Goal: Task Accomplishment & Management: Use online tool/utility

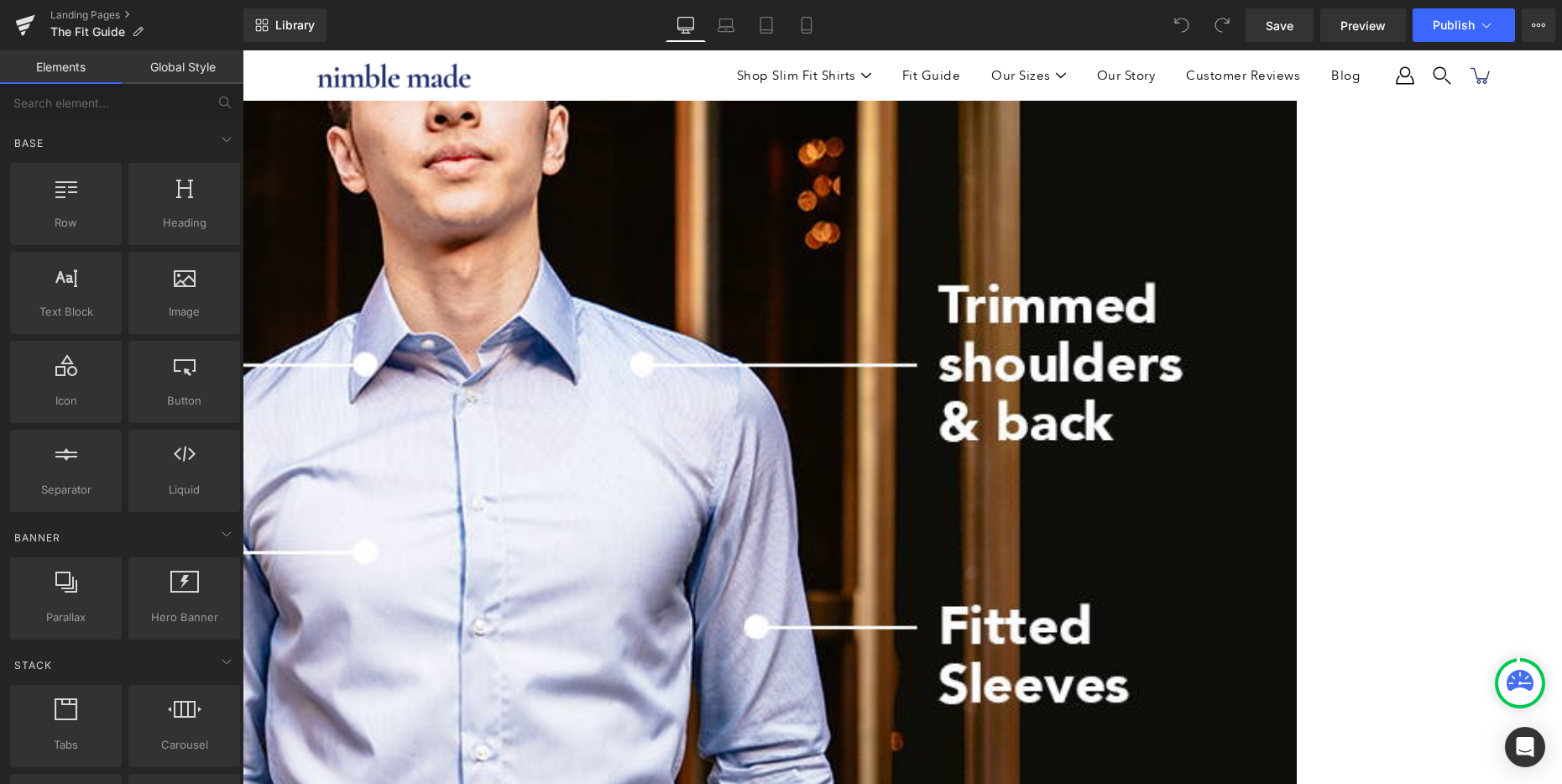
scroll to position [493, 0]
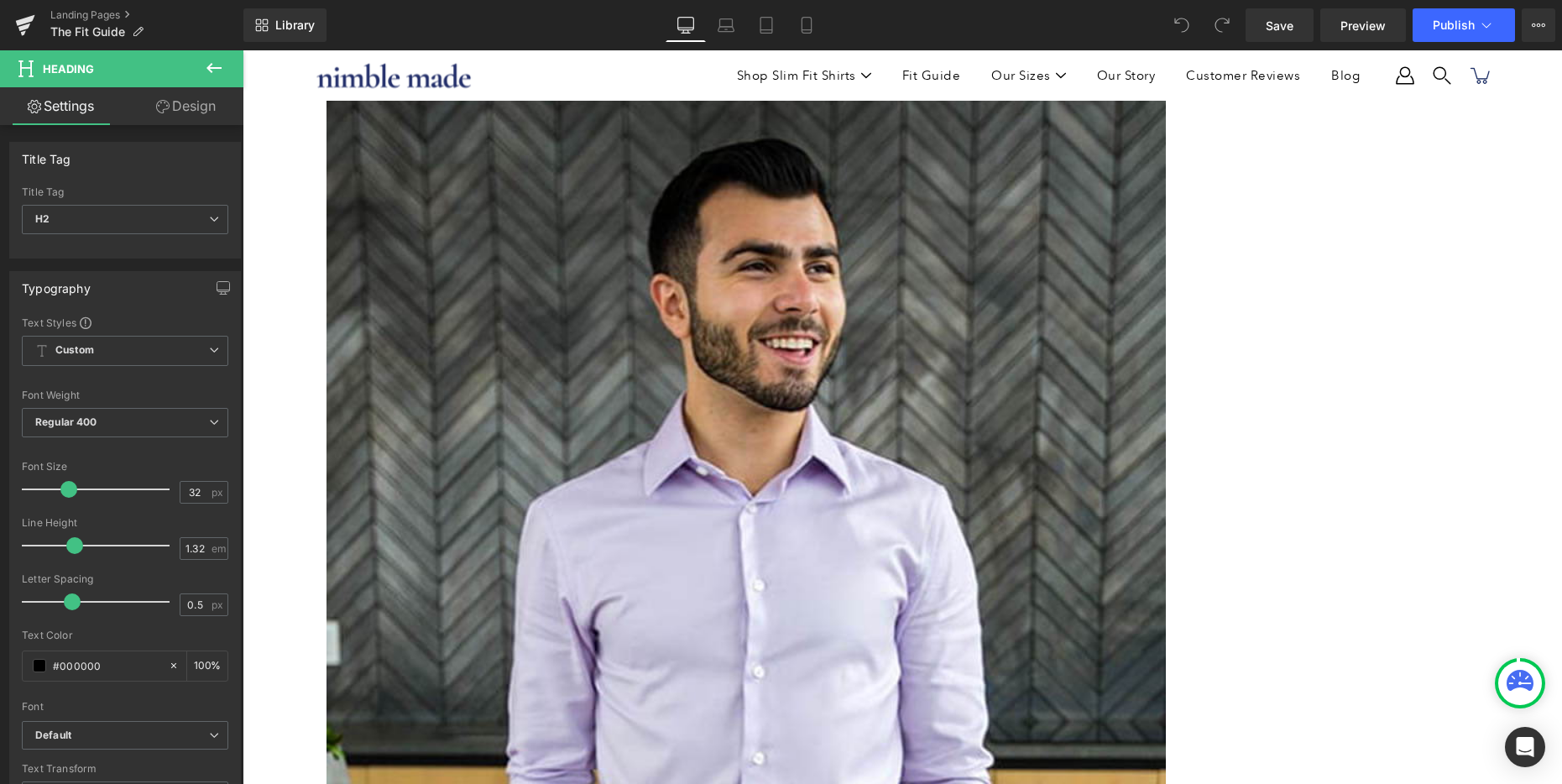
scroll to position [2394, 0]
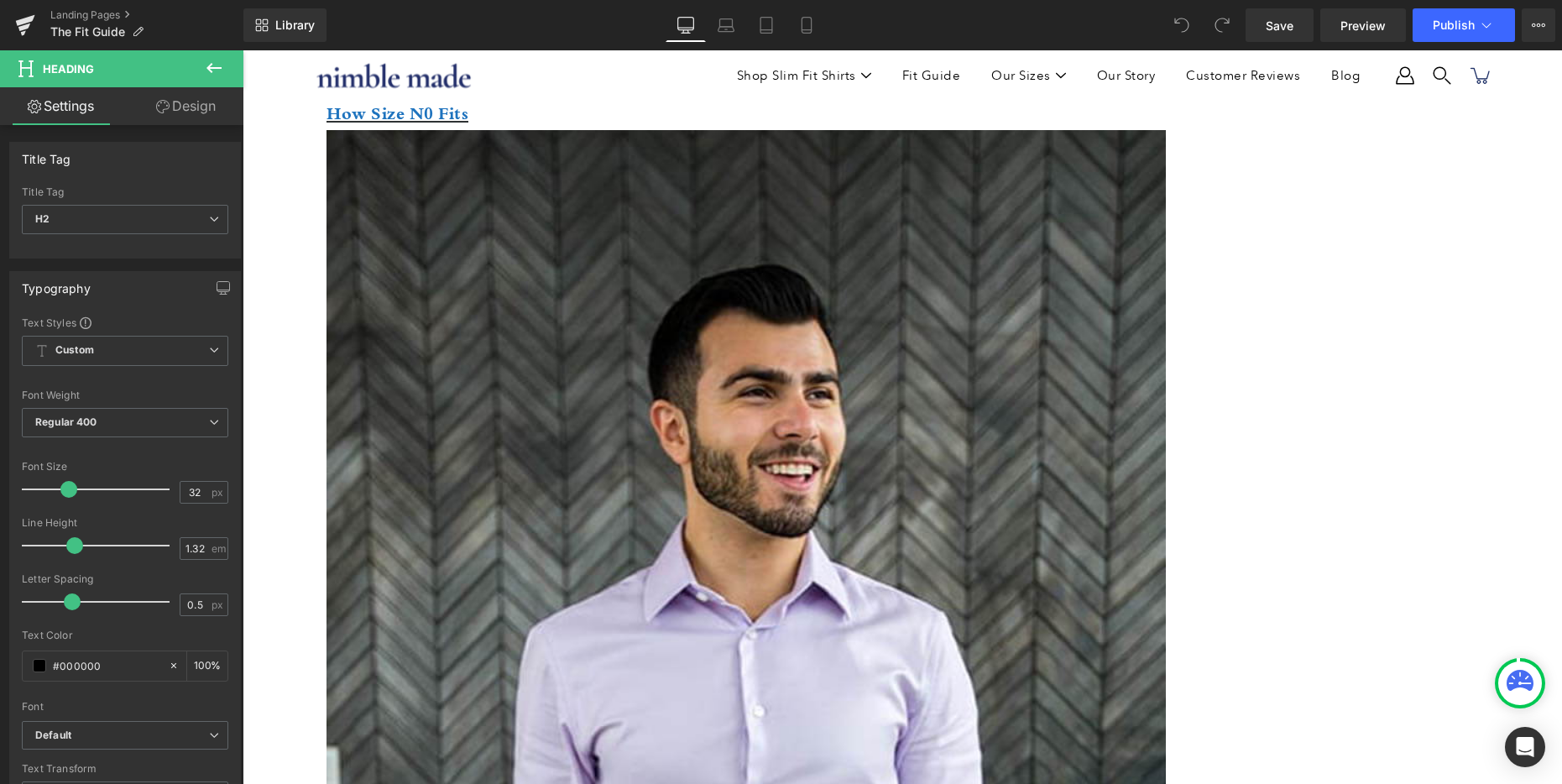
click at [215, 59] on icon at bounding box center [214, 68] width 21 height 21
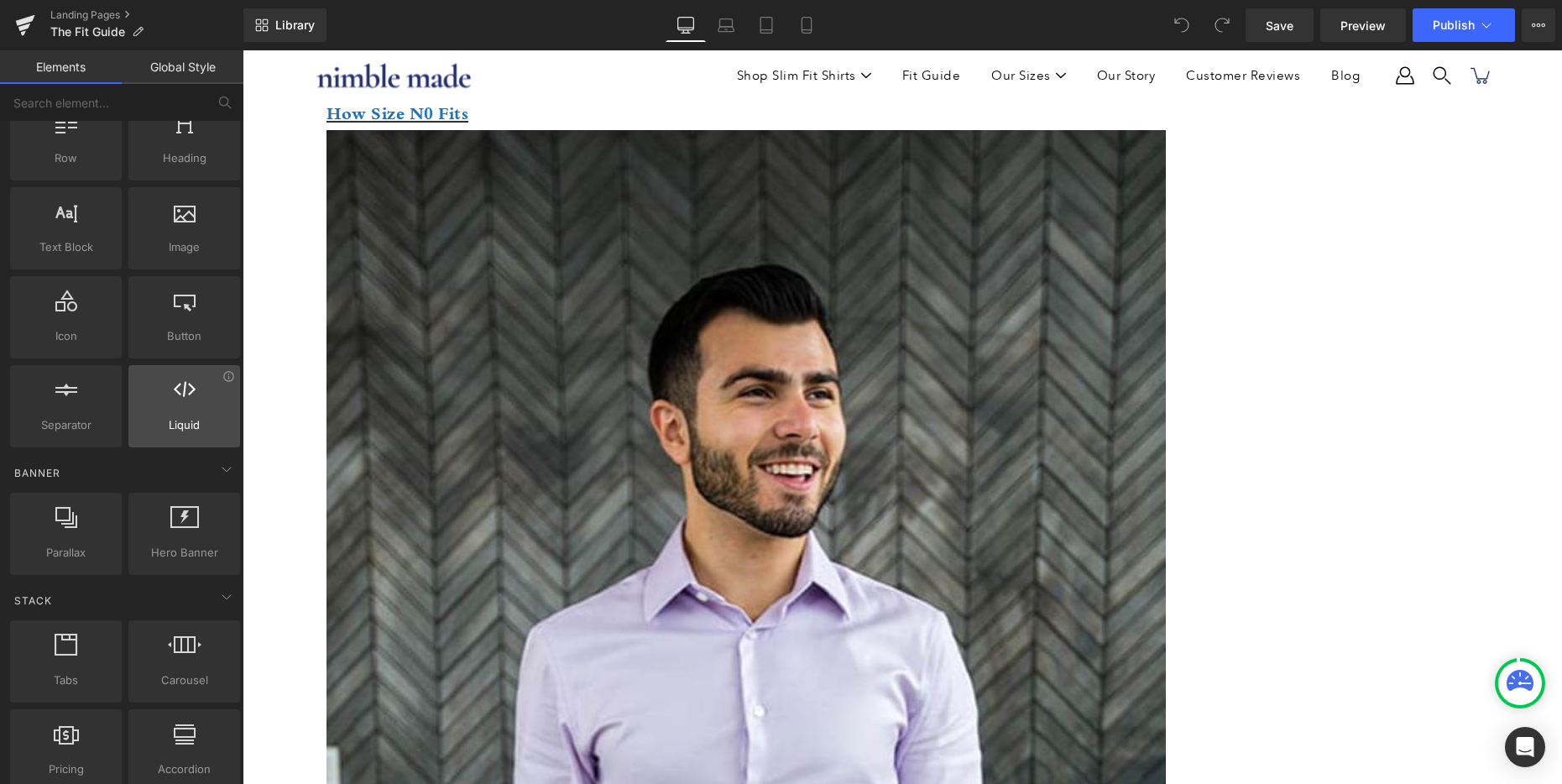
scroll to position [139, 0]
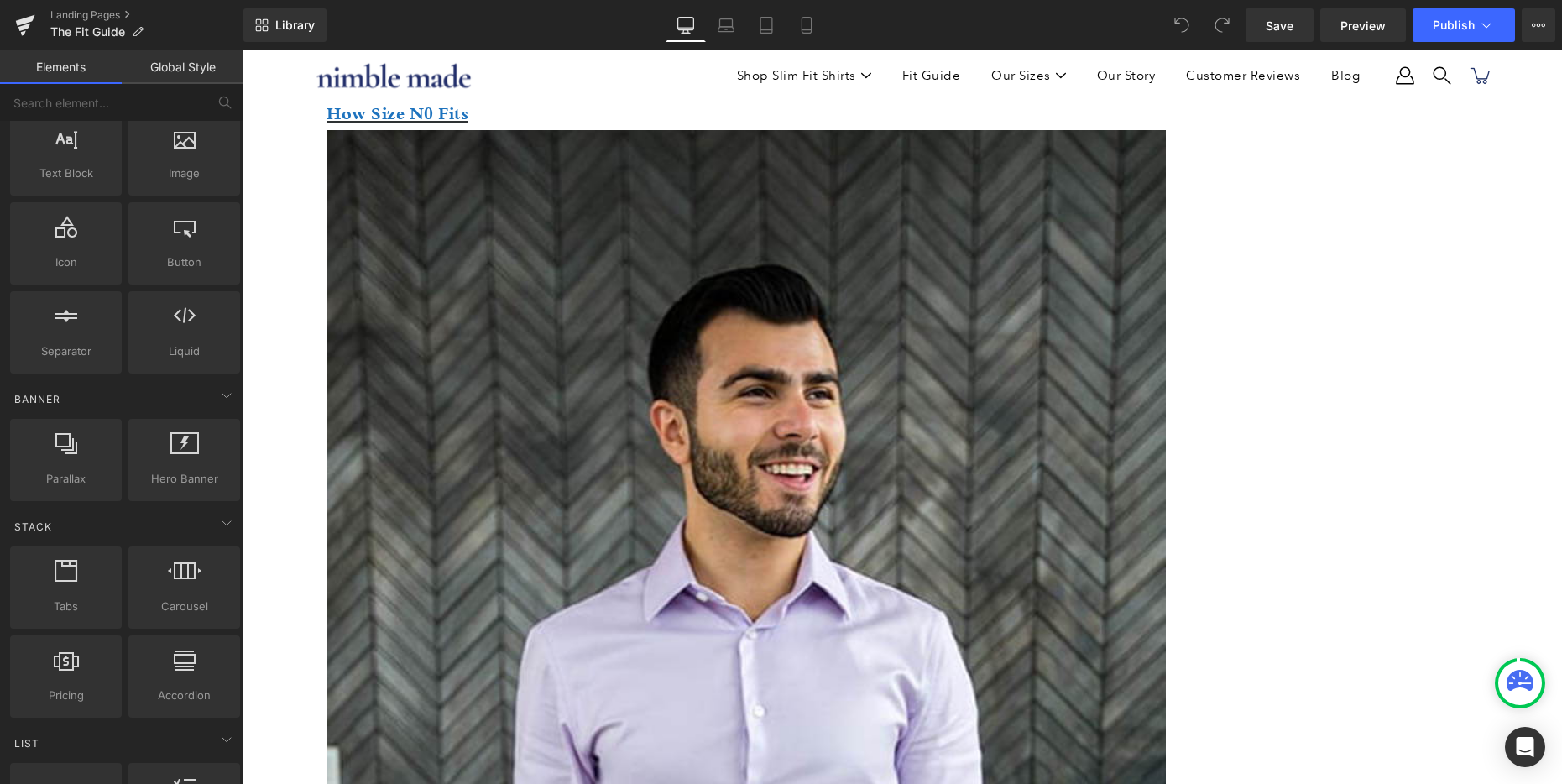
click at [242, 50] on span "Row" at bounding box center [242, 50] width 0 height 0
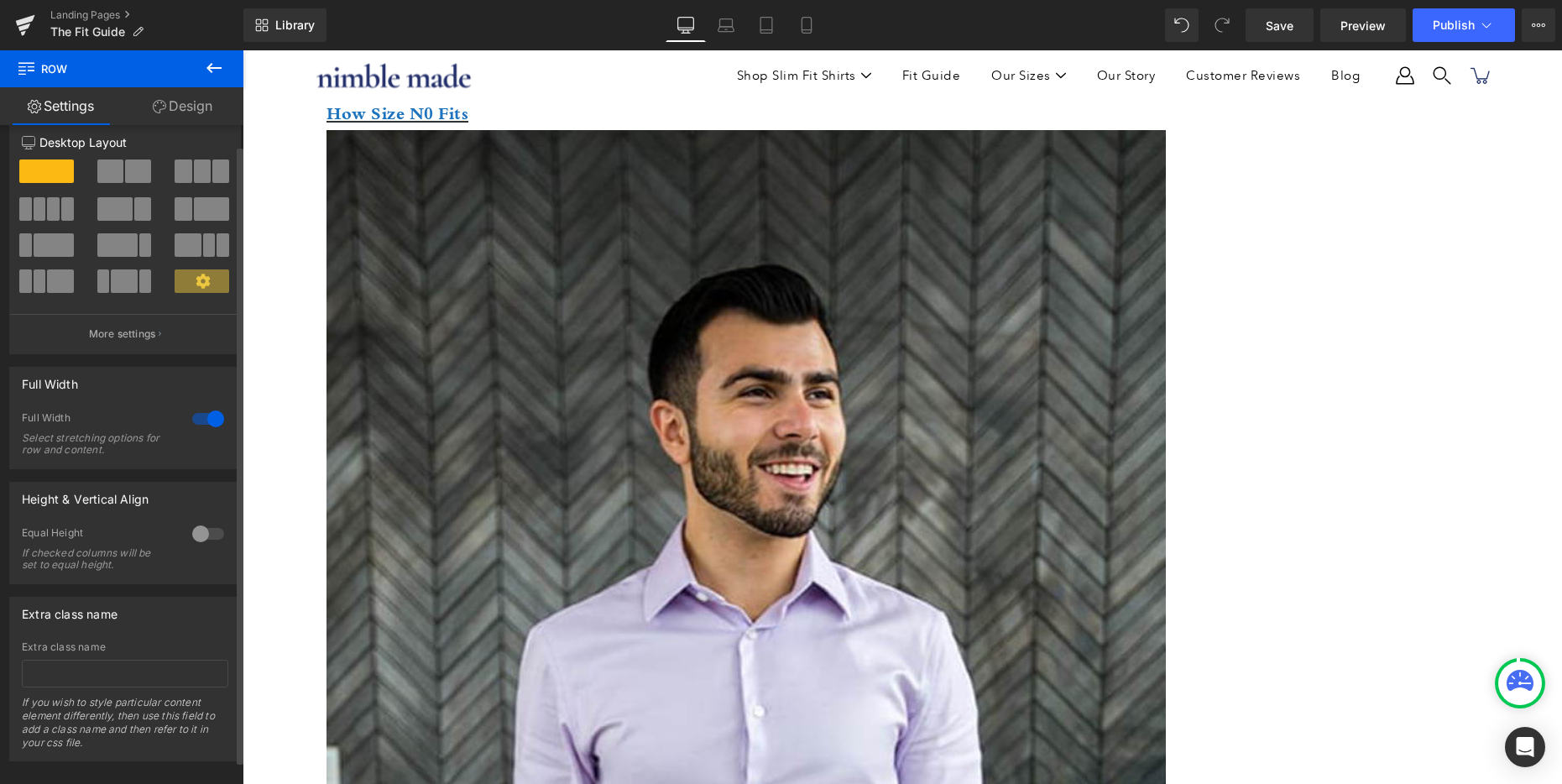
scroll to position [0, 0]
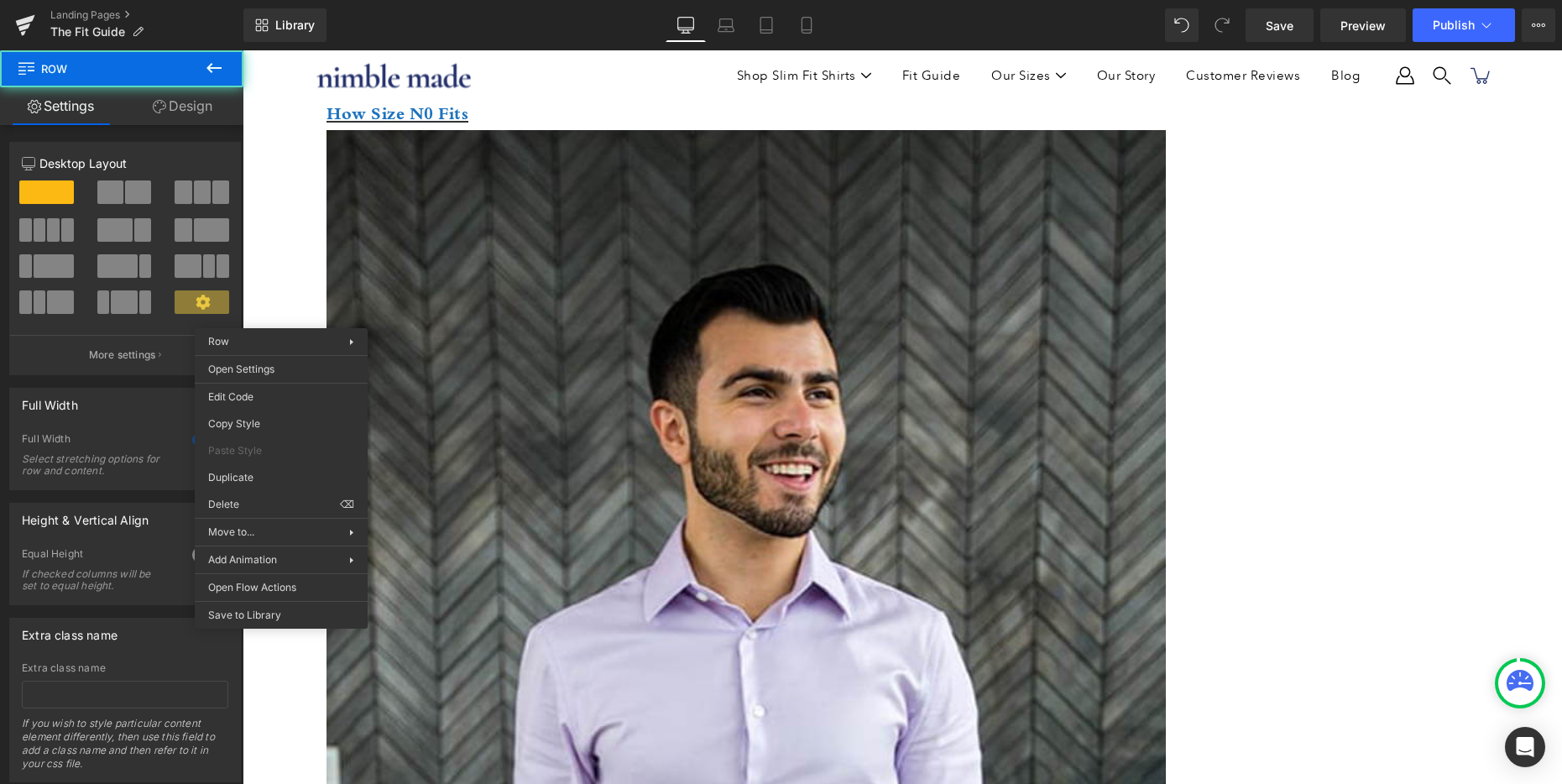
drag, startPoint x: 281, startPoint y: 316, endPoint x: 524, endPoint y: 380, distance: 251.3
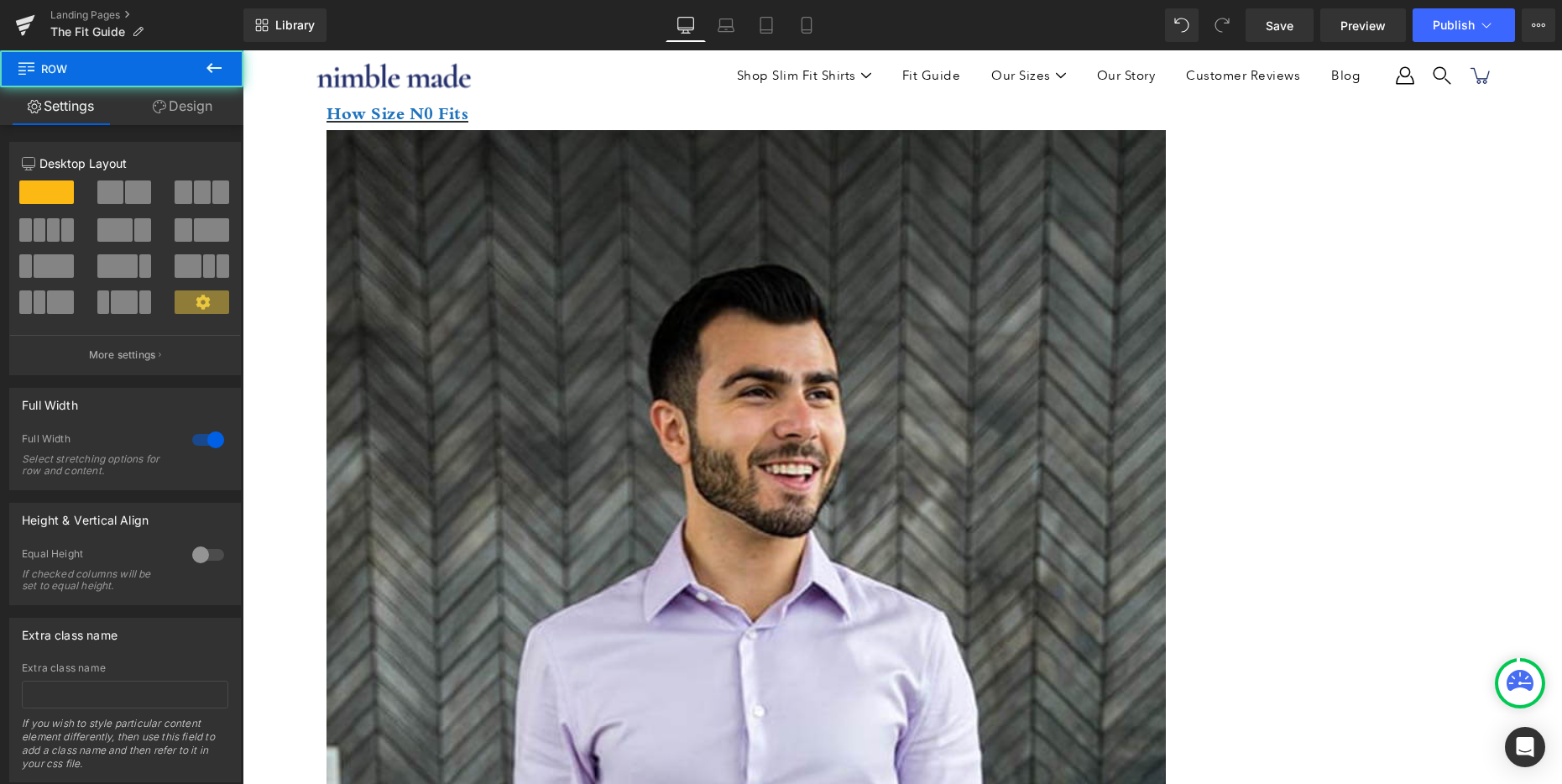
click at [241, 367] on div "Row You are previewing how the will restyle your page. You can not edit Element…" at bounding box center [781, 406] width 1562 height 813
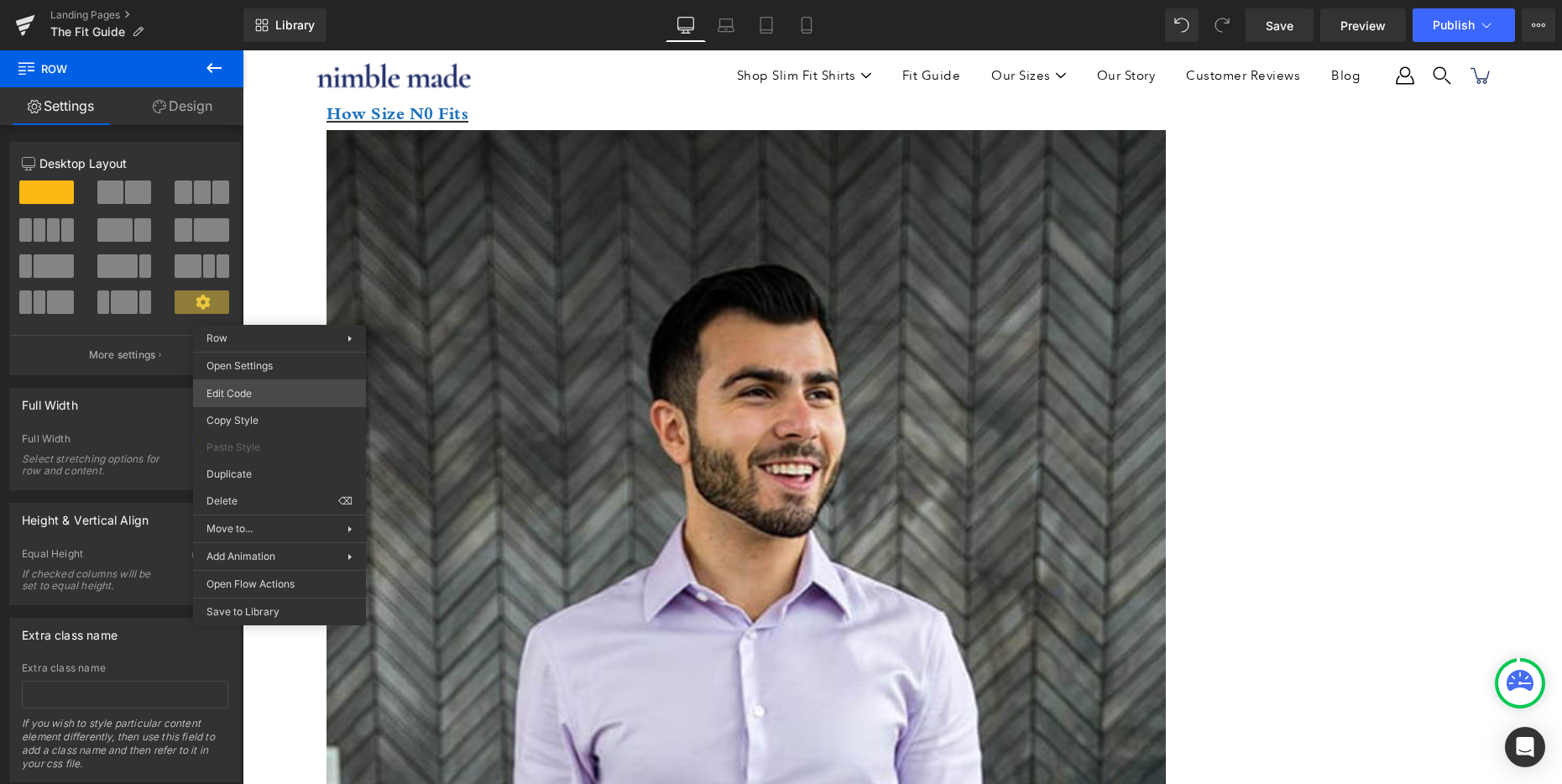
click at [273, 387] on body "Row You are previewing how the will restyle your page. You can not edit Element…" at bounding box center [781, 392] width 1562 height 784
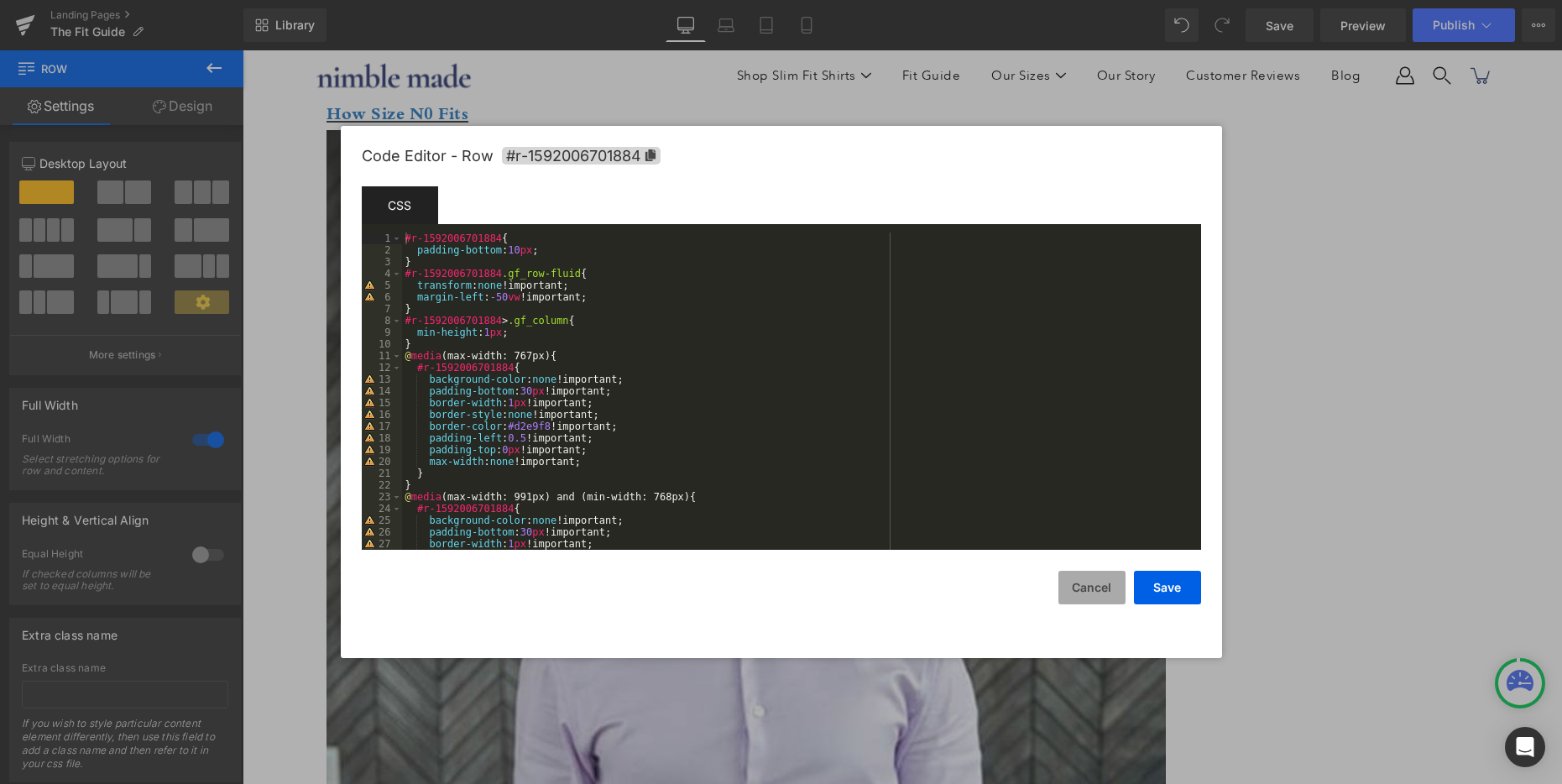
click at [1072, 578] on button "Cancel" at bounding box center [1092, 587] width 67 height 34
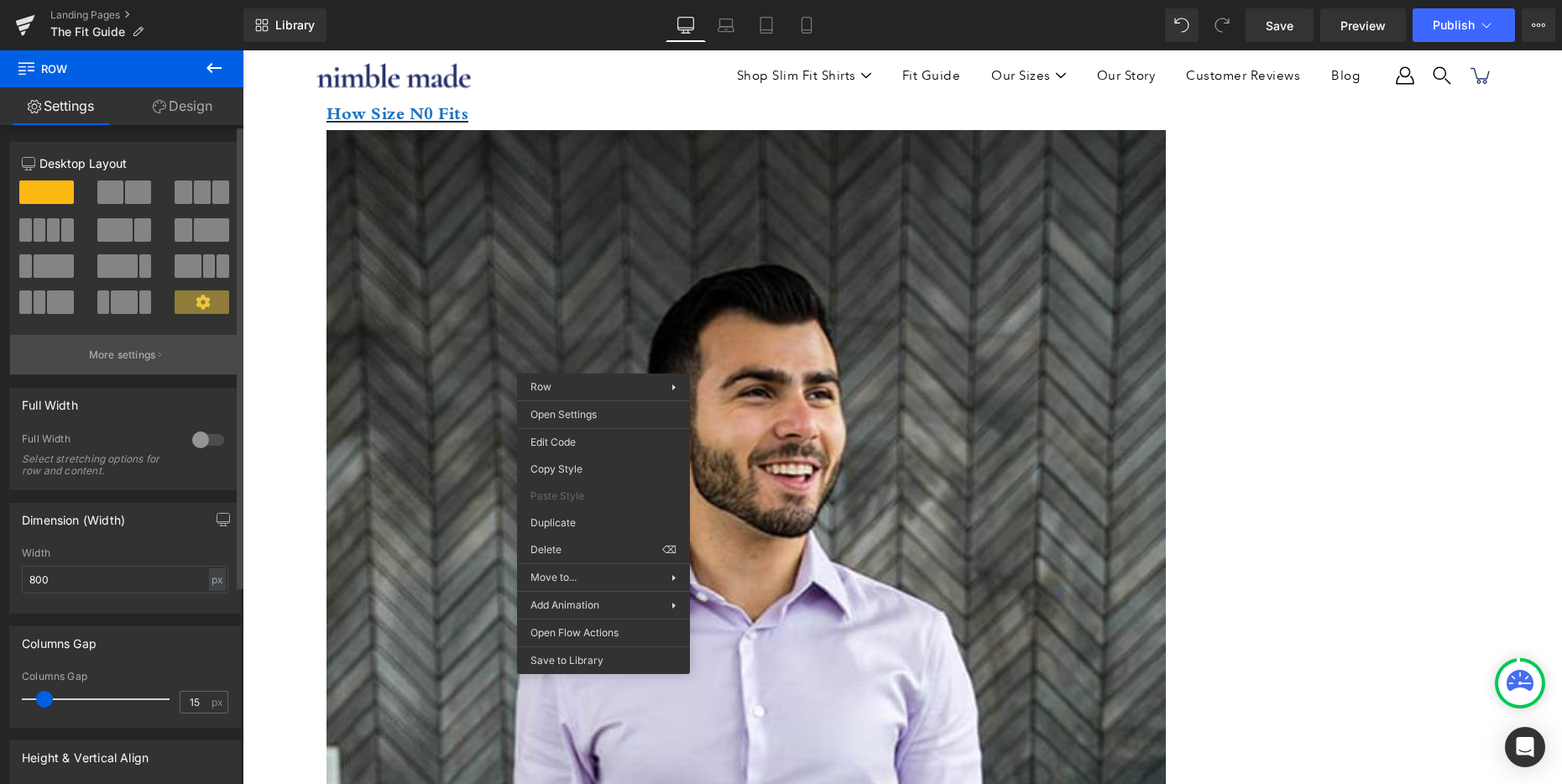
click at [124, 359] on p "More settings" at bounding box center [122, 355] width 67 height 15
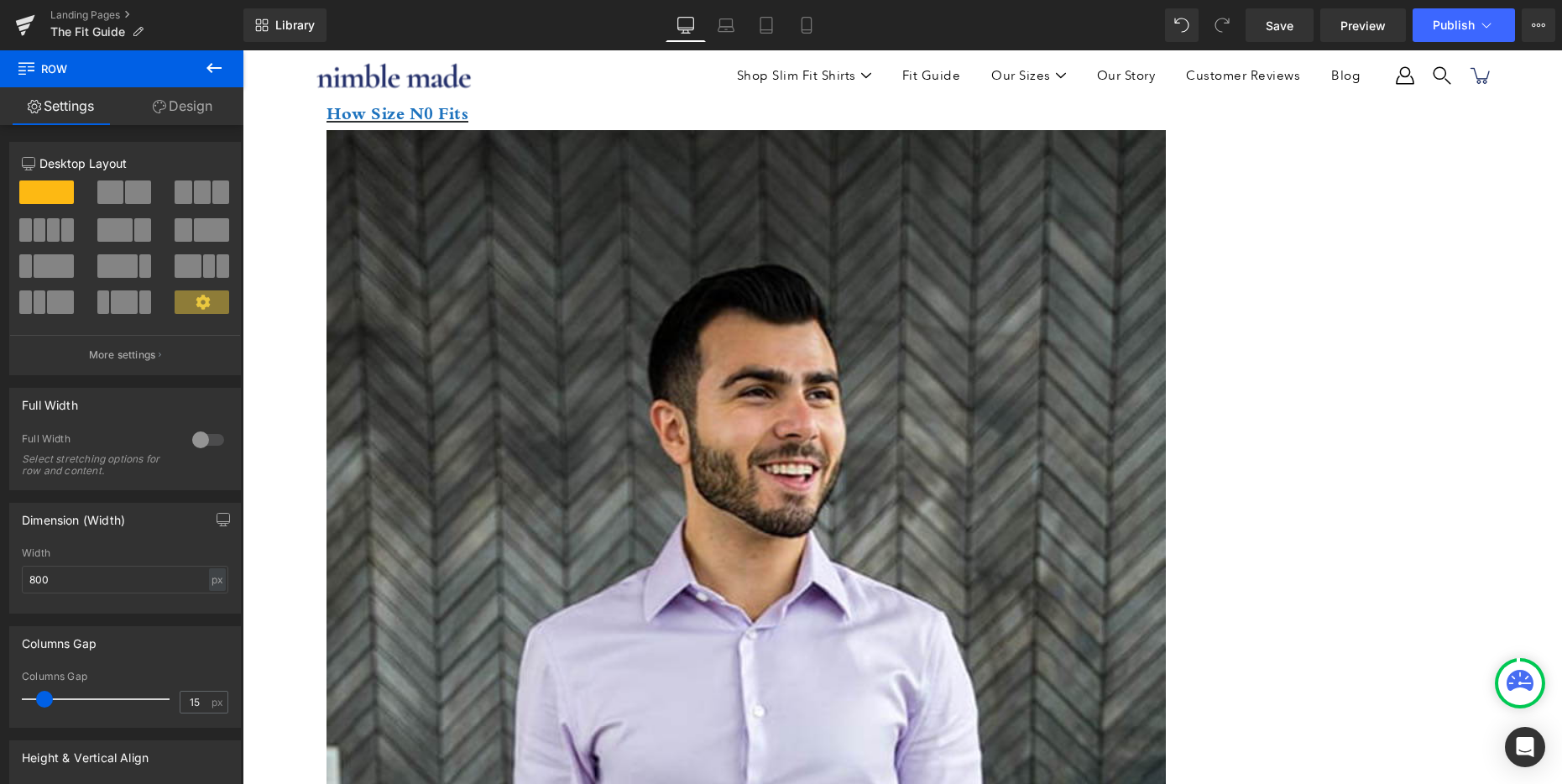
click at [242, 50] on span "Row" at bounding box center [242, 50] width 0 height 0
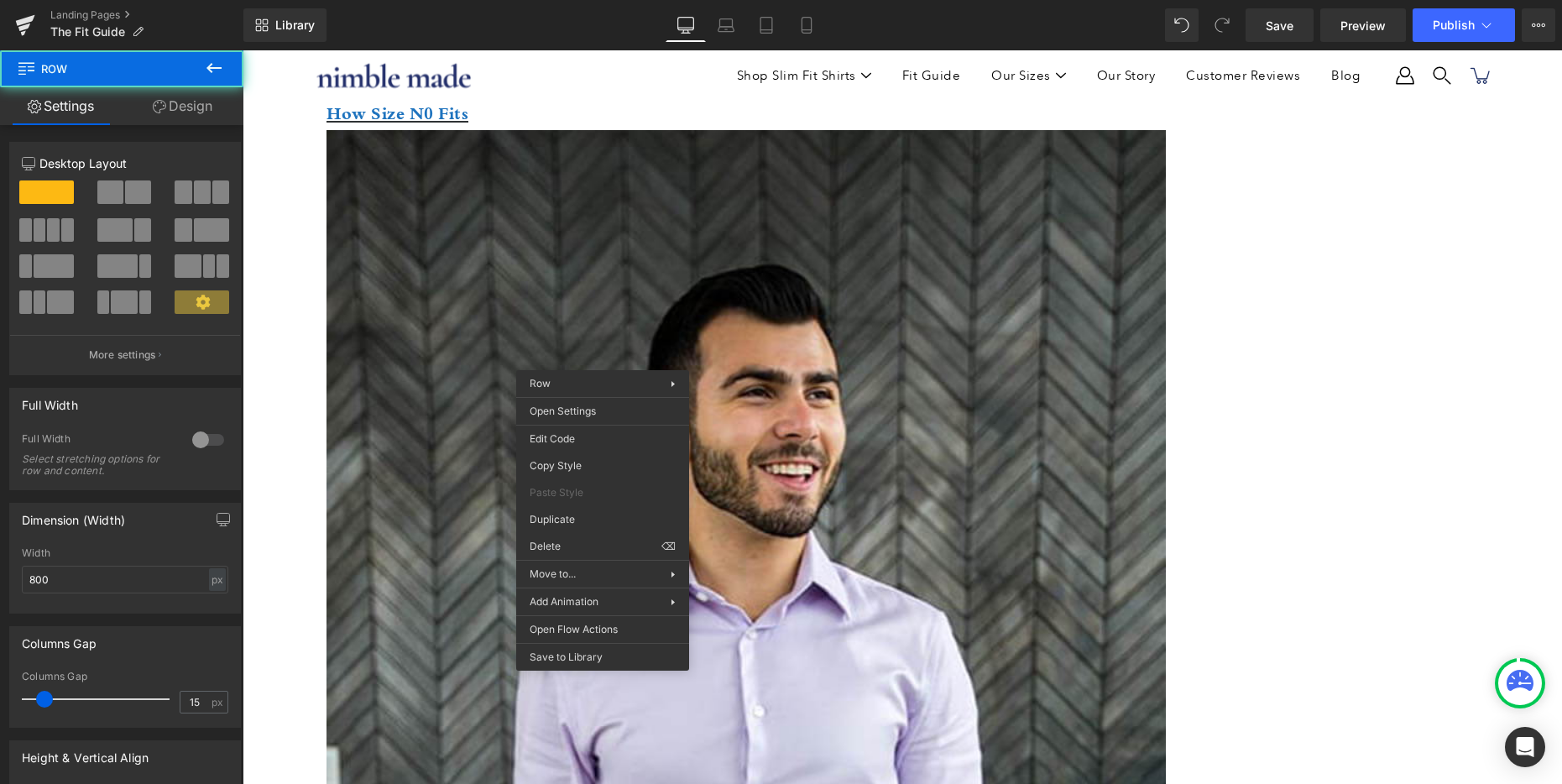
drag, startPoint x: 603, startPoint y: 358, endPoint x: 853, endPoint y: 434, distance: 261.3
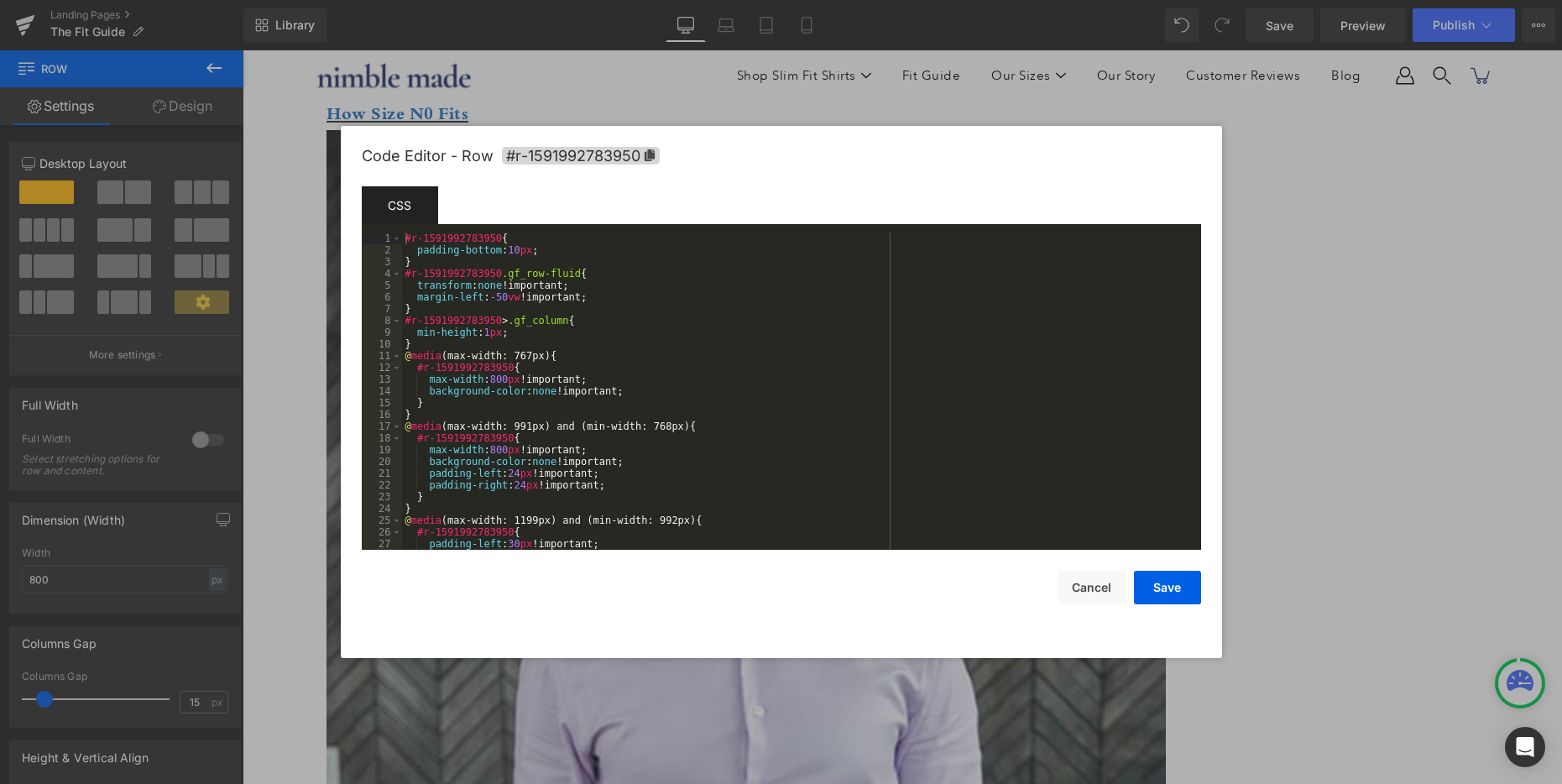
click at [613, 0] on div "Row You are previewing how the will restyle your page. You can not edit Element…" at bounding box center [781, 0] width 1562 height 0
click at [1089, 585] on button "Cancel" at bounding box center [1092, 587] width 67 height 34
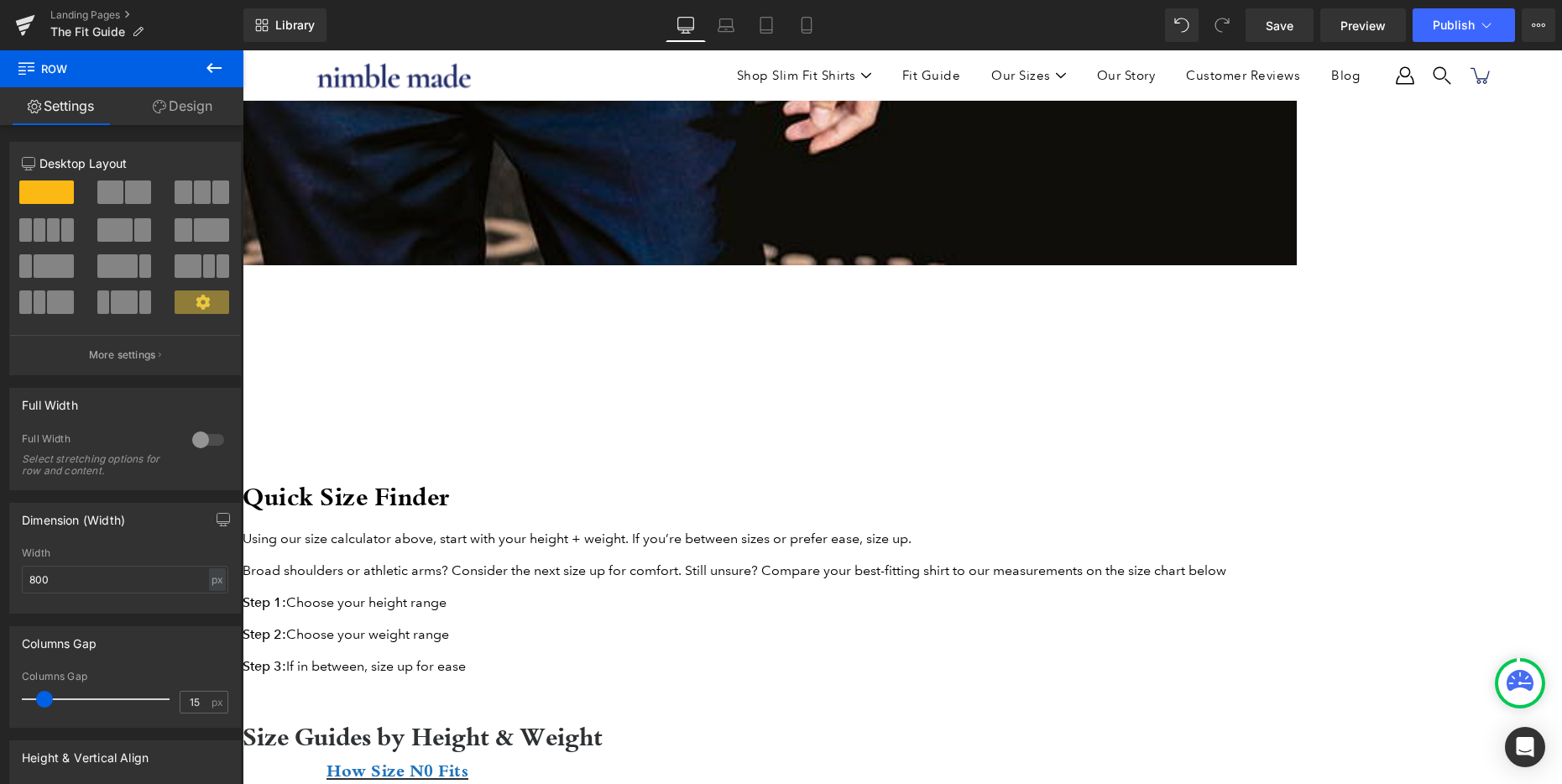
scroll to position [1871, 0]
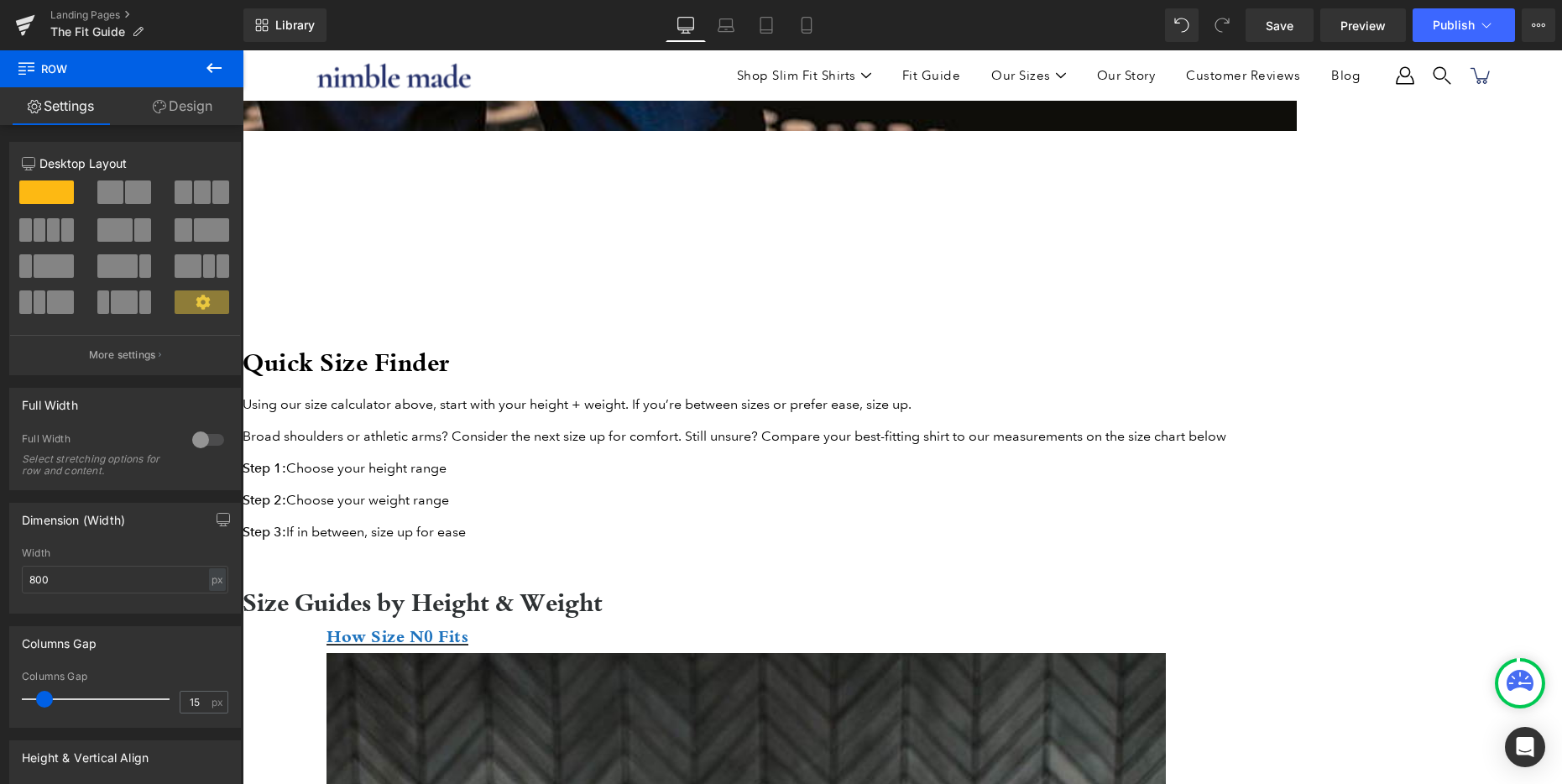
click at [210, 65] on icon at bounding box center [214, 67] width 15 height 10
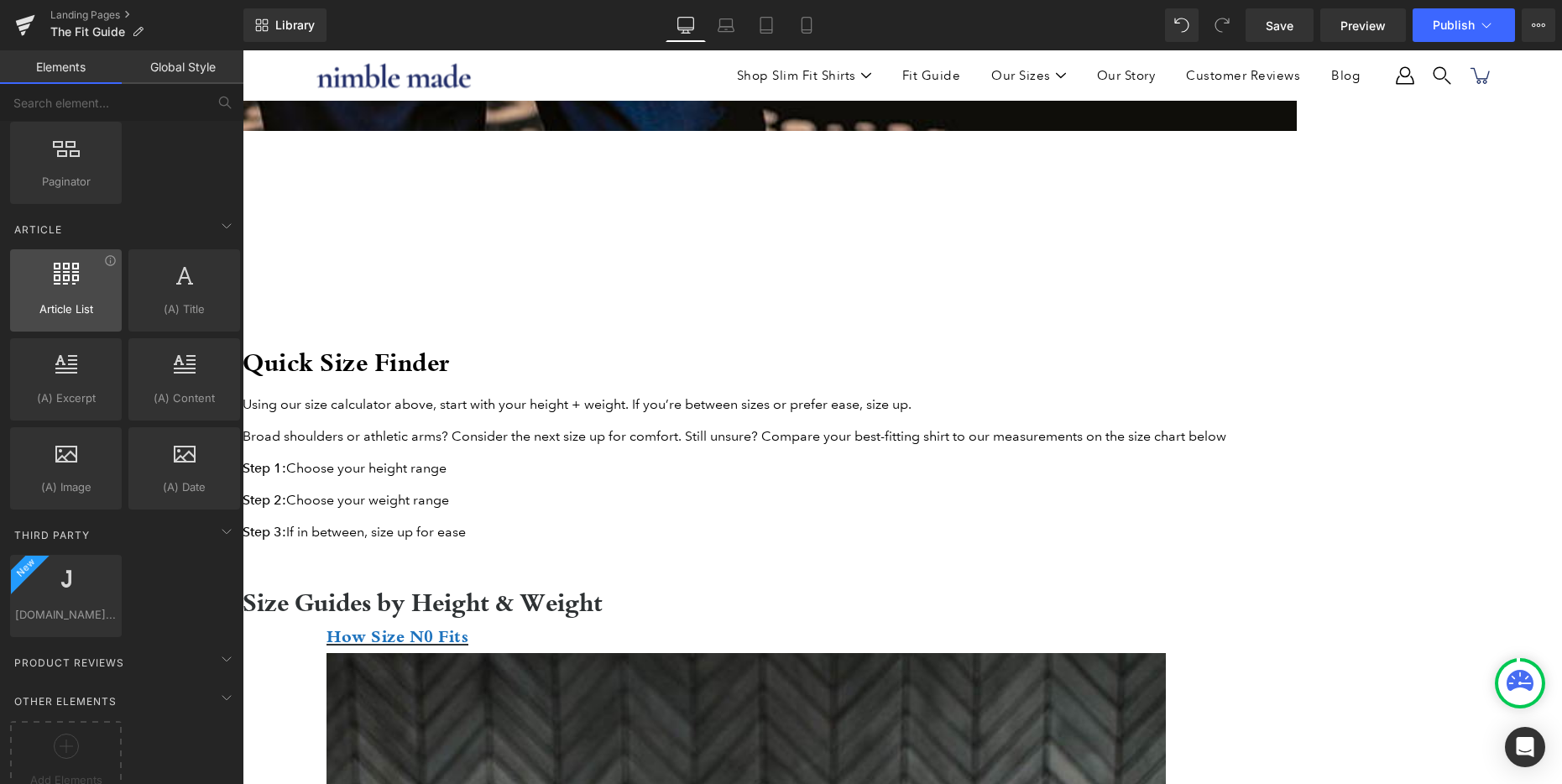
scroll to position [2861, 0]
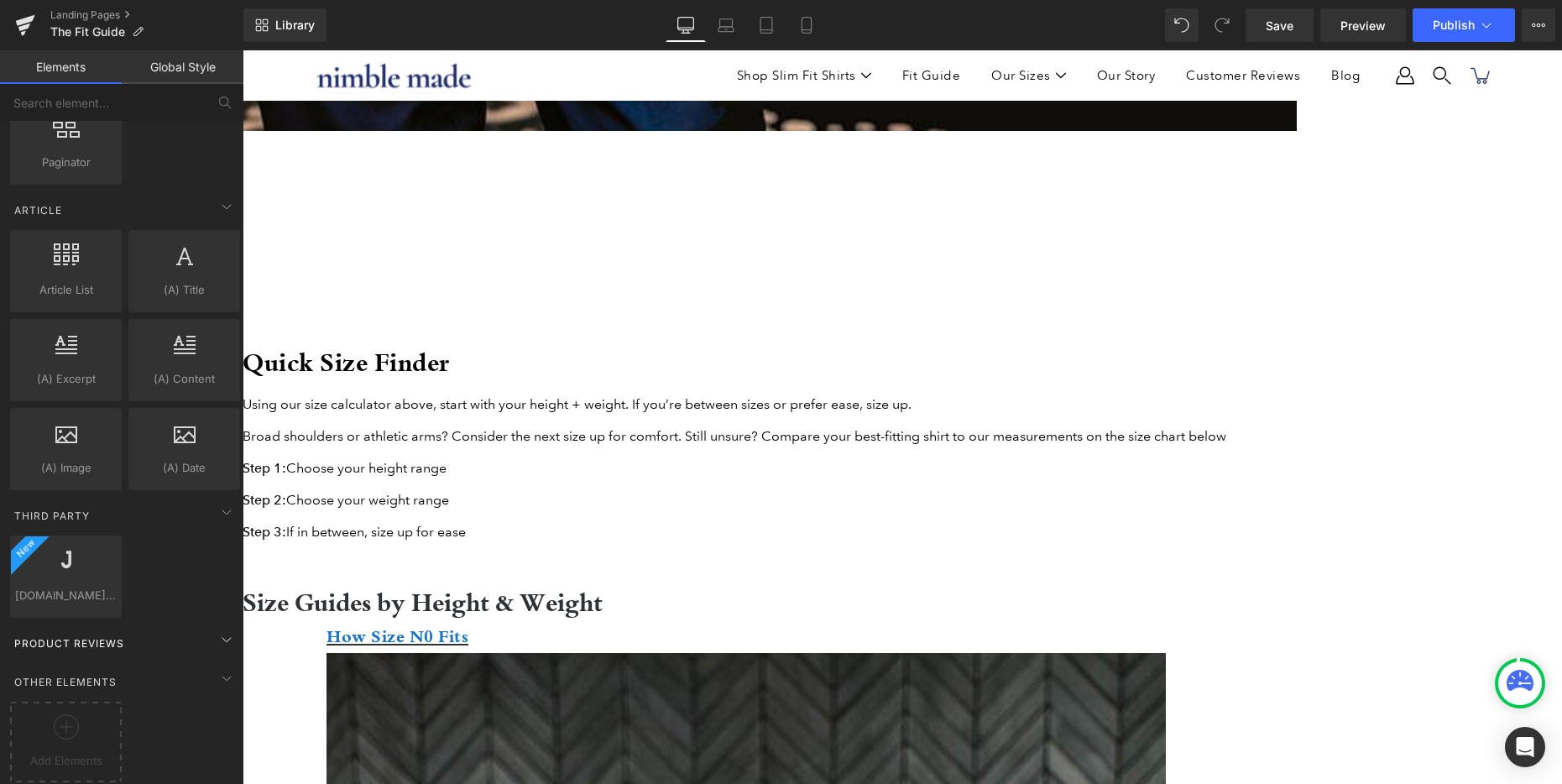
click at [108, 636] on span "Product Reviews" at bounding box center [69, 644] width 114 height 16
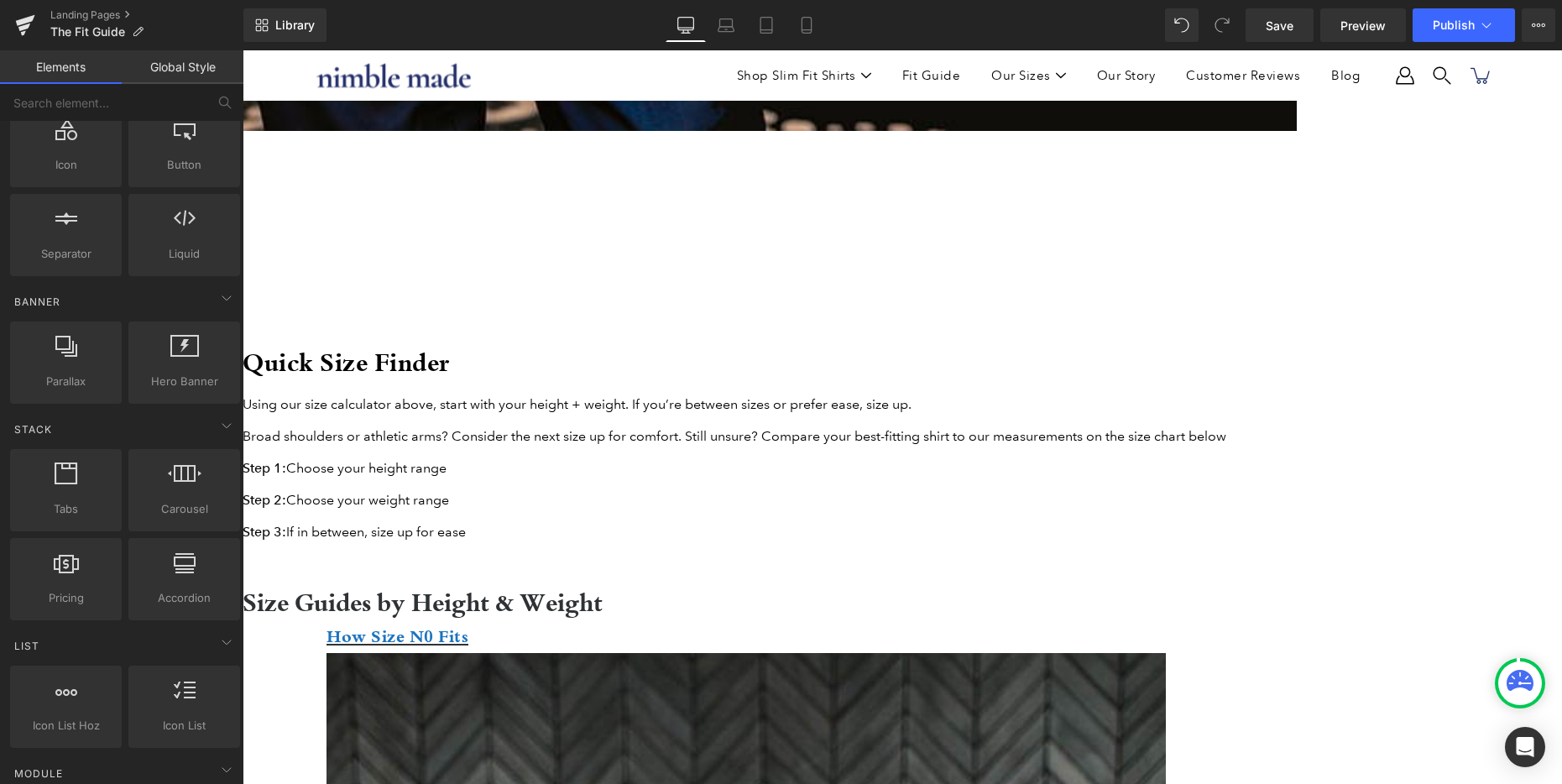
scroll to position [0, 0]
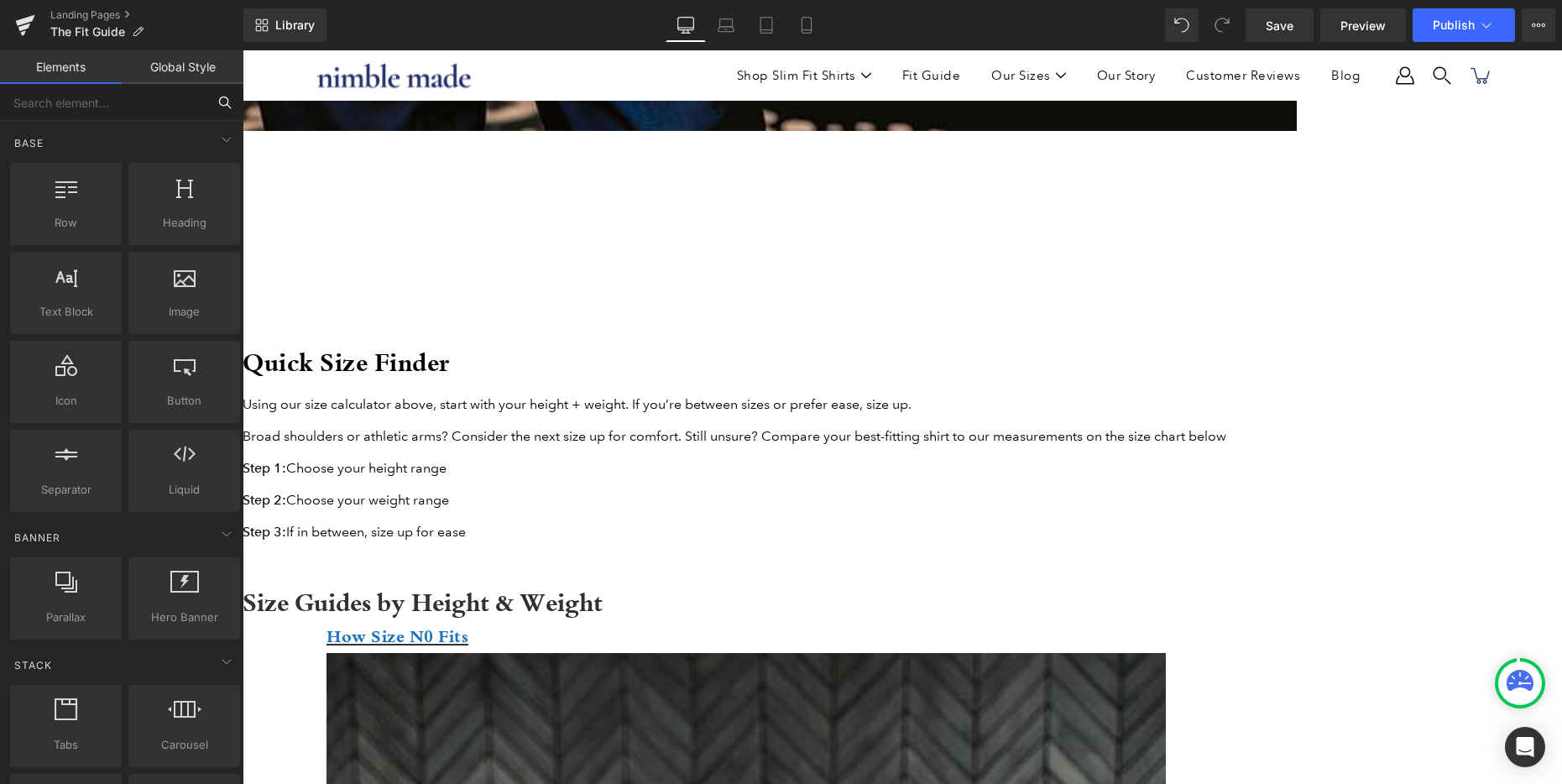
click at [98, 103] on input "text" at bounding box center [103, 102] width 207 height 37
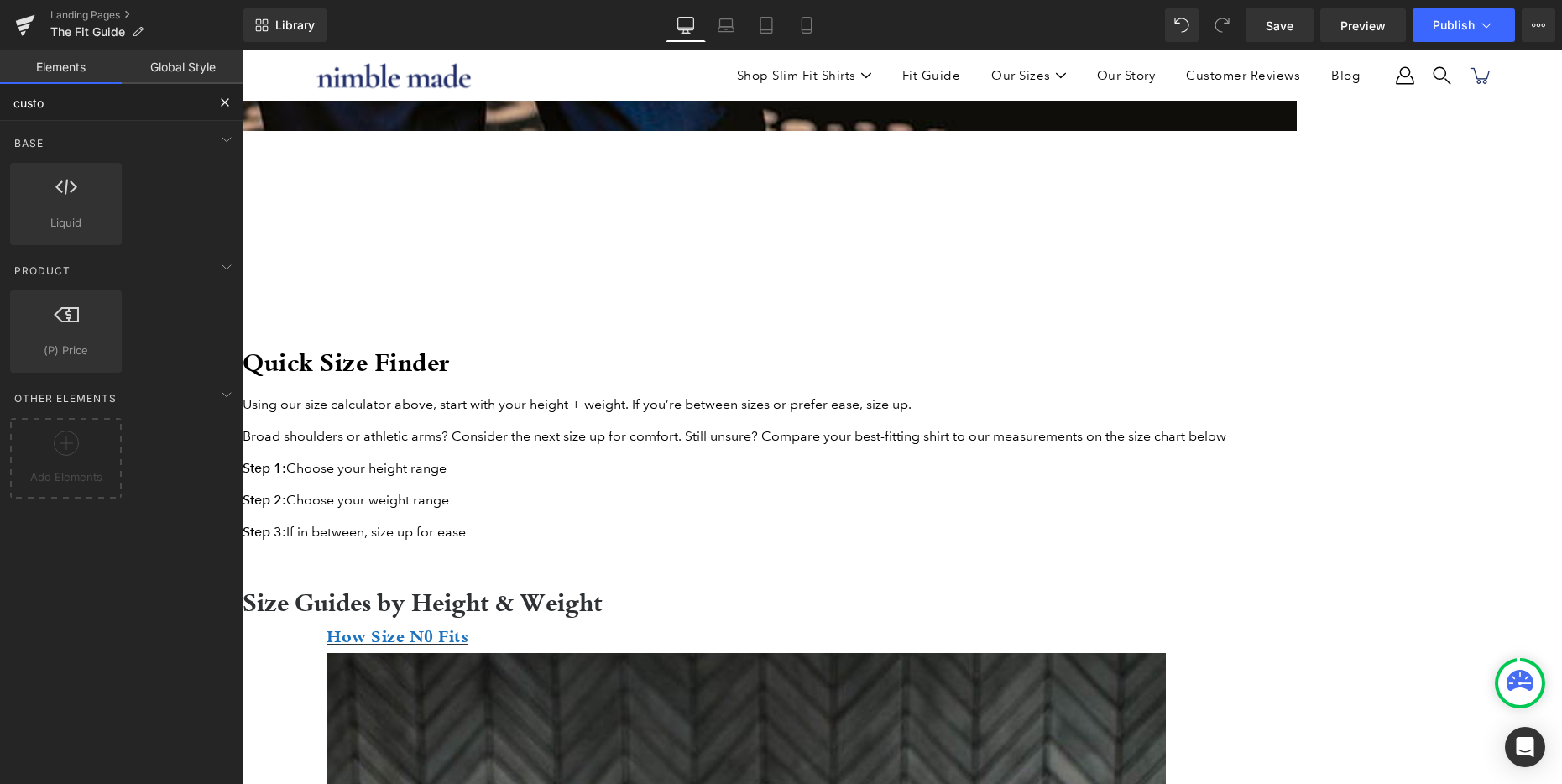
type input "custom"
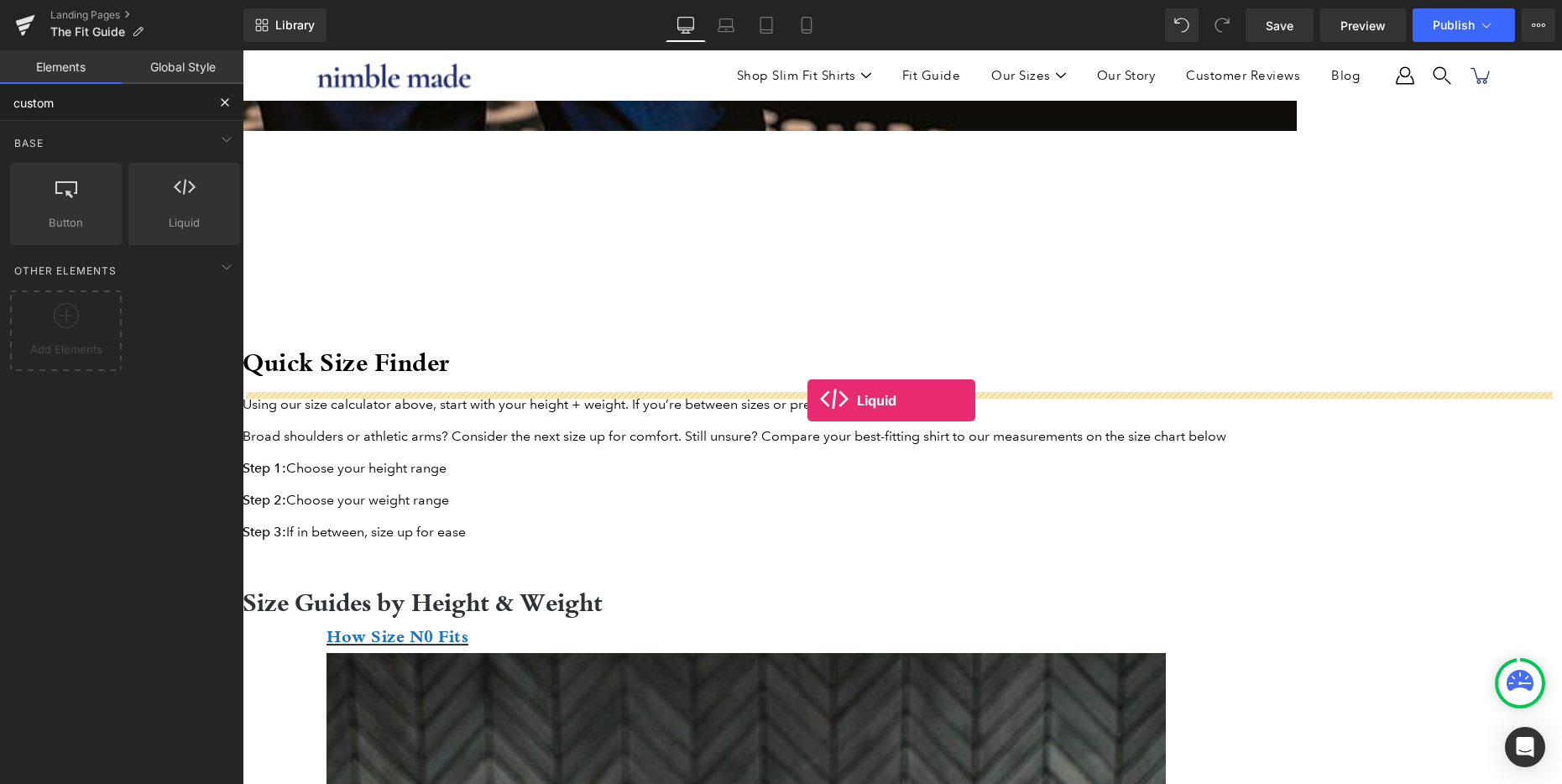
drag, startPoint x: 444, startPoint y: 282, endPoint x: 807, endPoint y: 400, distance: 381.7
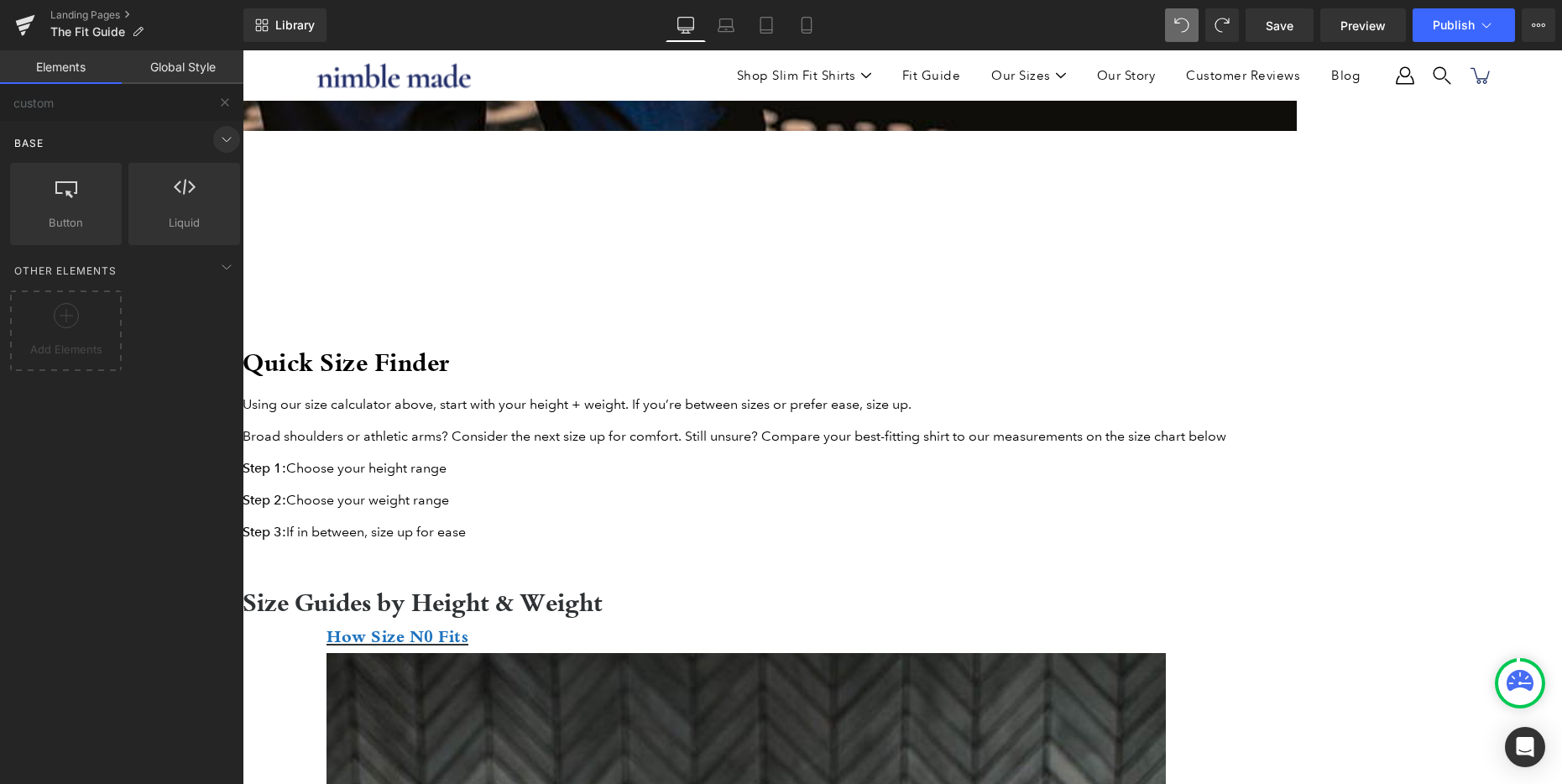
click at [221, 142] on icon at bounding box center [226, 139] width 21 height 21
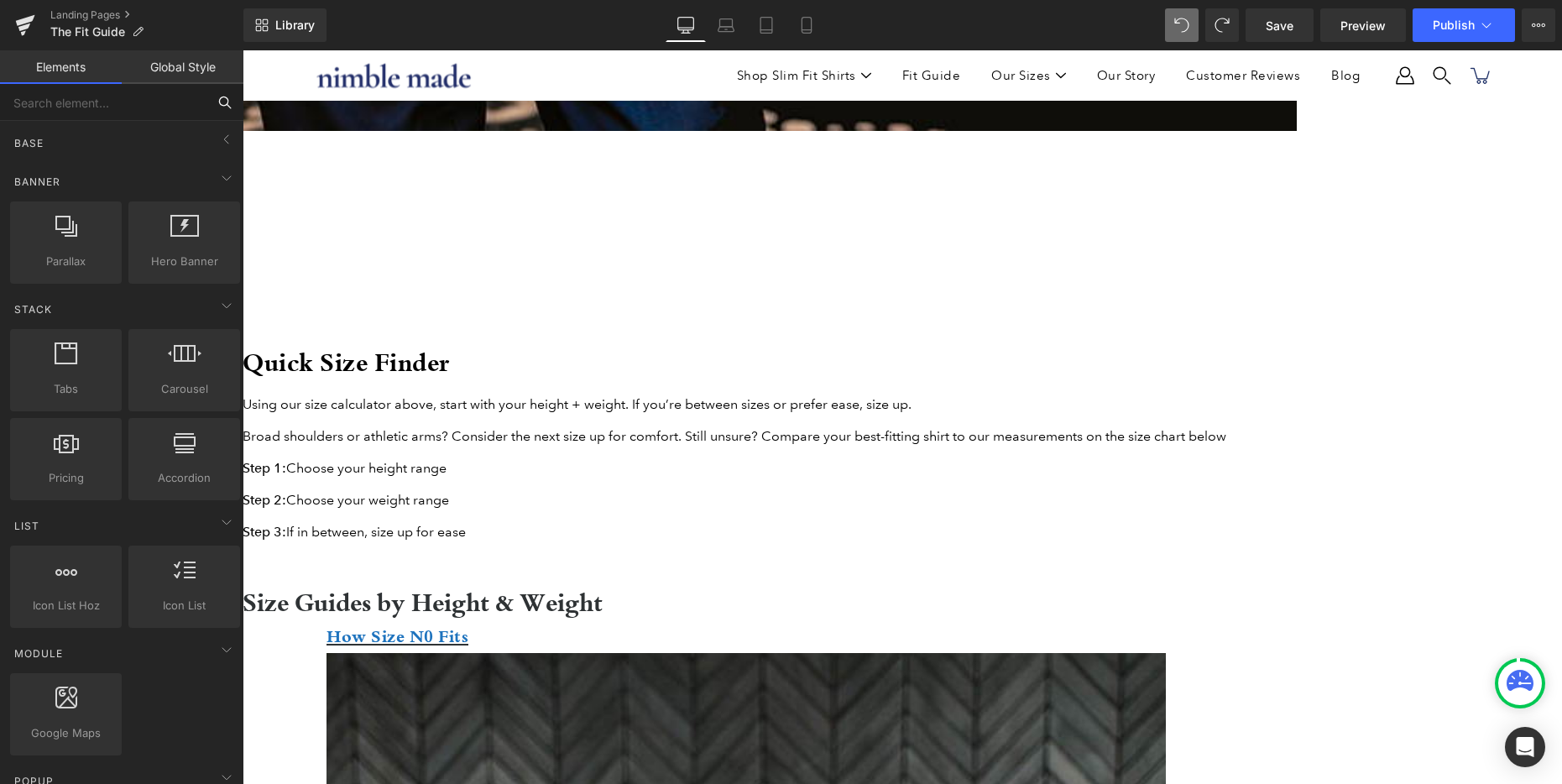
click at [97, 96] on input "text" at bounding box center [103, 102] width 207 height 37
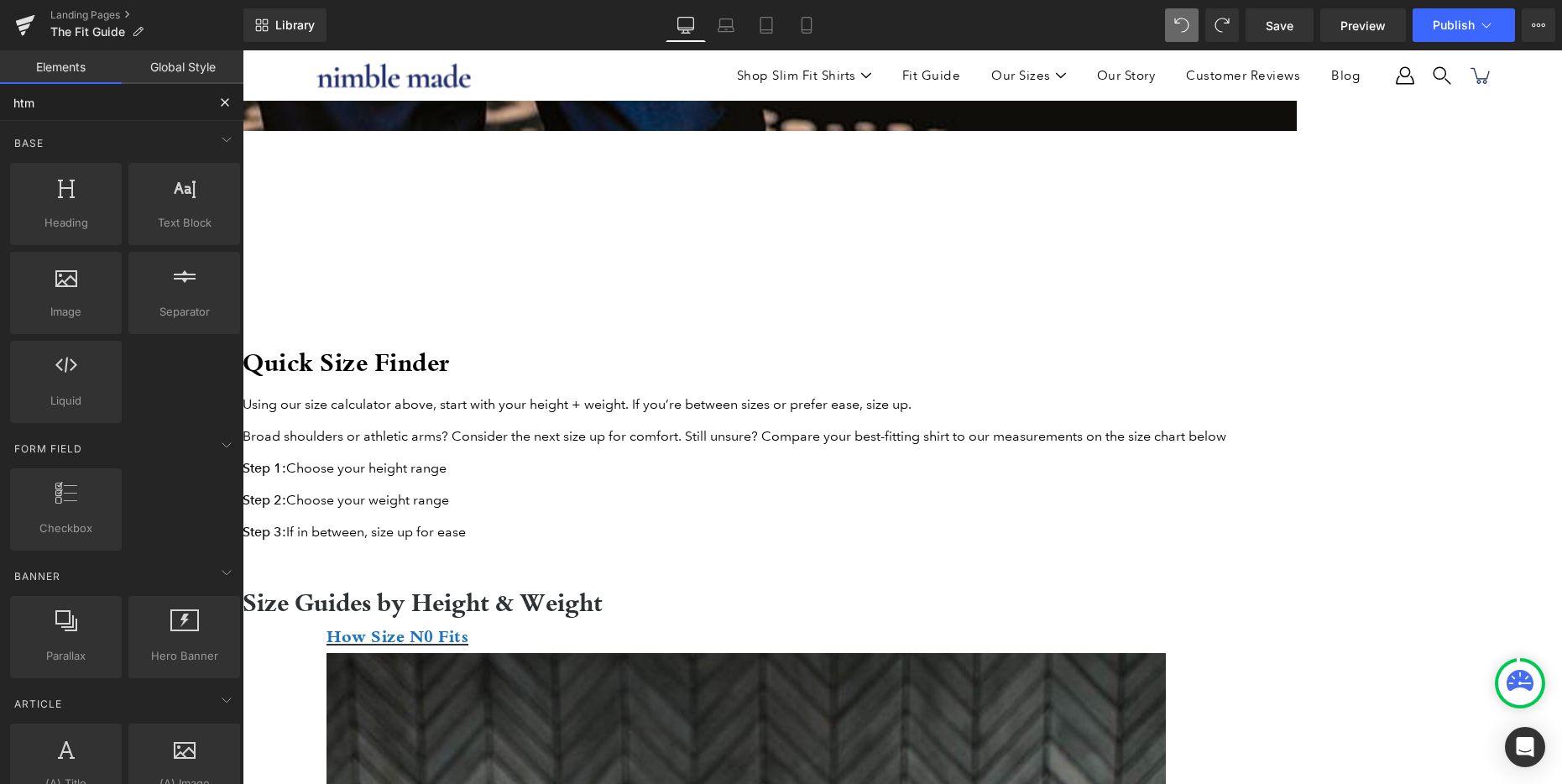
type input "html"
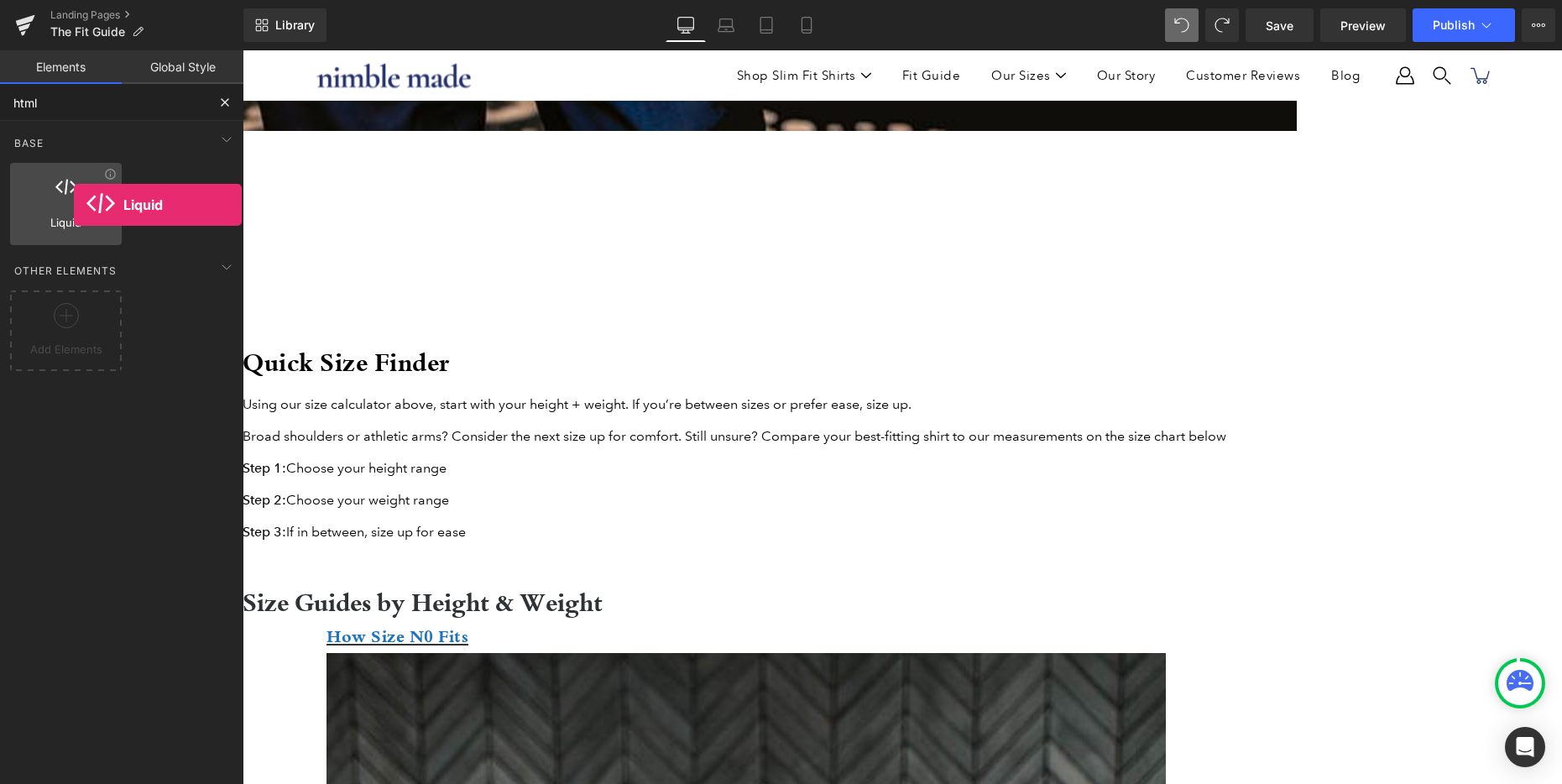
drag, startPoint x: 70, startPoint y: 226, endPoint x: 74, endPoint y: 205, distance: 21.4
click at [74, 205] on div "Liquid liquid, custom code, html, javascript, css, reviews, apps, applications,…" at bounding box center [65, 204] width 112 height 82
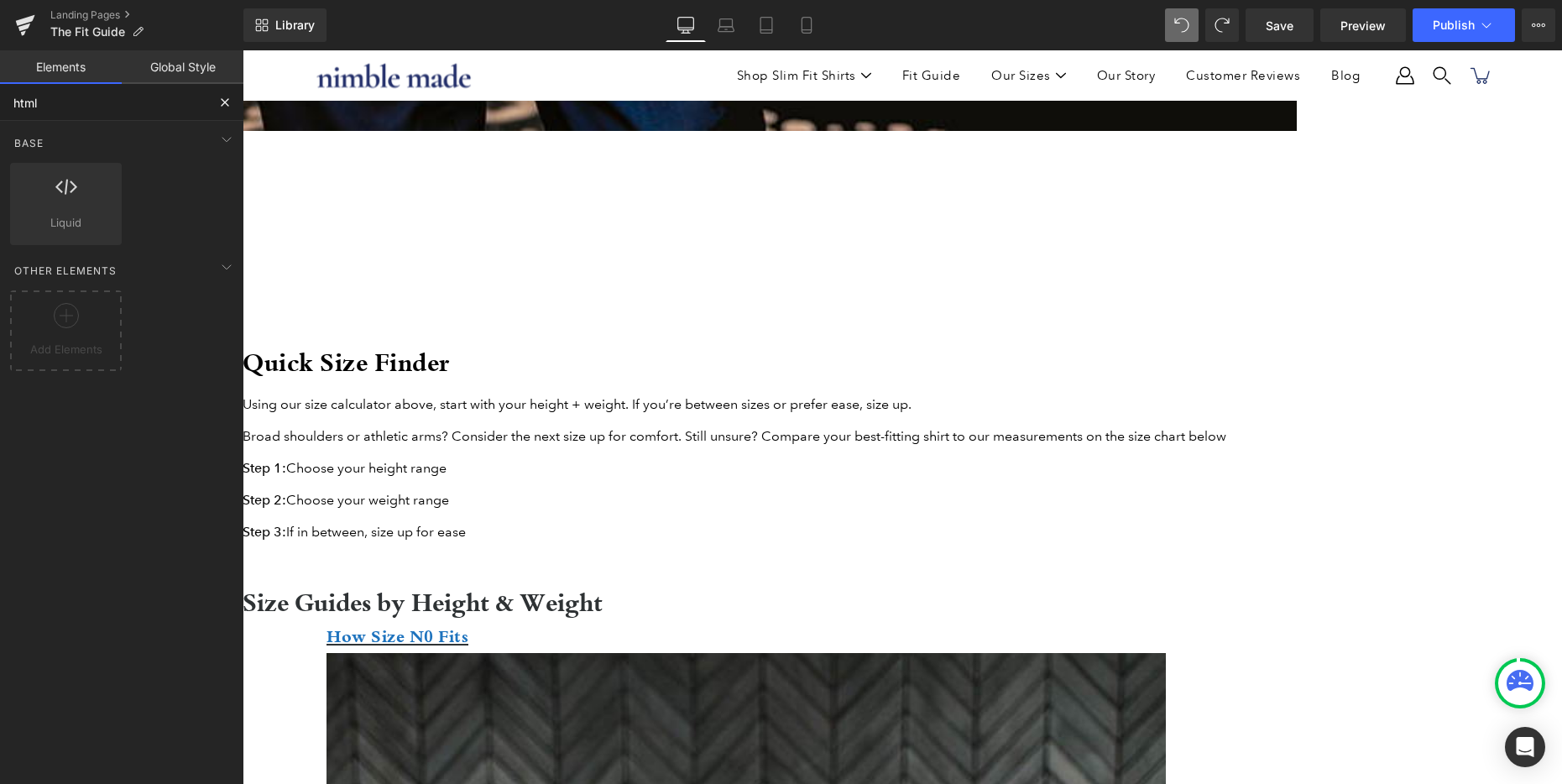
click at [242, 50] on span at bounding box center [242, 50] width 0 height 0
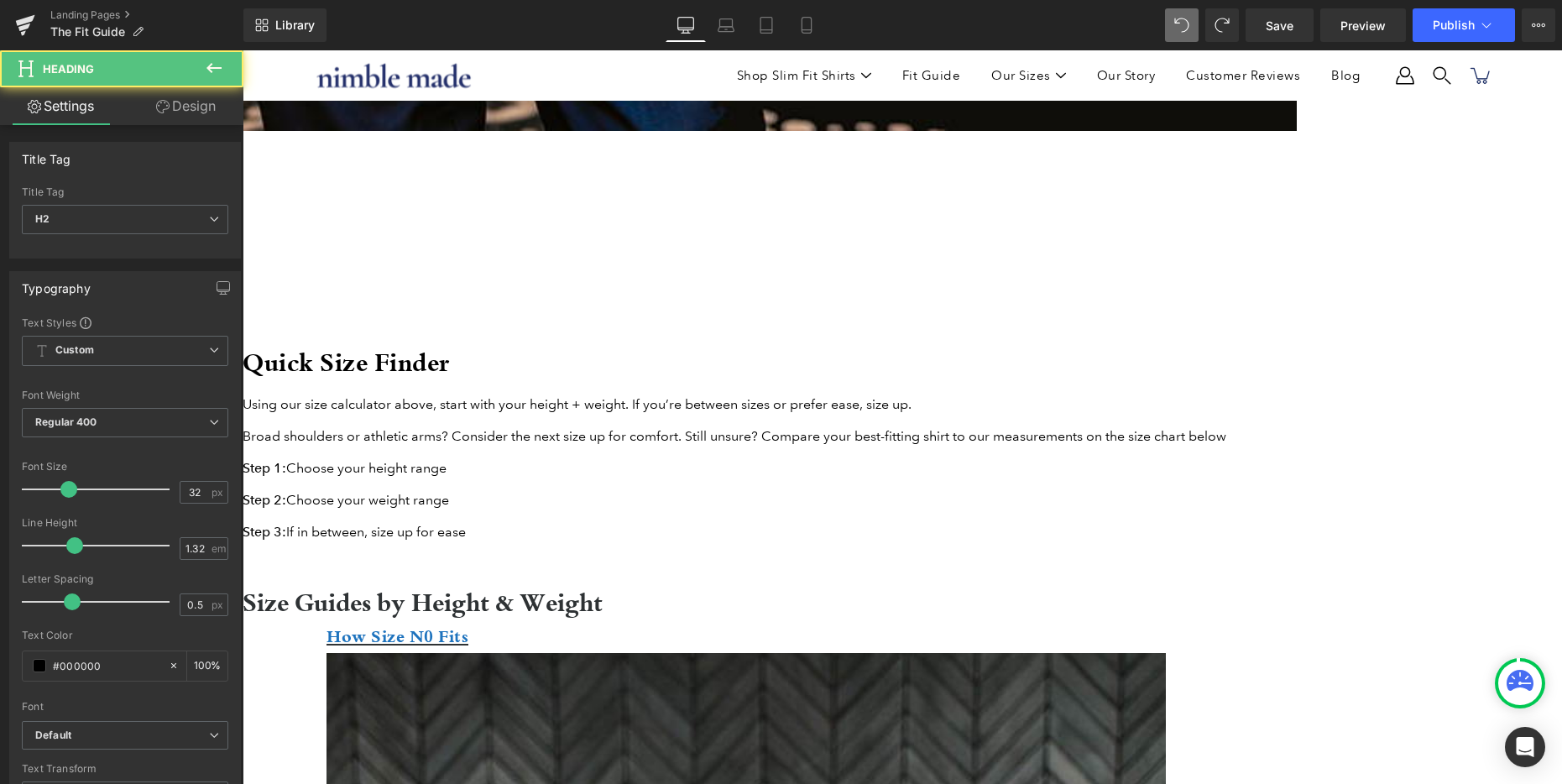
click at [242, 50] on span at bounding box center [242, 50] width 0 height 0
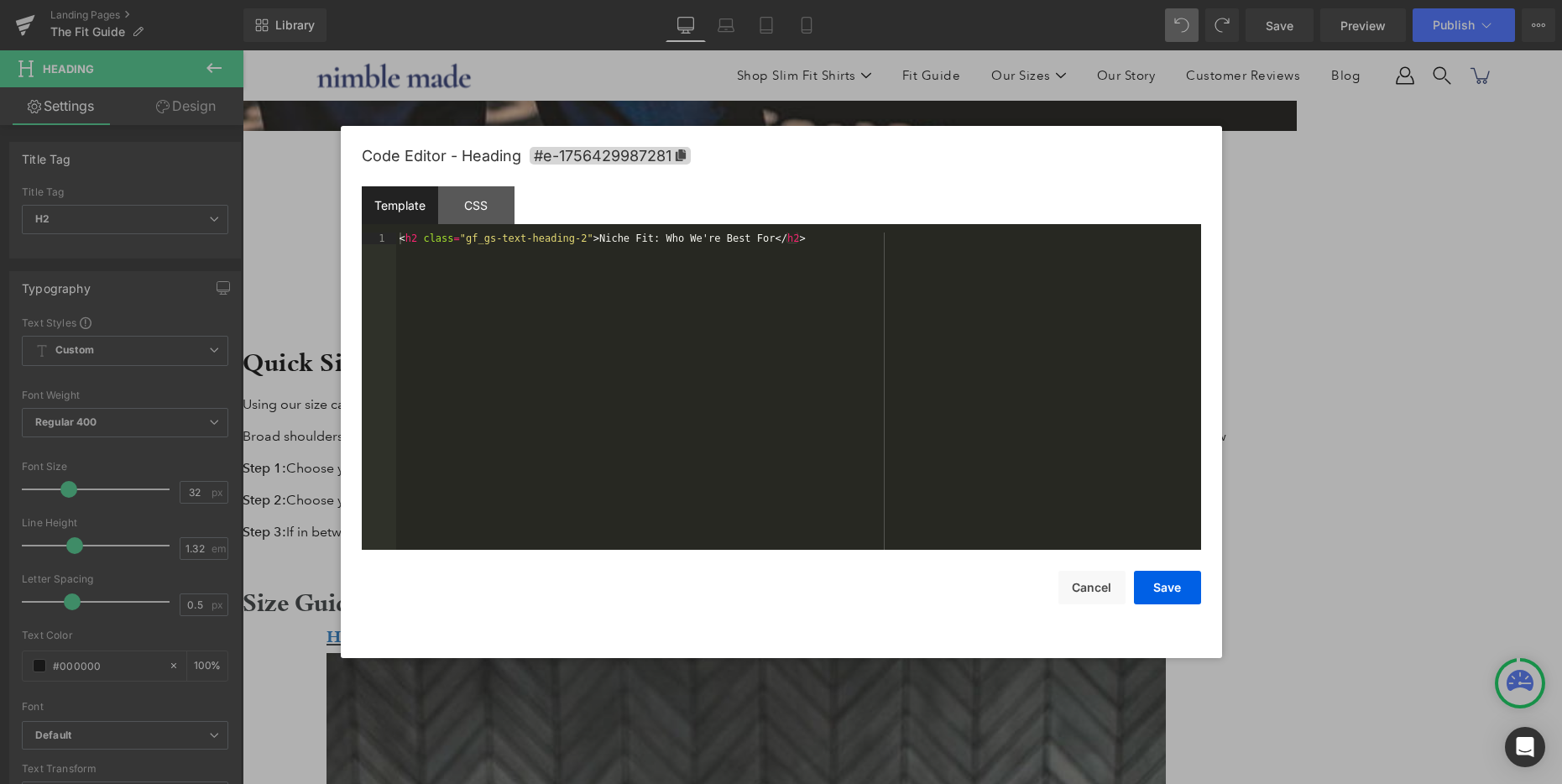
click at [774, 0] on div "Heading You are previewing how the will restyle your page. You can not edit Ele…" at bounding box center [781, 0] width 1562 height 0
paste div
click at [1095, 591] on button "Cancel" at bounding box center [1092, 587] width 67 height 34
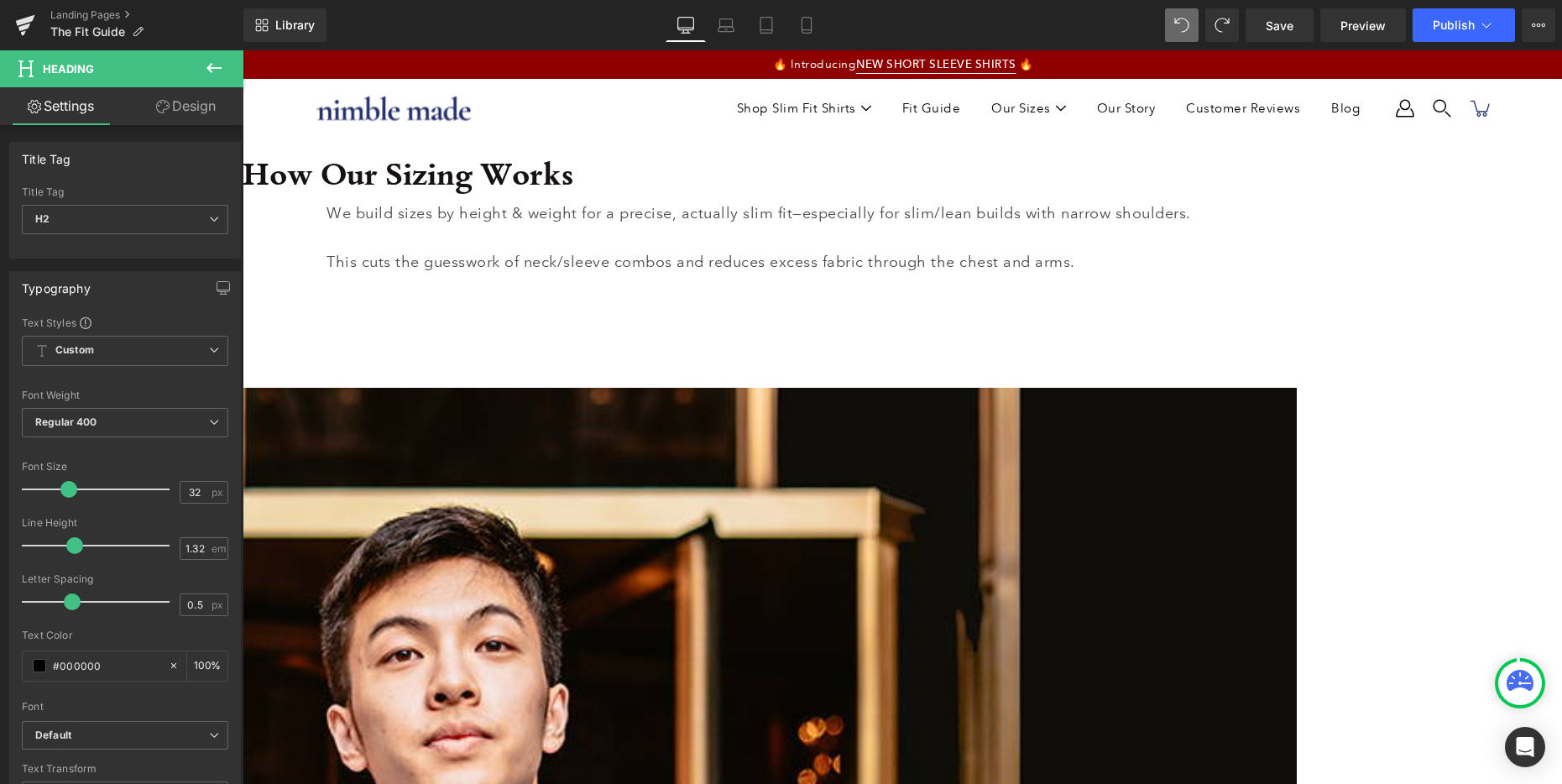
click at [242, 50] on span "Row" at bounding box center [242, 50] width 0 height 0
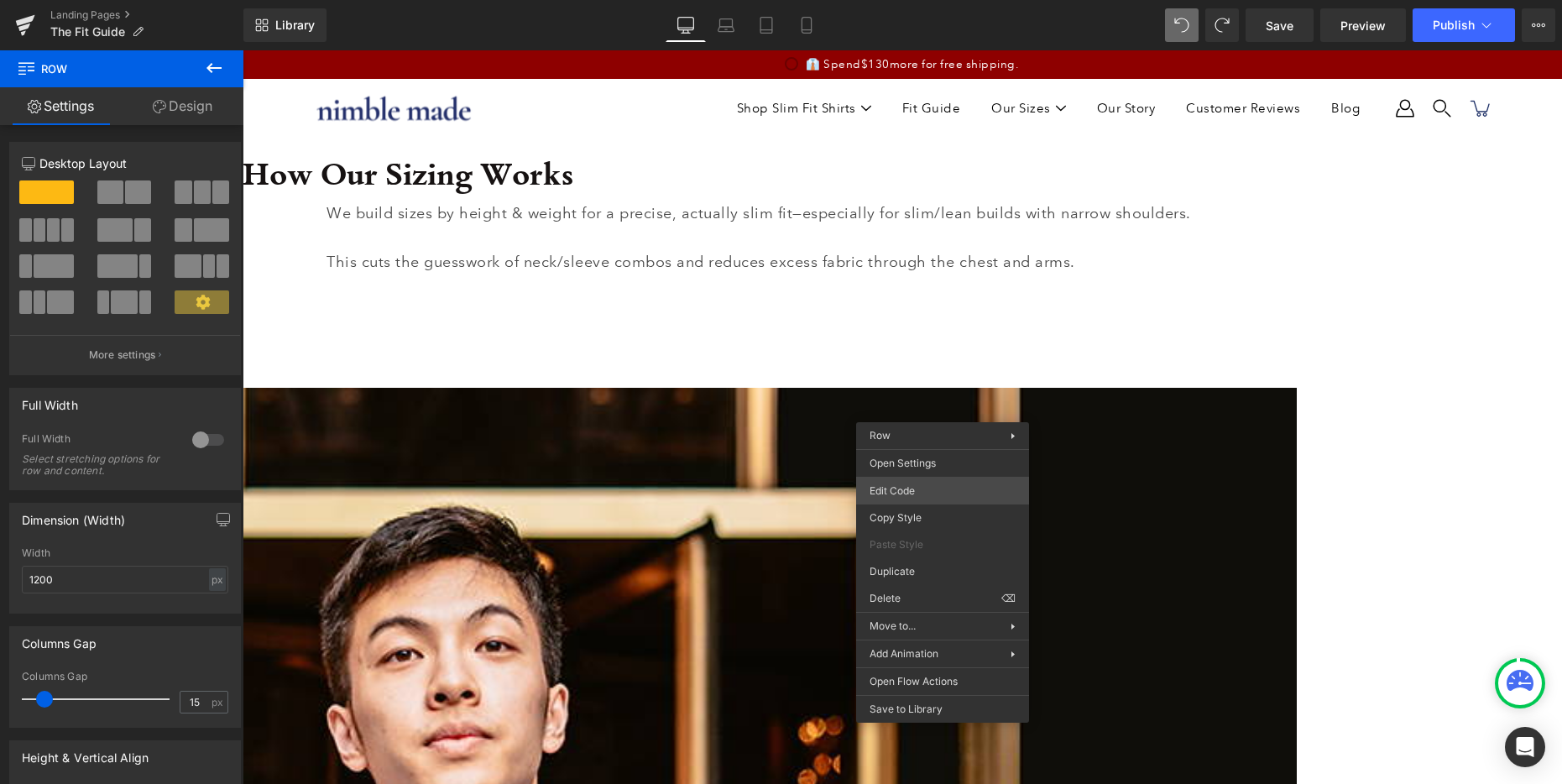
click at [932, 0] on div "Row You are previewing how the will restyle your page. You can not edit Element…" at bounding box center [781, 0] width 1562 height 0
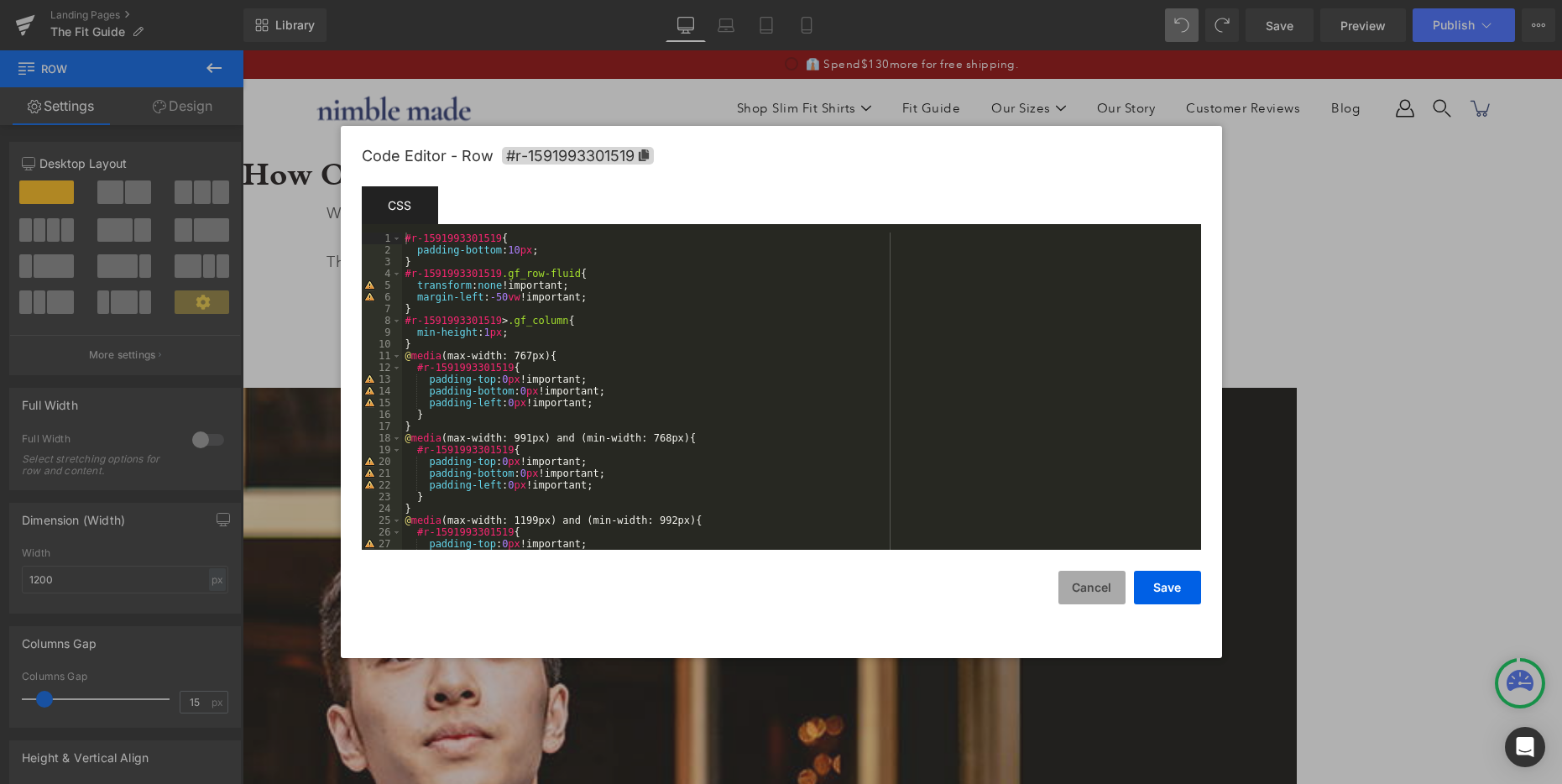
click at [1109, 596] on button "Cancel" at bounding box center [1092, 587] width 67 height 34
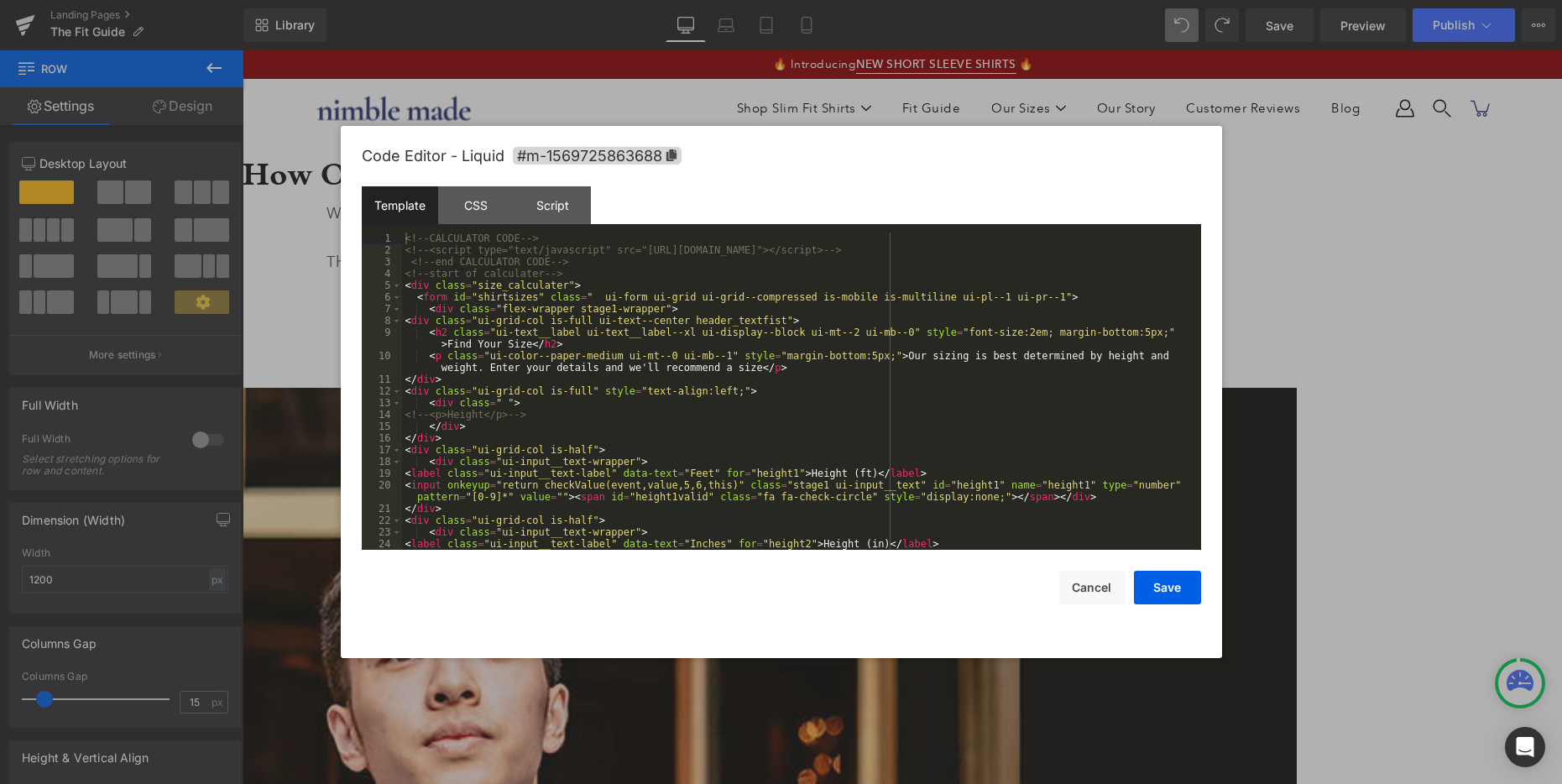
click at [1170, 0] on div "Row You are previewing how the will restyle your page. You can not edit Element…" at bounding box center [781, 0] width 1562 height 0
click at [505, 303] on div "<!-- CALCULATOR CODE --> <!-- <script type="text/javascript" src="[URL][DOMAIN_…" at bounding box center [798, 409] width 792 height 352
drag, startPoint x: 1093, startPoint y: 596, endPoint x: 724, endPoint y: 517, distance: 377.4
click at [1093, 596] on button "Cancel" at bounding box center [1092, 587] width 67 height 34
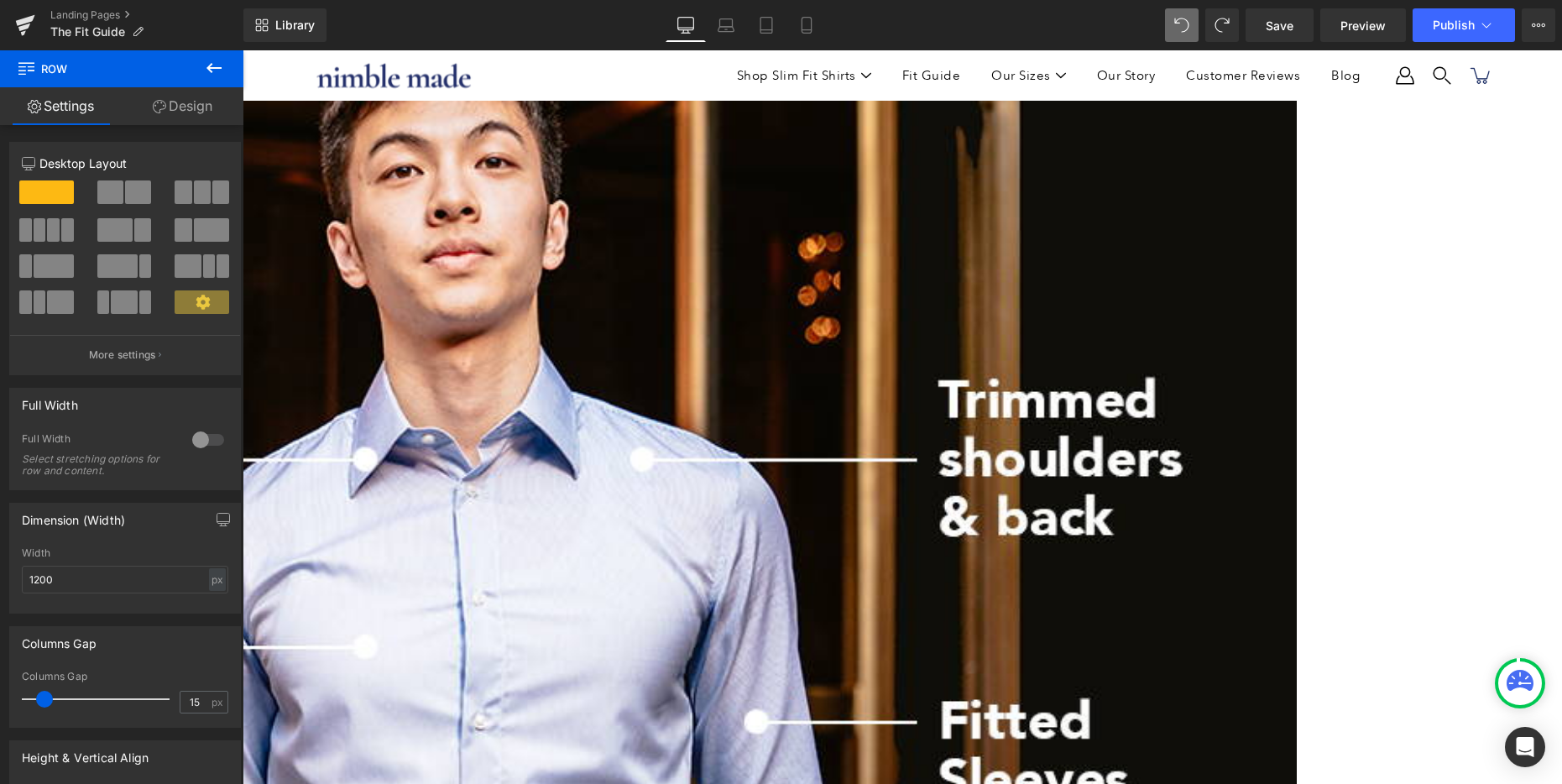
scroll to position [493, 0]
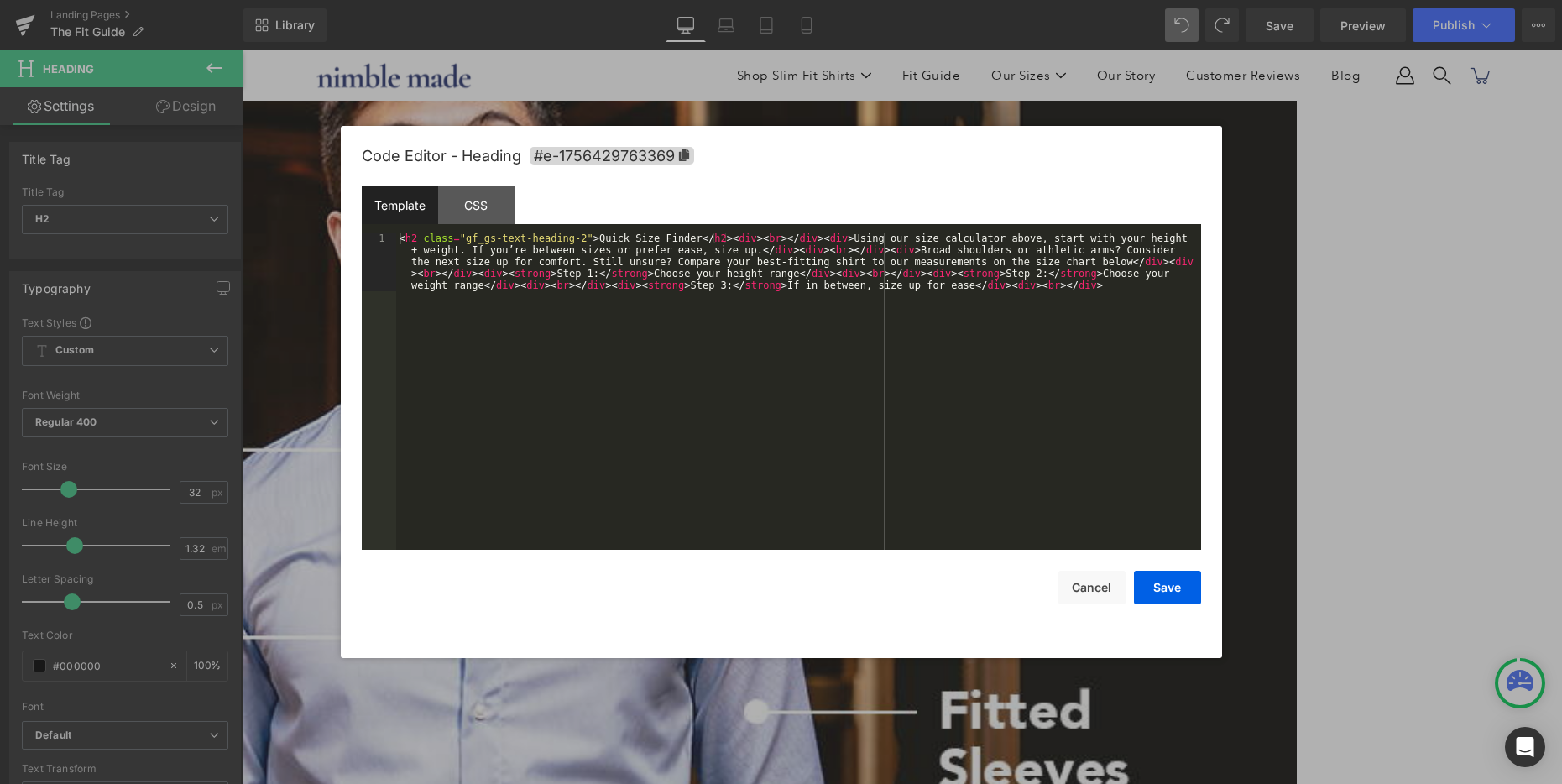
click at [849, 0] on div "Row You are previewing how the will restyle your page. You can not edit Element…" at bounding box center [781, 0] width 1562 height 0
paste div
click at [465, 249] on div "< h2 class = "gf_gs-text-heading-2" > Quick Size Finder </ h2 > < div > < br > …" at bounding box center [798, 450] width 805 height 434
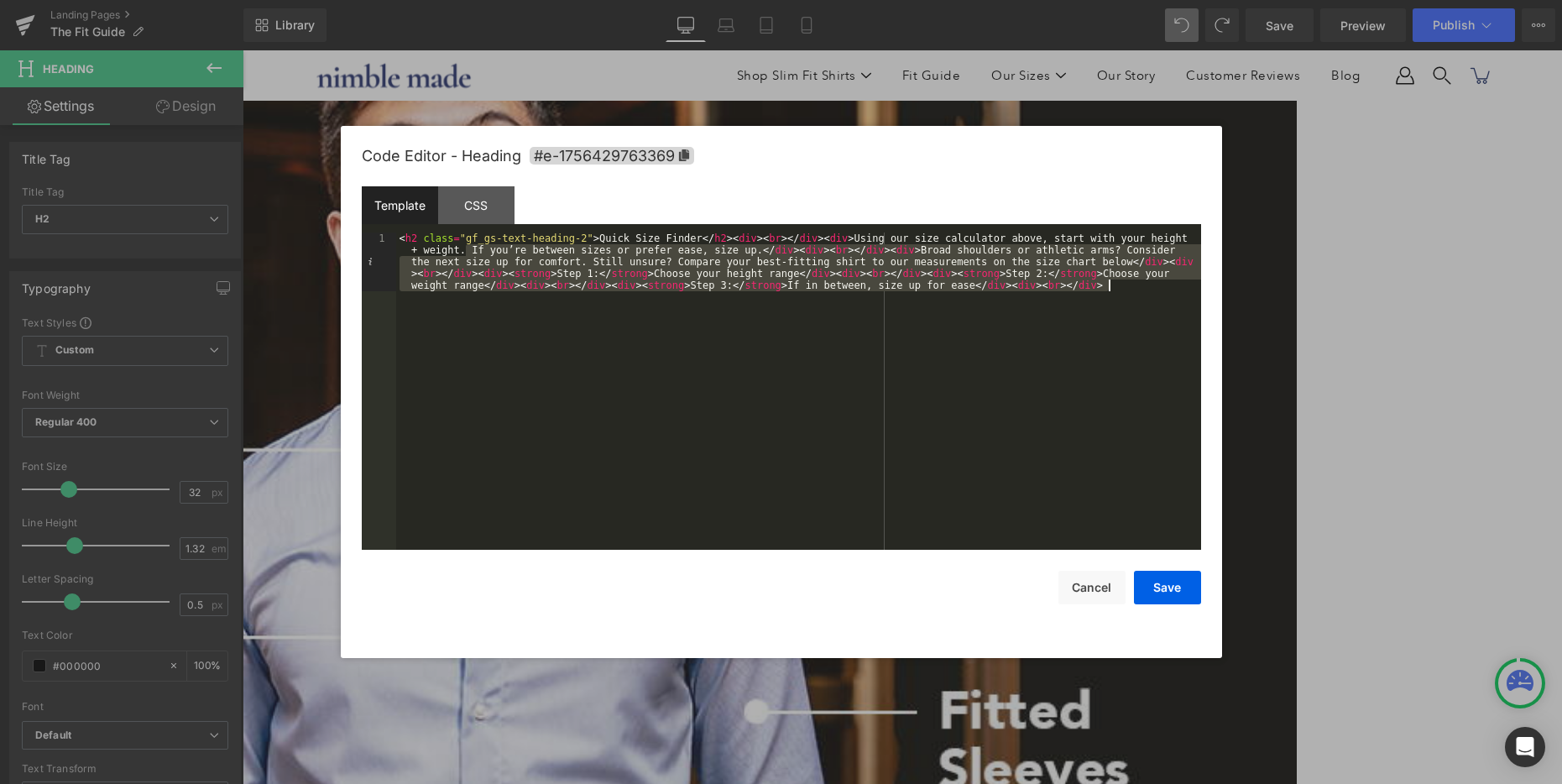
drag, startPoint x: 511, startPoint y: 308, endPoint x: 522, endPoint y: 324, distance: 19.4
click at [522, 324] on div "< h2 class = "gf_gs-text-heading-2" > Quick Size Finder </ h2 > < div > < br > …" at bounding box center [798, 450] width 805 height 434
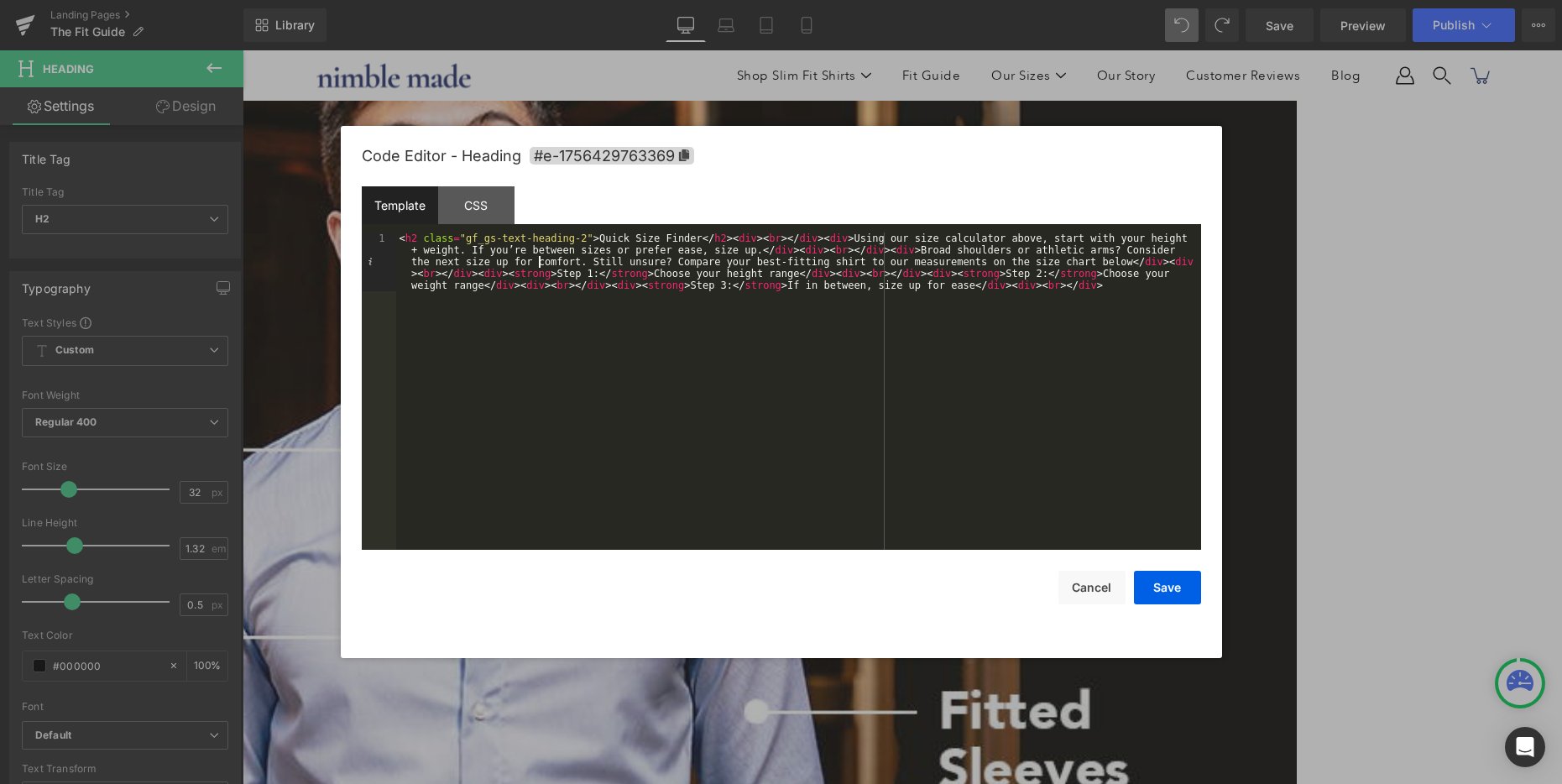
click at [539, 257] on div "< h2 class = "gf_gs-text-heading-2" > Quick Size Finder </ h2 > < div > < br > …" at bounding box center [798, 450] width 805 height 434
click at [461, 249] on div "< h2 class = "gf_gs-text-heading-2" > Quick Size Finder </ h2 > < div > < br > …" at bounding box center [798, 450] width 805 height 434
paste textarea
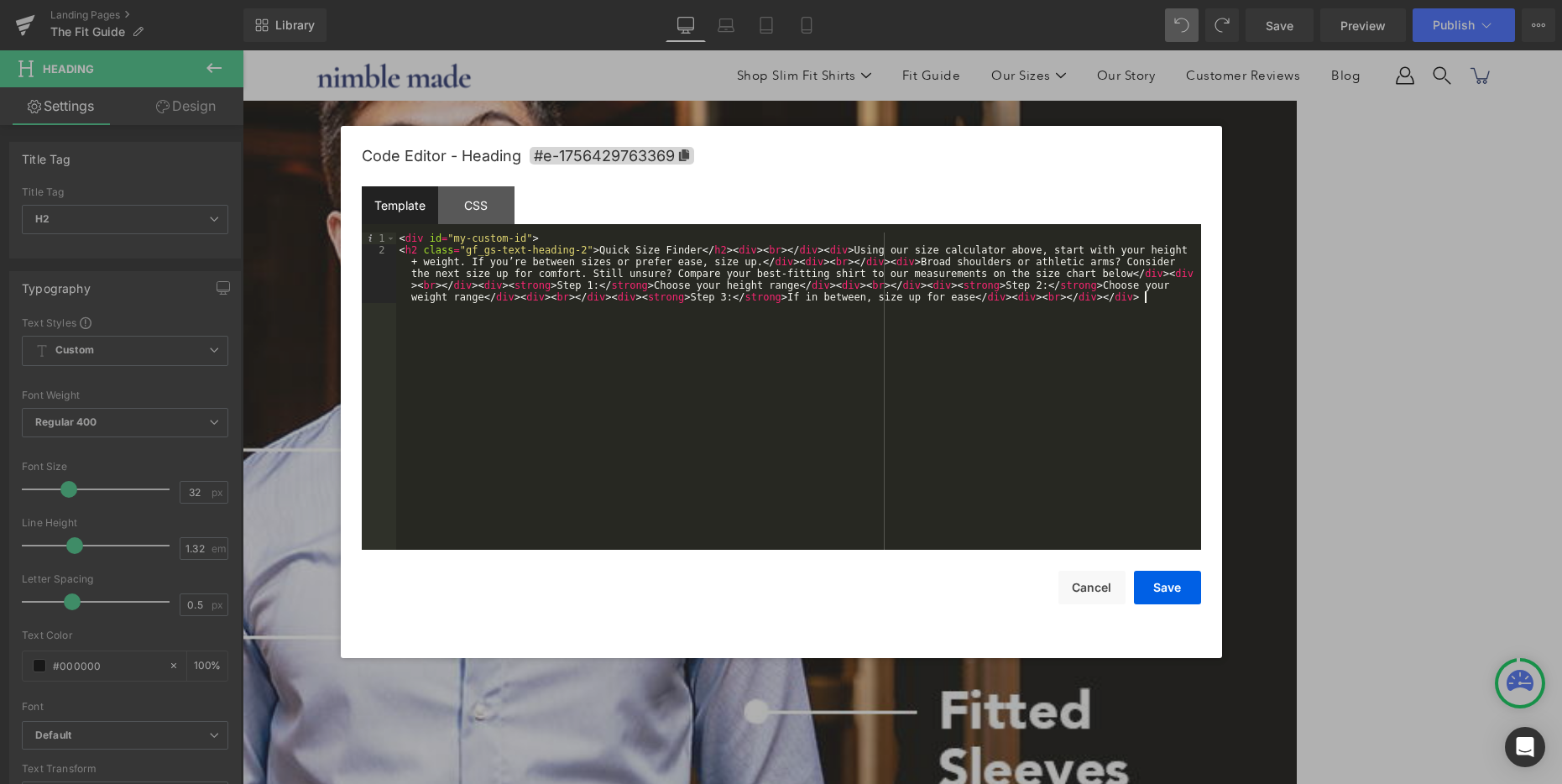
click at [460, 240] on div "< div id = "my-custom-id" > < h2 class = "gf_gs-text-heading-2" > Quick Size Fi…" at bounding box center [798, 426] width 805 height 388
click at [490, 242] on div "< div id = "my-custom-id" > < h2 class = "gf_gs-text-heading-2" > Quick Size Fi…" at bounding box center [798, 426] width 805 height 388
drag, startPoint x: 522, startPoint y: 240, endPoint x: 570, endPoint y: 234, distance: 48.4
click at [522, 240] on div "< div id = "my-custom-id" > < h2 class = "gf_gs-text-heading-2" > Quick Size Fi…" at bounding box center [798, 426] width 805 height 388
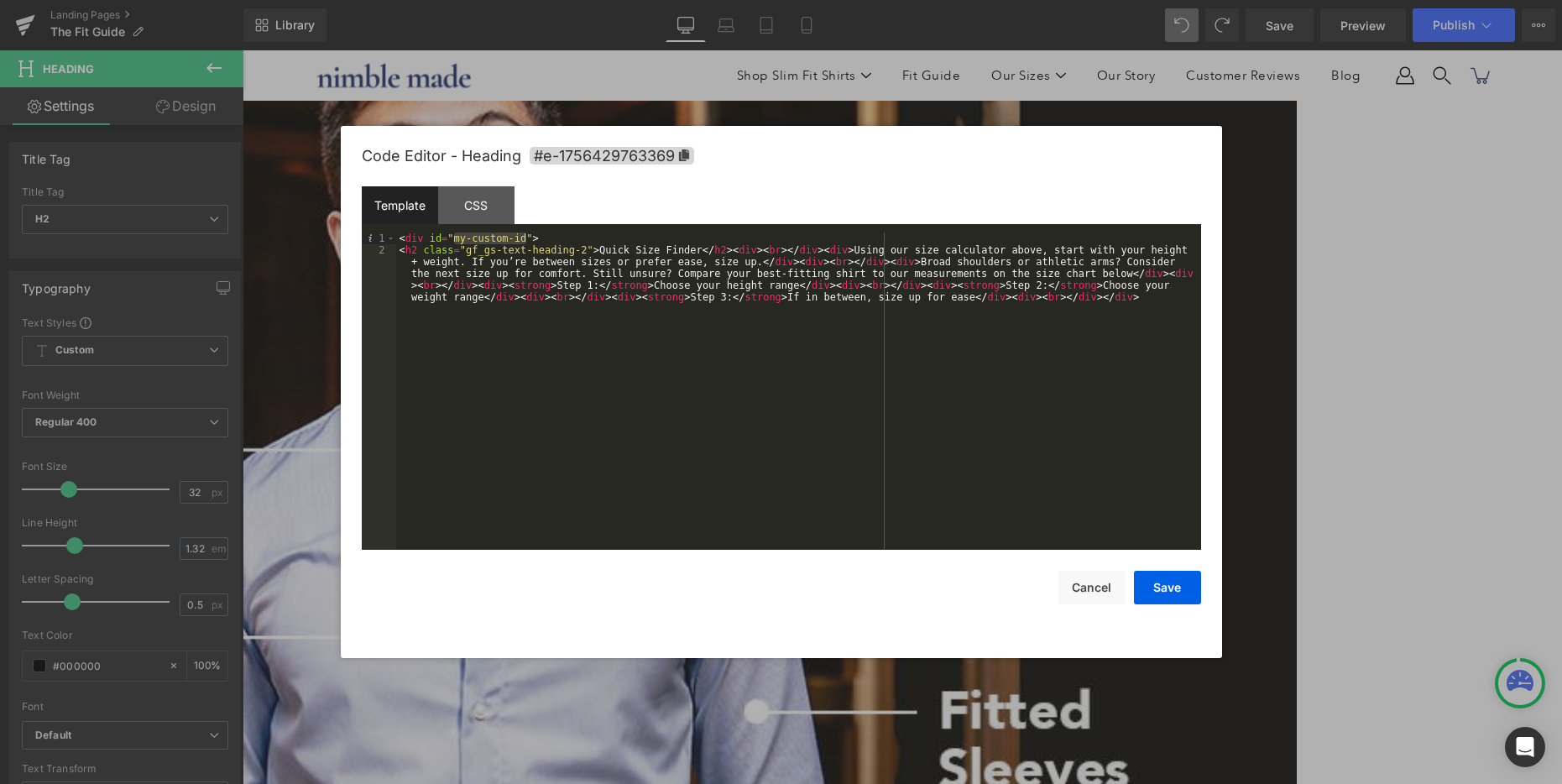
click at [453, 239] on div "< div id = "my-custom-id" > < h2 class = "gf_gs-text-heading-2" > Quick Size Fi…" at bounding box center [798, 426] width 805 height 388
click at [526, 238] on div "< div id = "my-custom-id" > < h2 class = "gf_gs-text-heading-2" > Quick Size Fi…" at bounding box center [798, 426] width 805 height 388
click at [1166, 587] on button "Save" at bounding box center [1167, 587] width 67 height 34
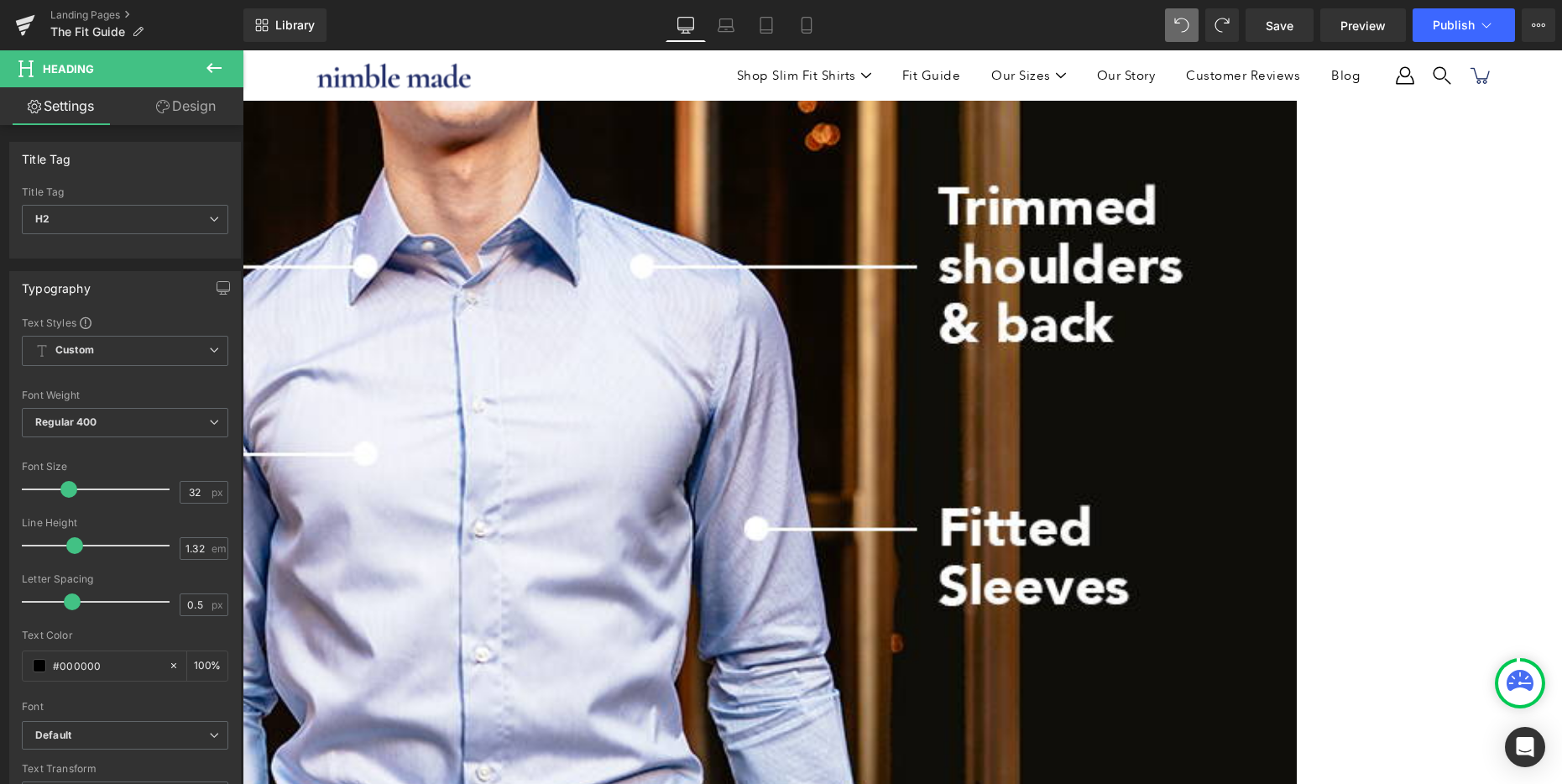
scroll to position [771, 0]
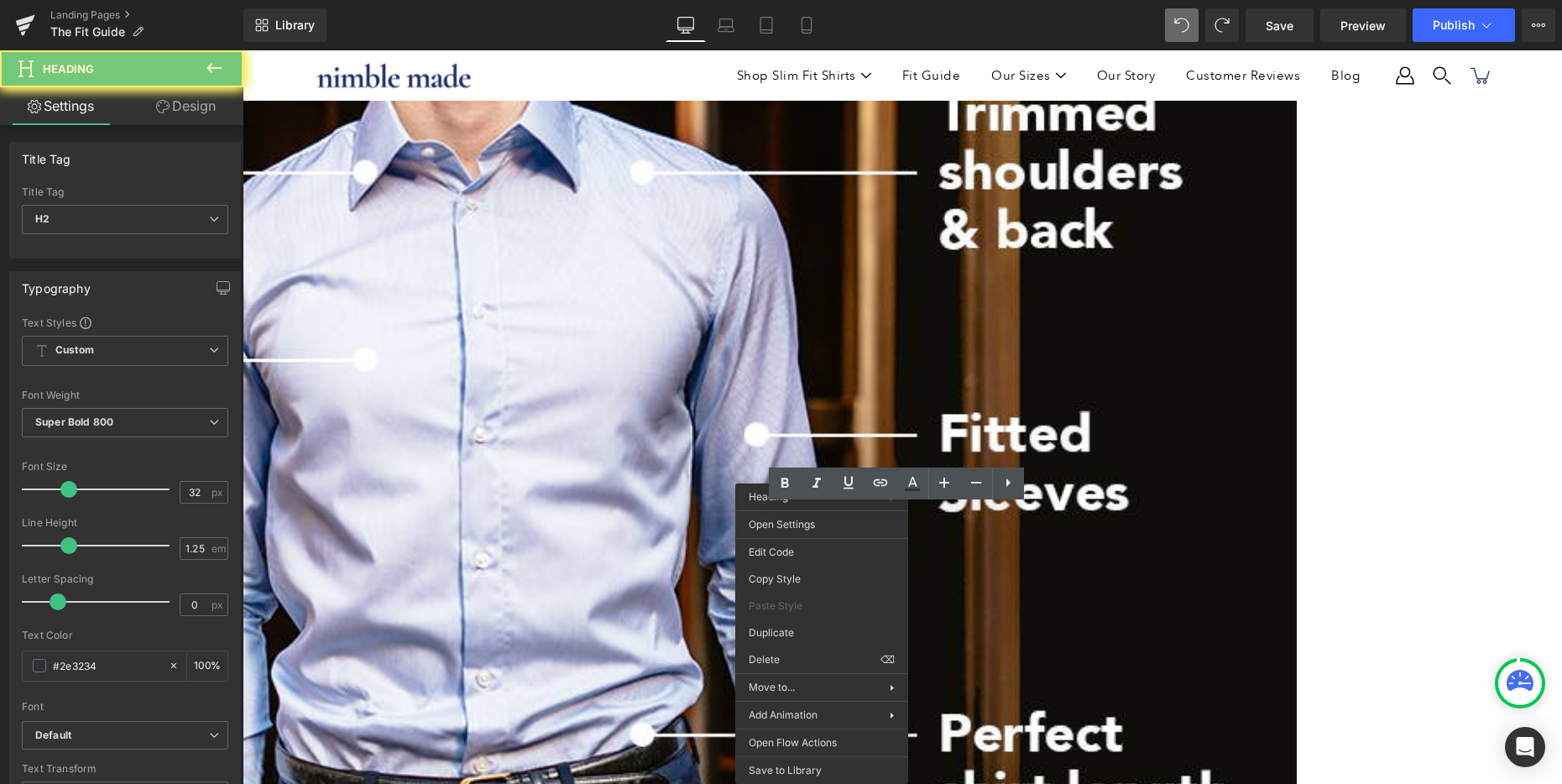
drag, startPoint x: 822, startPoint y: 514, endPoint x: 1069, endPoint y: 571, distance: 253.5
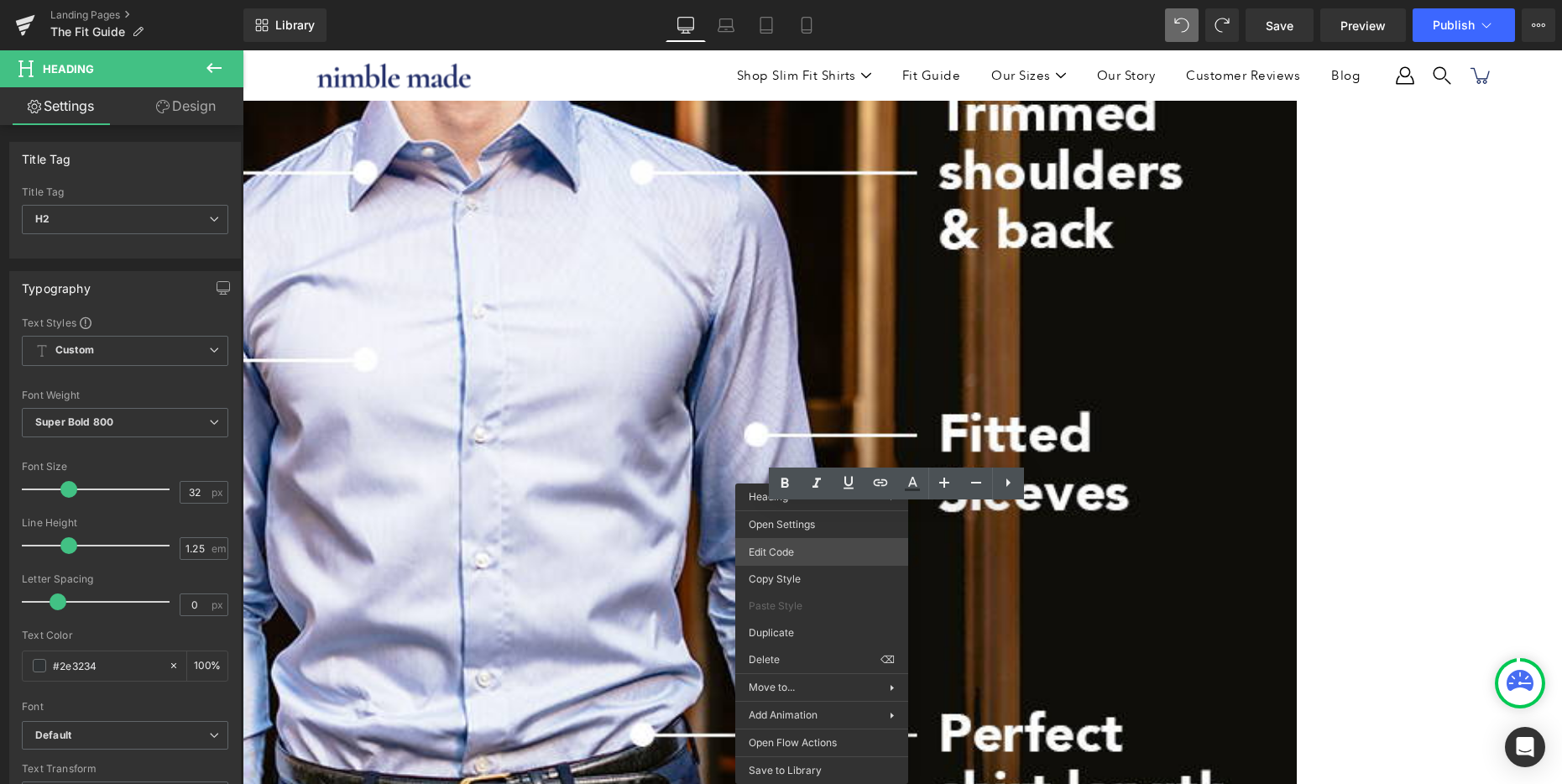
click at [828, 0] on div "Row You are previewing how the will restyle your page. You can not edit Element…" at bounding box center [781, 0] width 1562 height 0
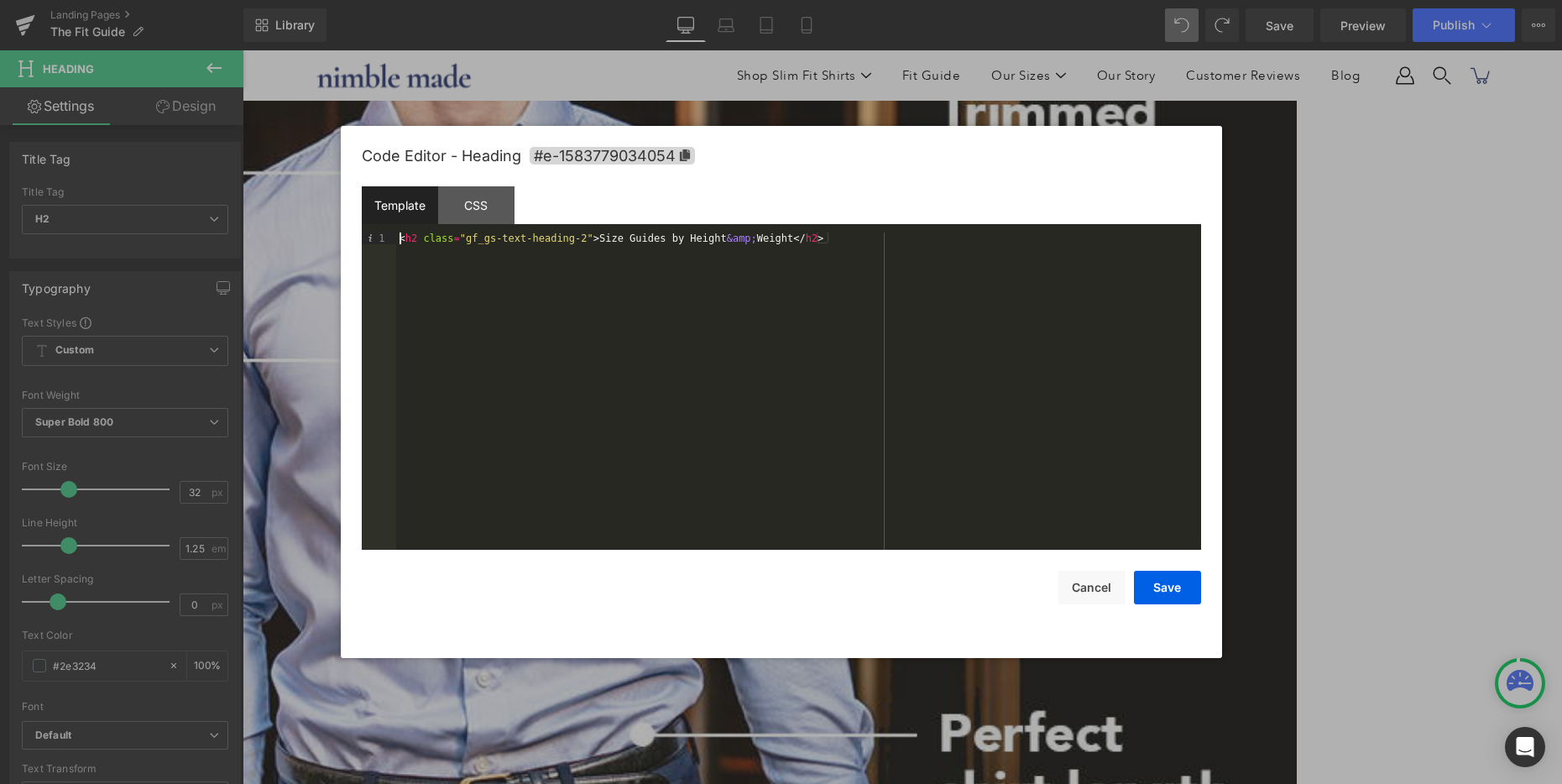
click at [401, 240] on div "< h2 class = "gf_gs-text-heading-2" > Size Guides by Height &amp; Weight </ h2 >" at bounding box center [798, 402] width 805 height 341
click at [1147, 587] on button "Save" at bounding box center [1167, 587] width 67 height 34
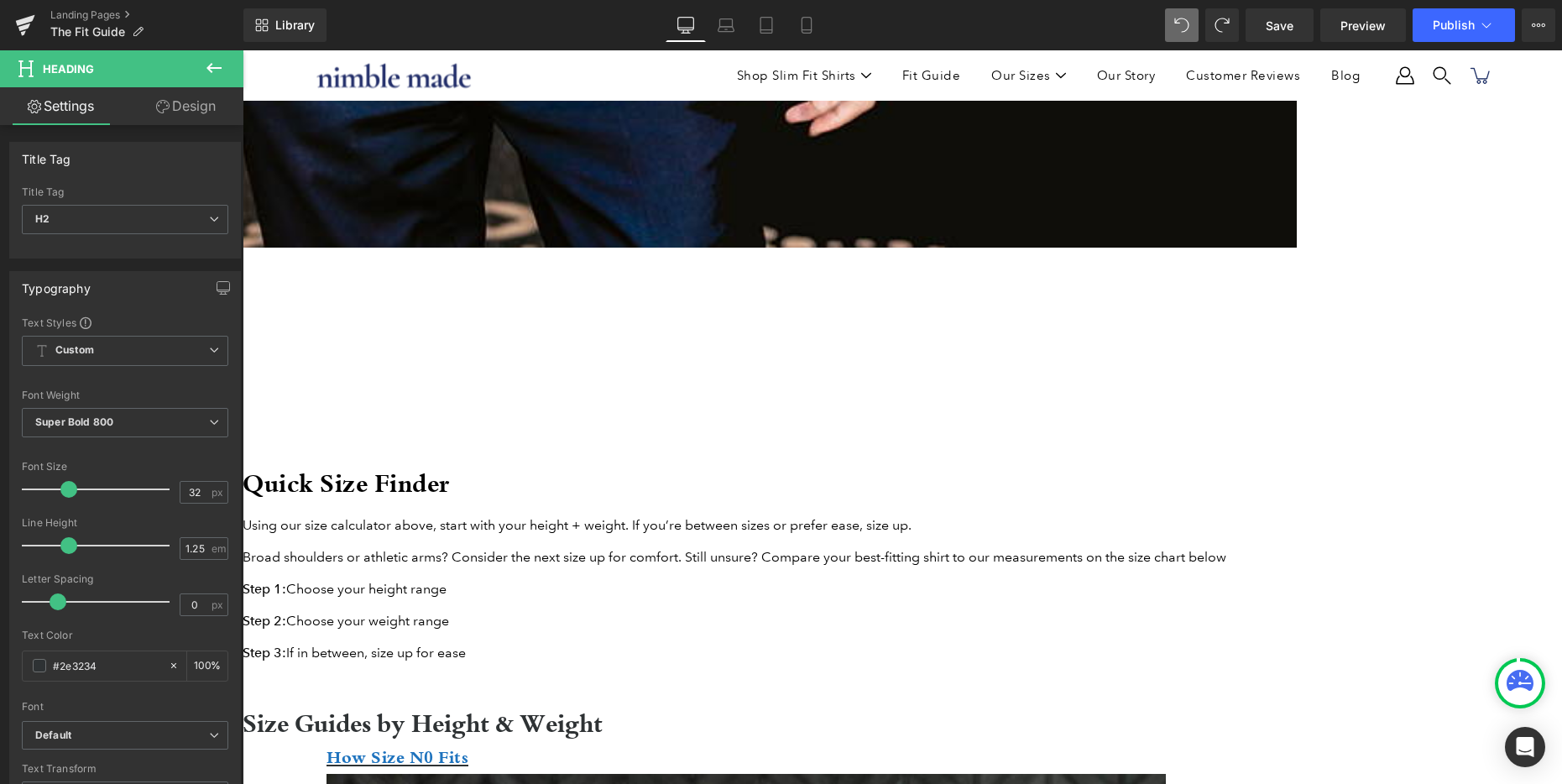
scroll to position [1825, 0]
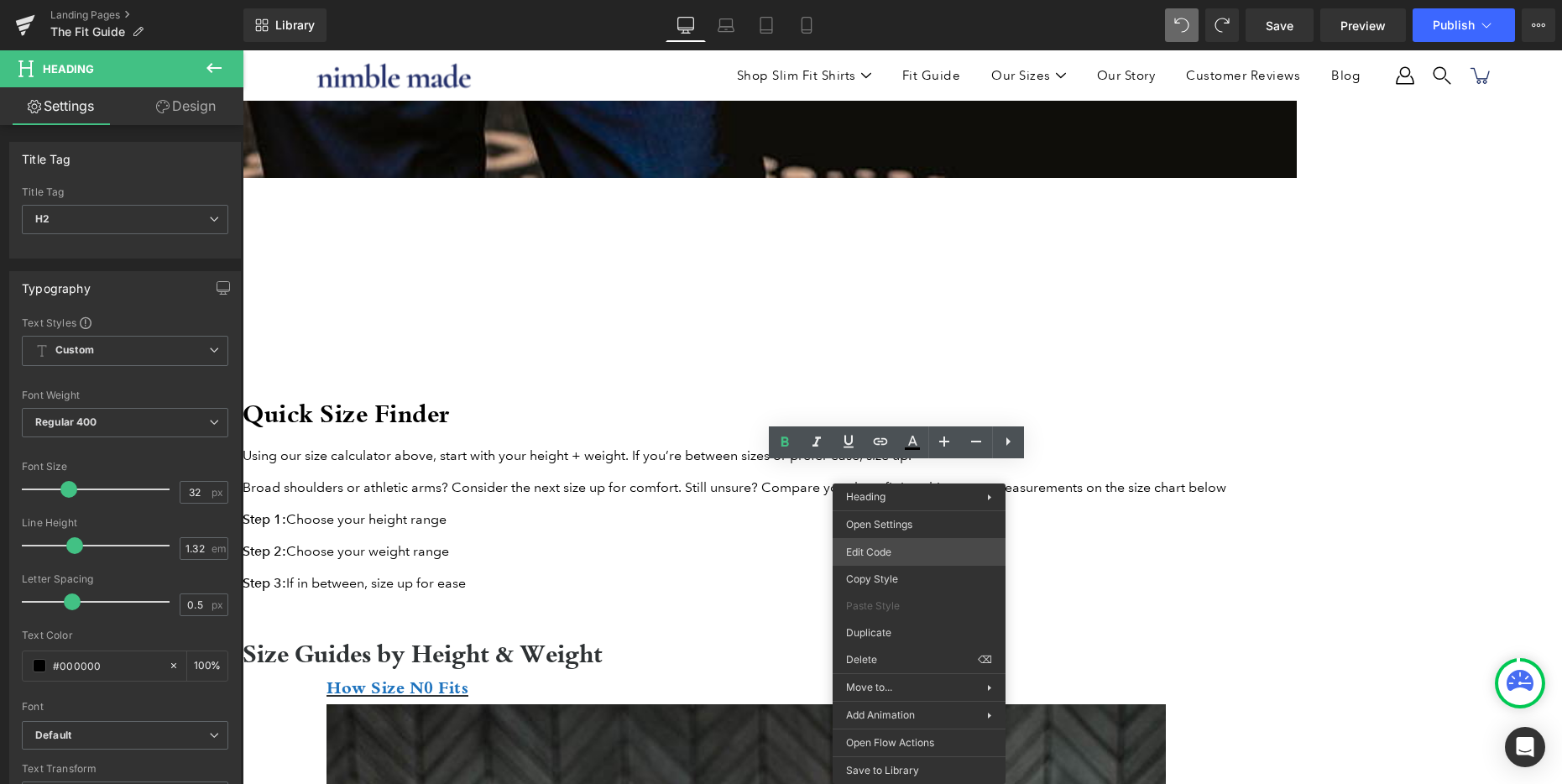
click at [916, 0] on div "Row You are previewing how the will restyle your page. You can not edit Element…" at bounding box center [781, 0] width 1562 height 0
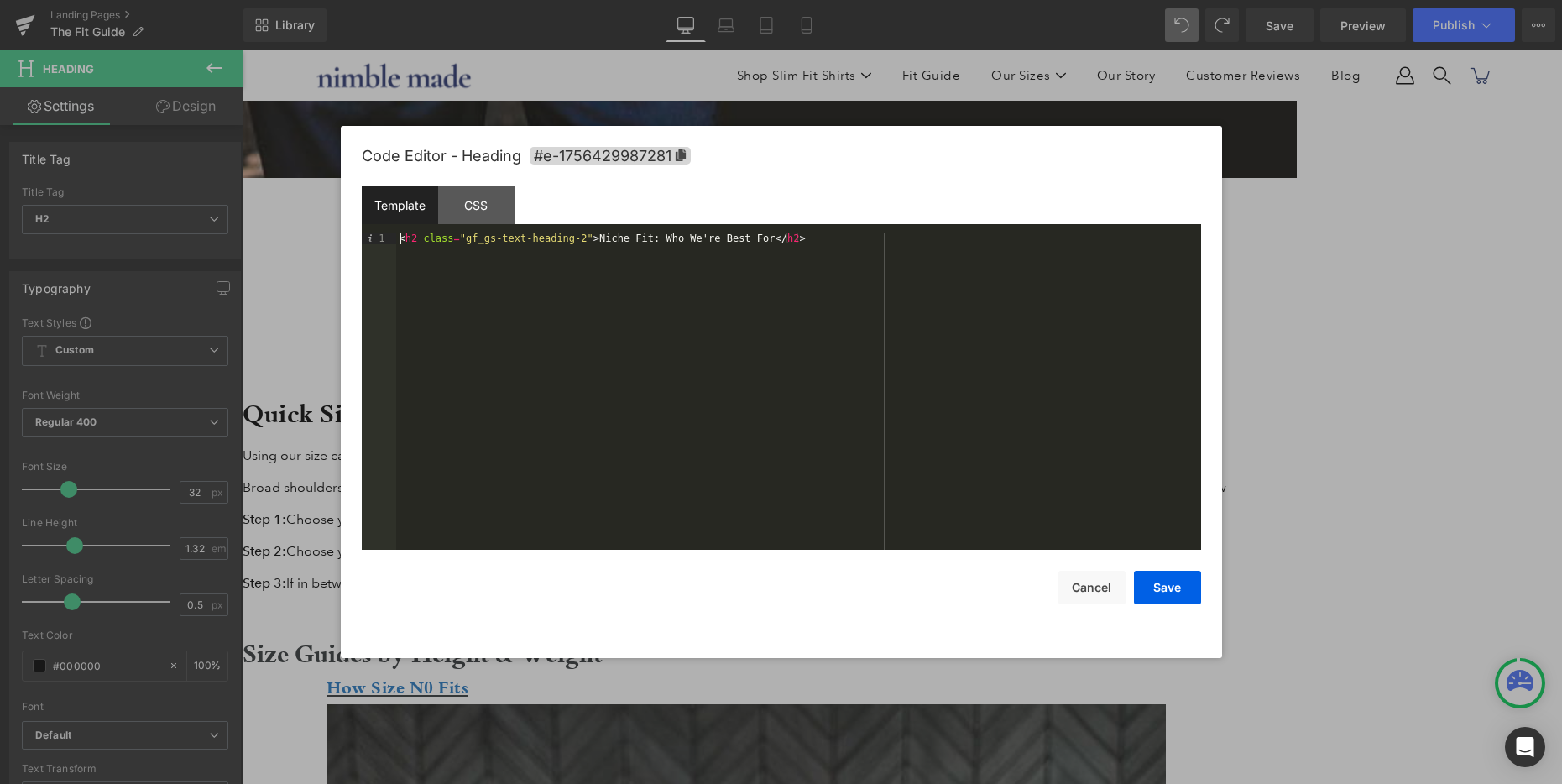
click at [400, 240] on div "< h2 class = "gf_gs-text-heading-2" > Niche Fit: Who We're Best For </ h2 >" at bounding box center [798, 402] width 805 height 341
click at [1167, 593] on button "Save" at bounding box center [1167, 587] width 67 height 34
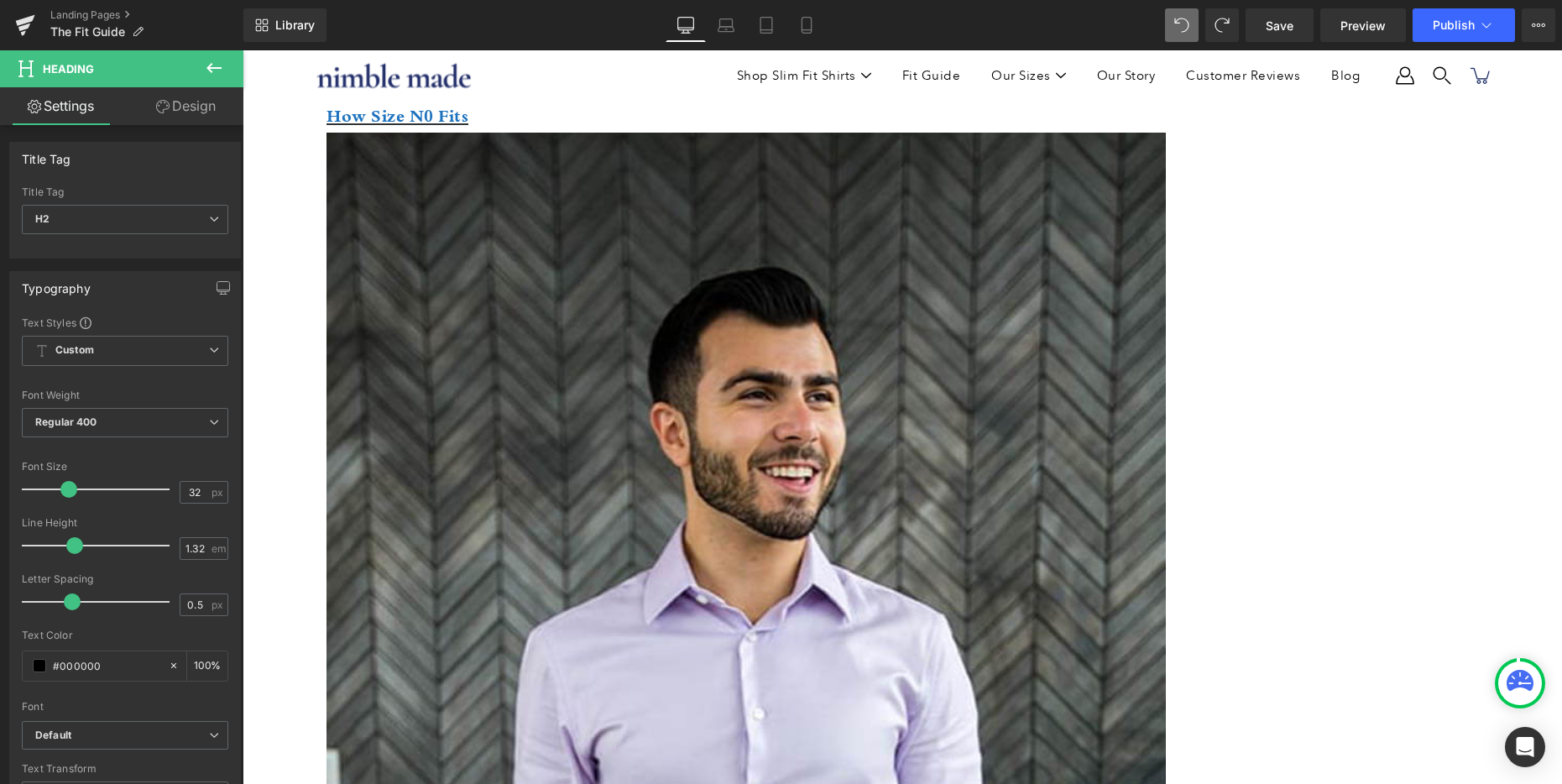
scroll to position [2454, 0]
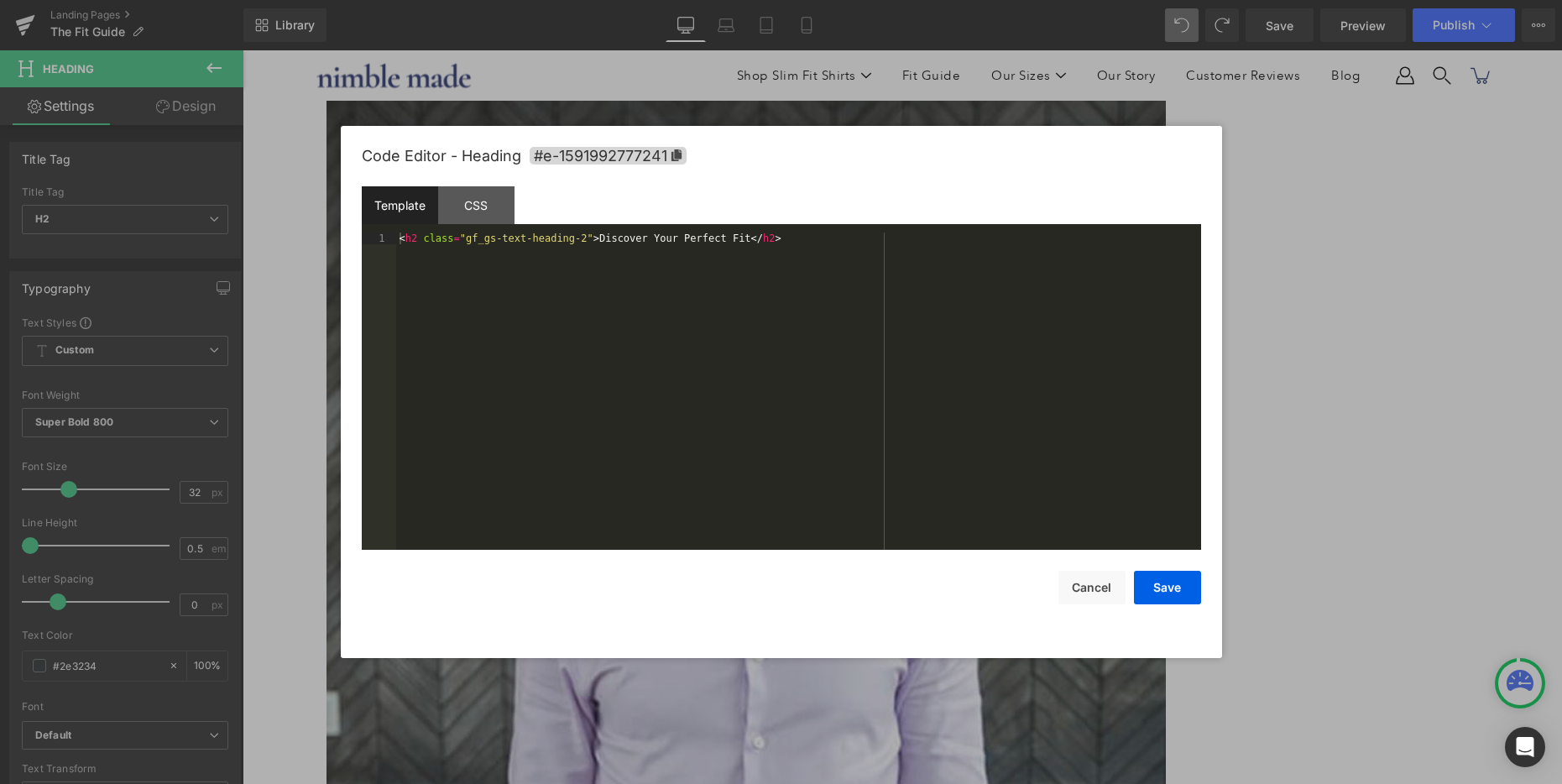
click at [781, 0] on div "Row You are previewing how the will restyle your page. You can not edit Element…" at bounding box center [781, 0] width 1562 height 0
drag, startPoint x: 419, startPoint y: 255, endPoint x: 359, endPoint y: 201, distance: 80.7
click at [359, 201] on div "Code Editor - Heading #e-1591992777241 Template CSS 1 < h2 class = "gf_gs-text-…" at bounding box center [781, 392] width 882 height 532
click at [1171, 594] on button "Save" at bounding box center [1167, 587] width 67 height 34
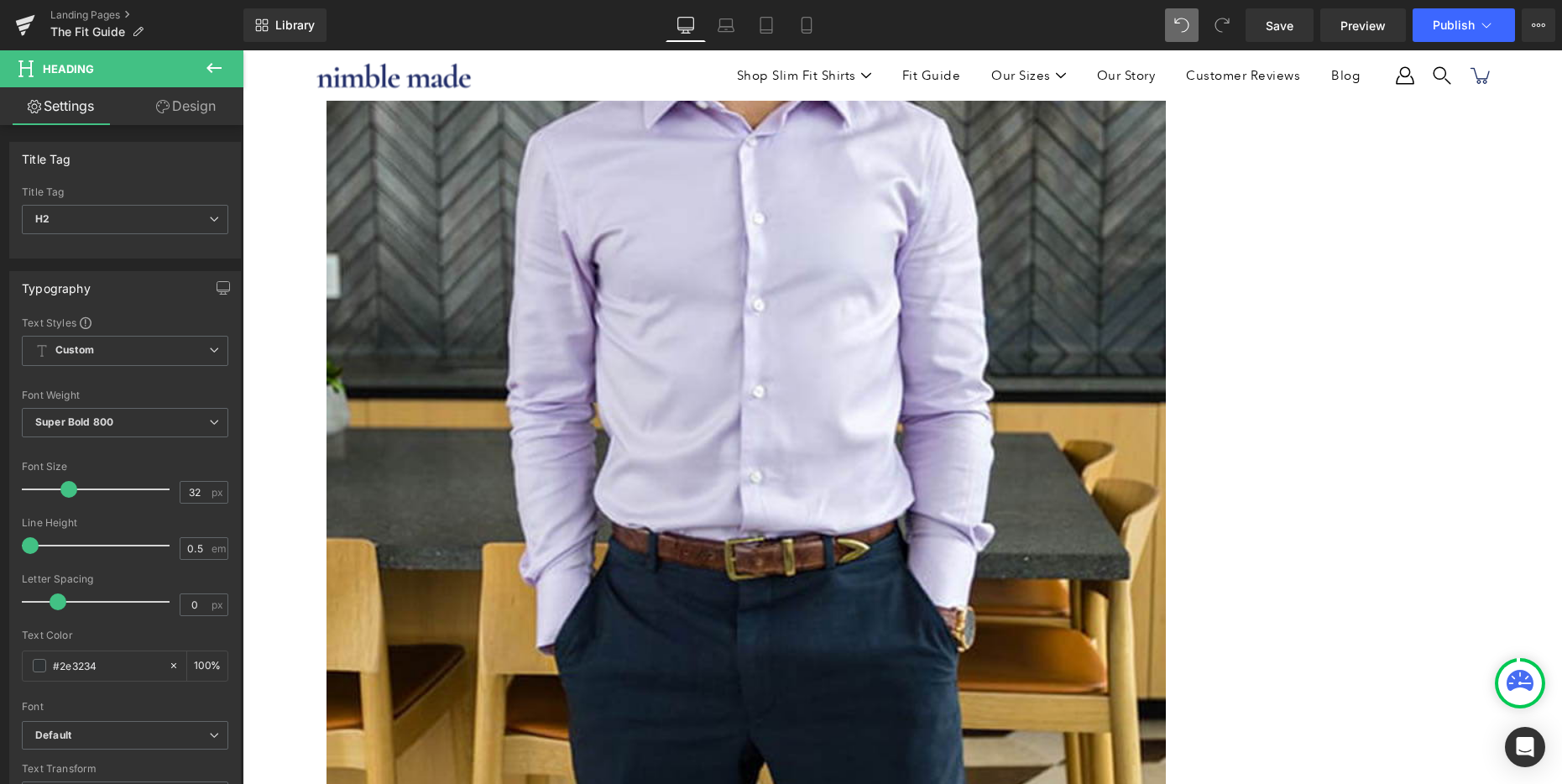
scroll to position [2883, 0]
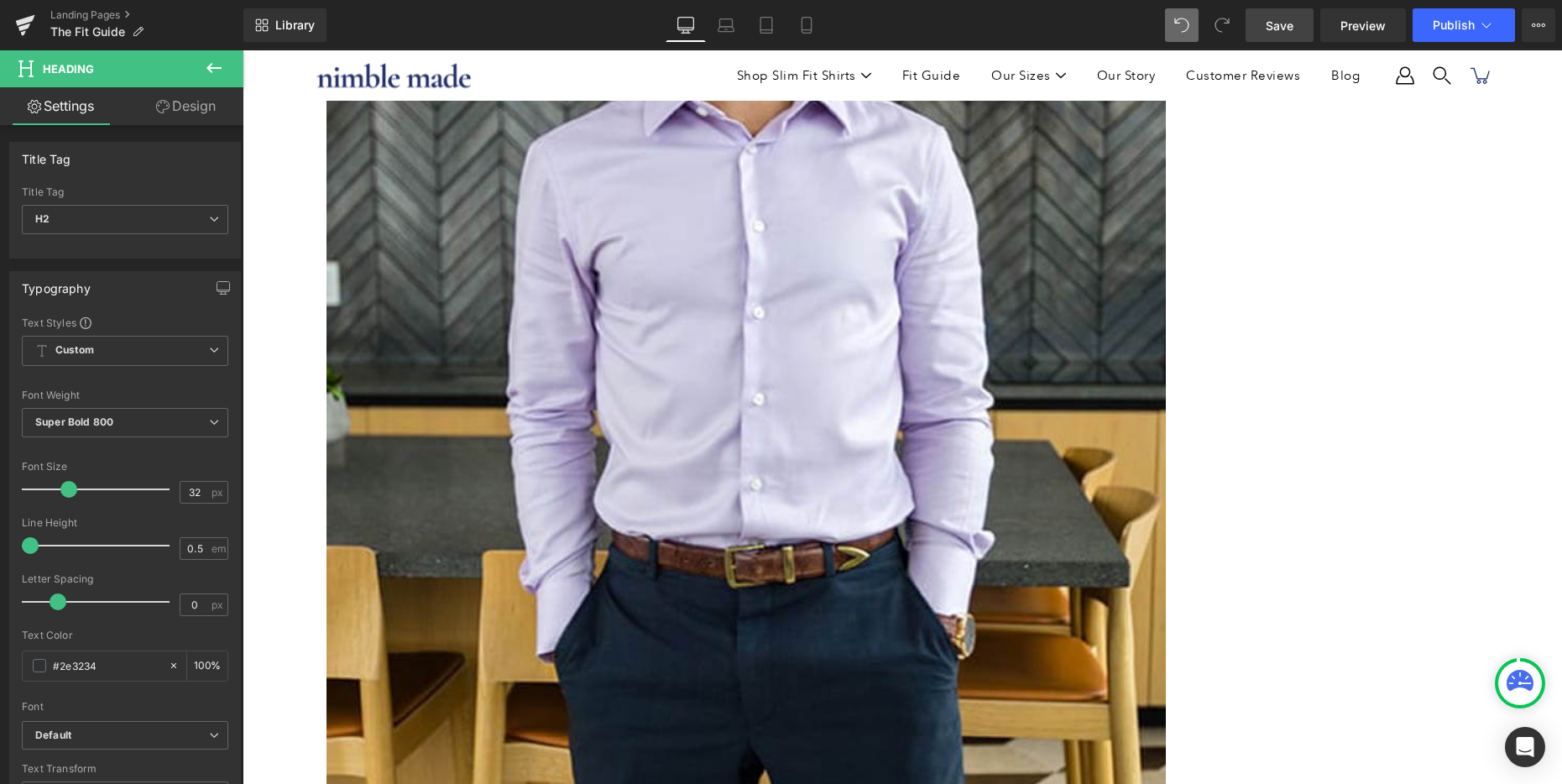
click at [1279, 31] on span "Save" at bounding box center [1279, 26] width 28 height 18
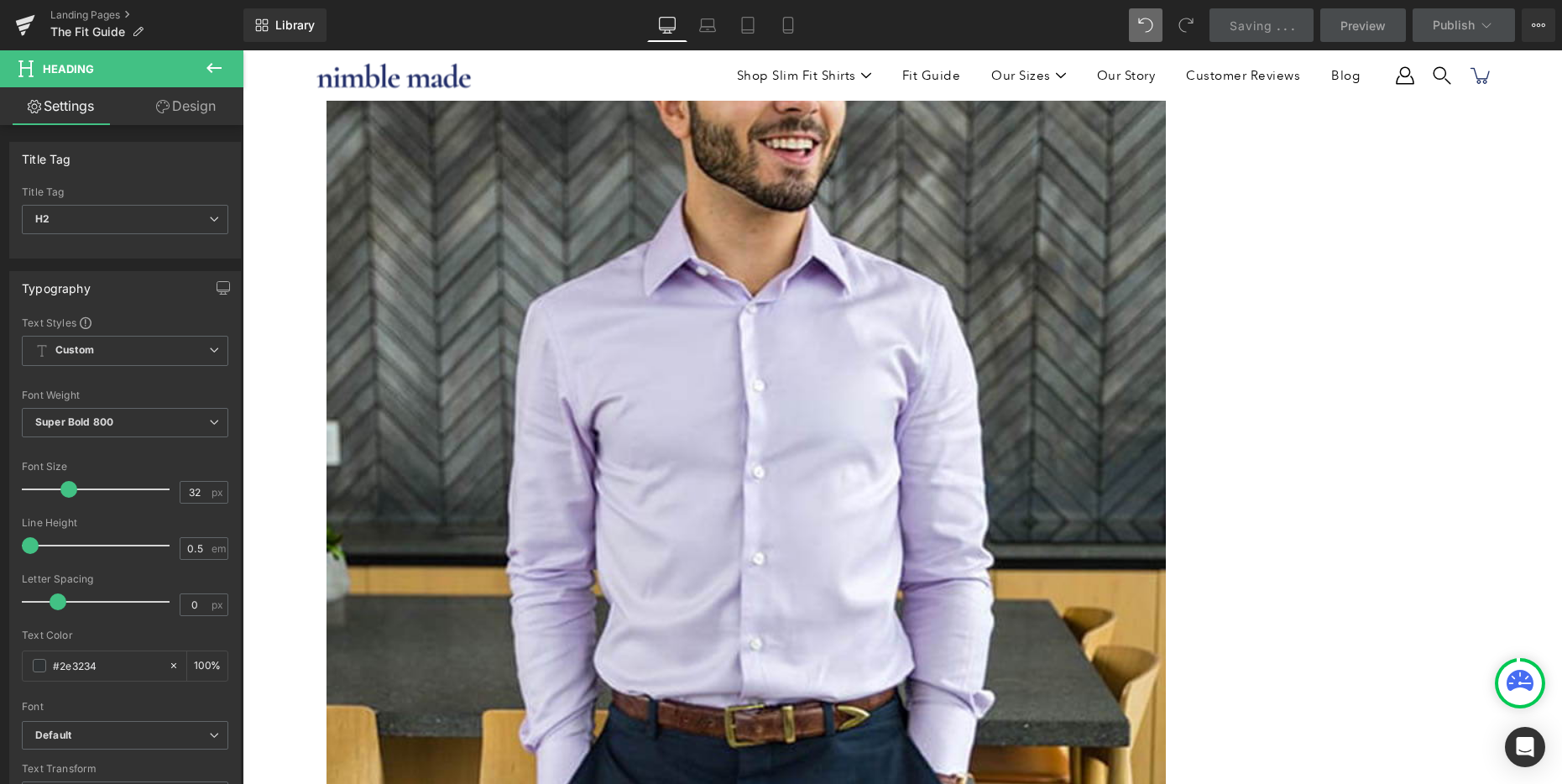
scroll to position [2677, 0]
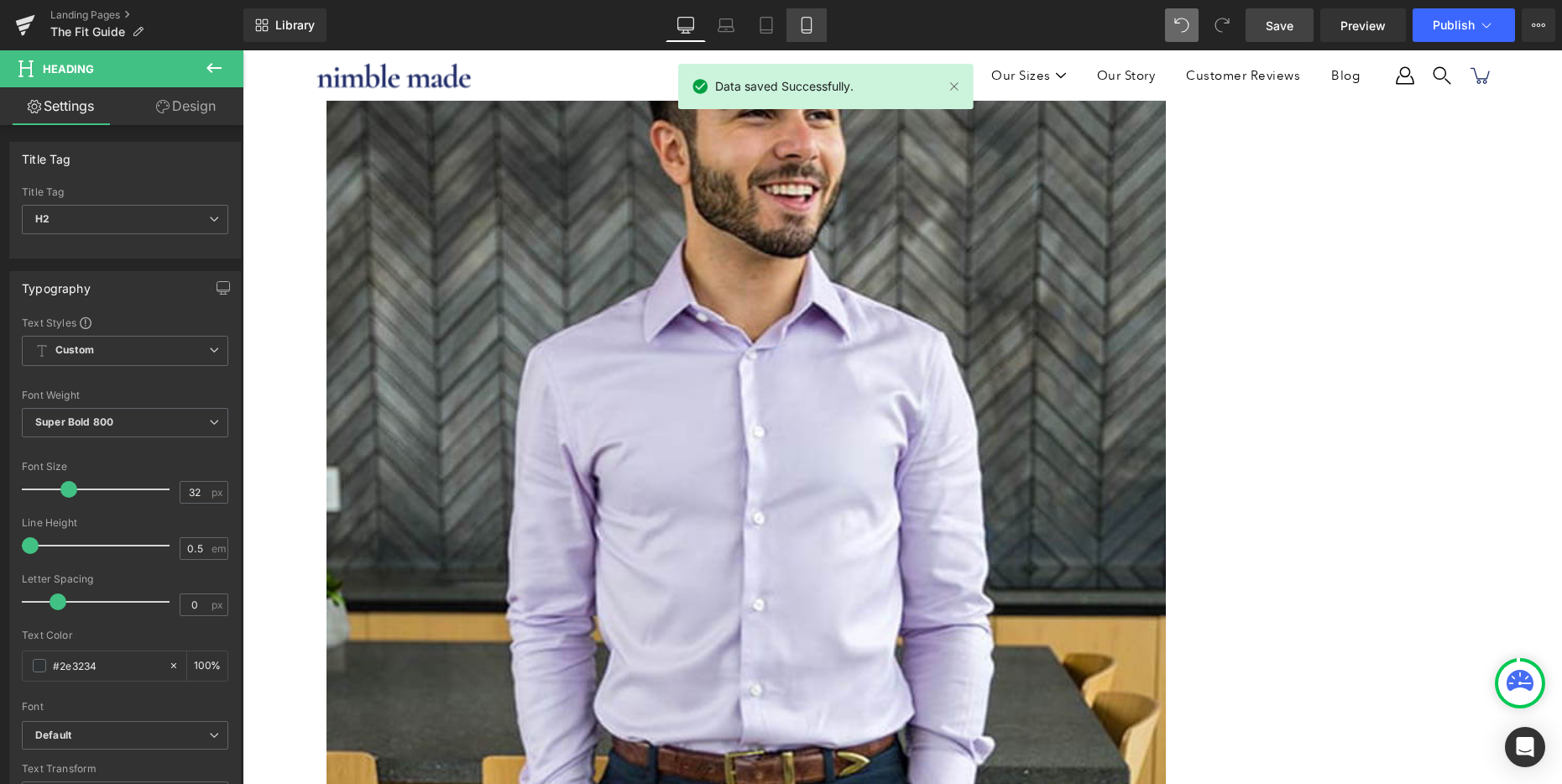
click at [798, 25] on icon at bounding box center [806, 25] width 17 height 17
type input "16"
type input "#000000"
type input "100"
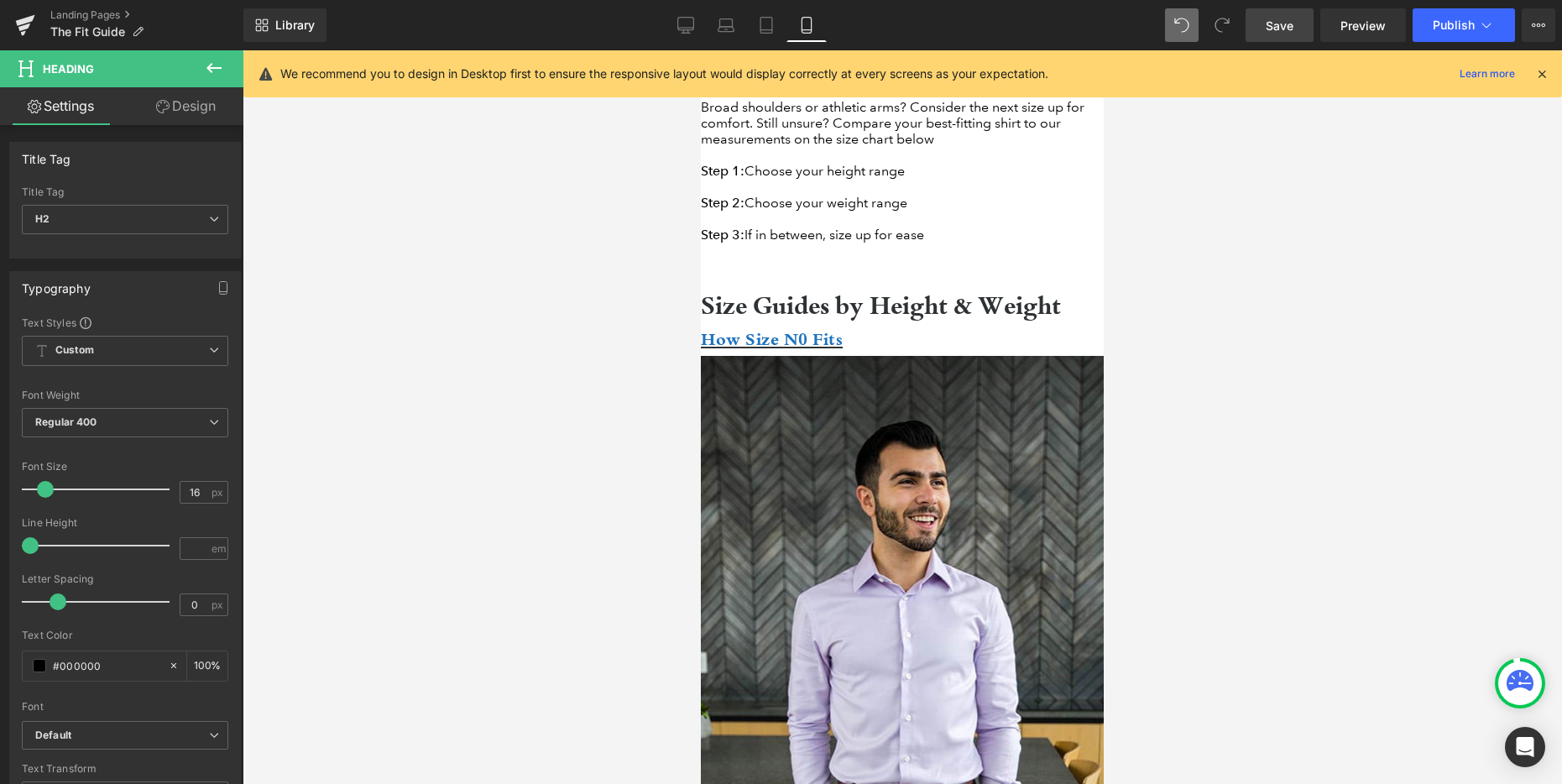
scroll to position [993, 0]
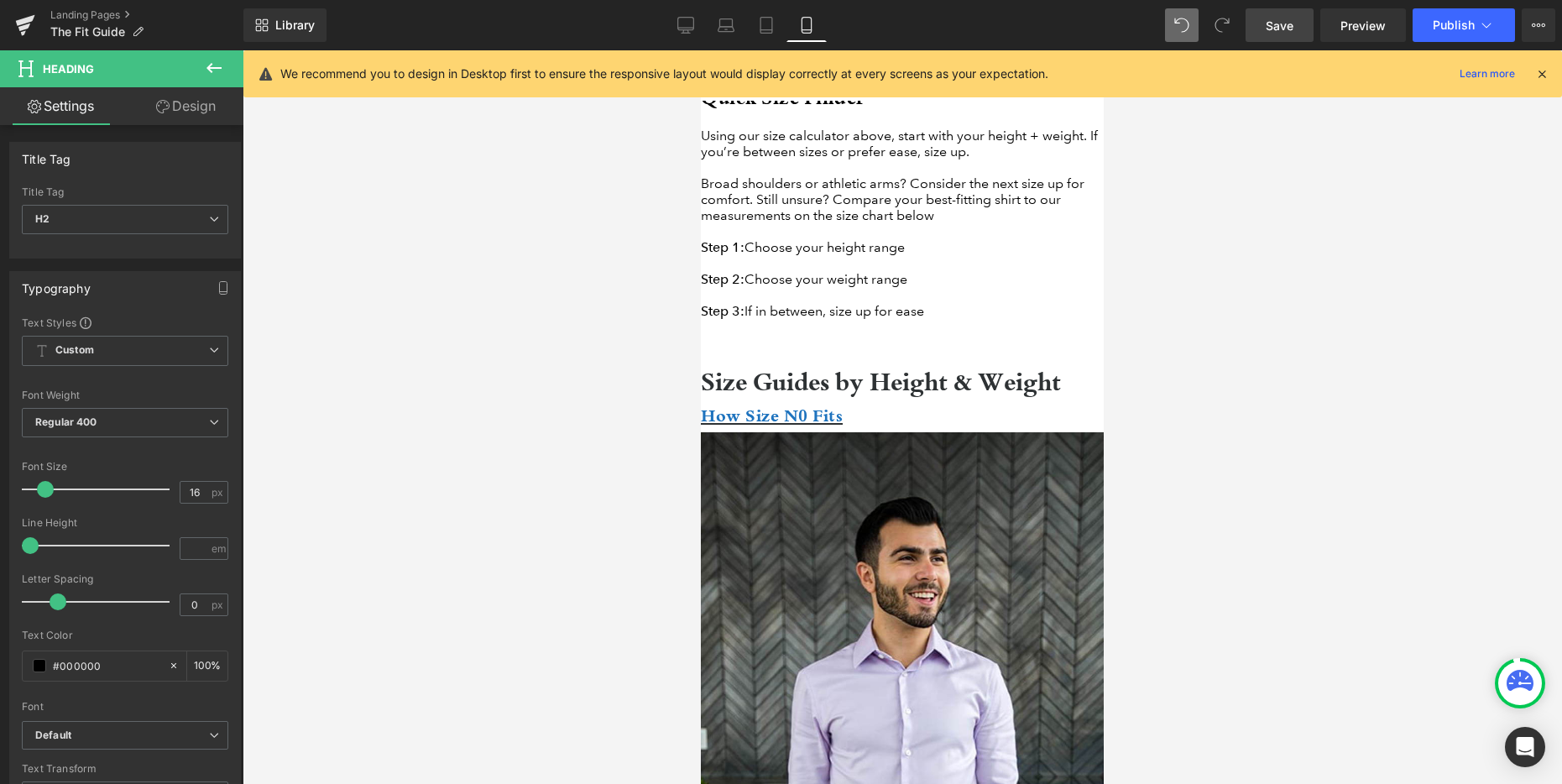
click at [885, 364] on h2 "Size Guides by Height & Weight" at bounding box center [902, 381] width 403 height 34
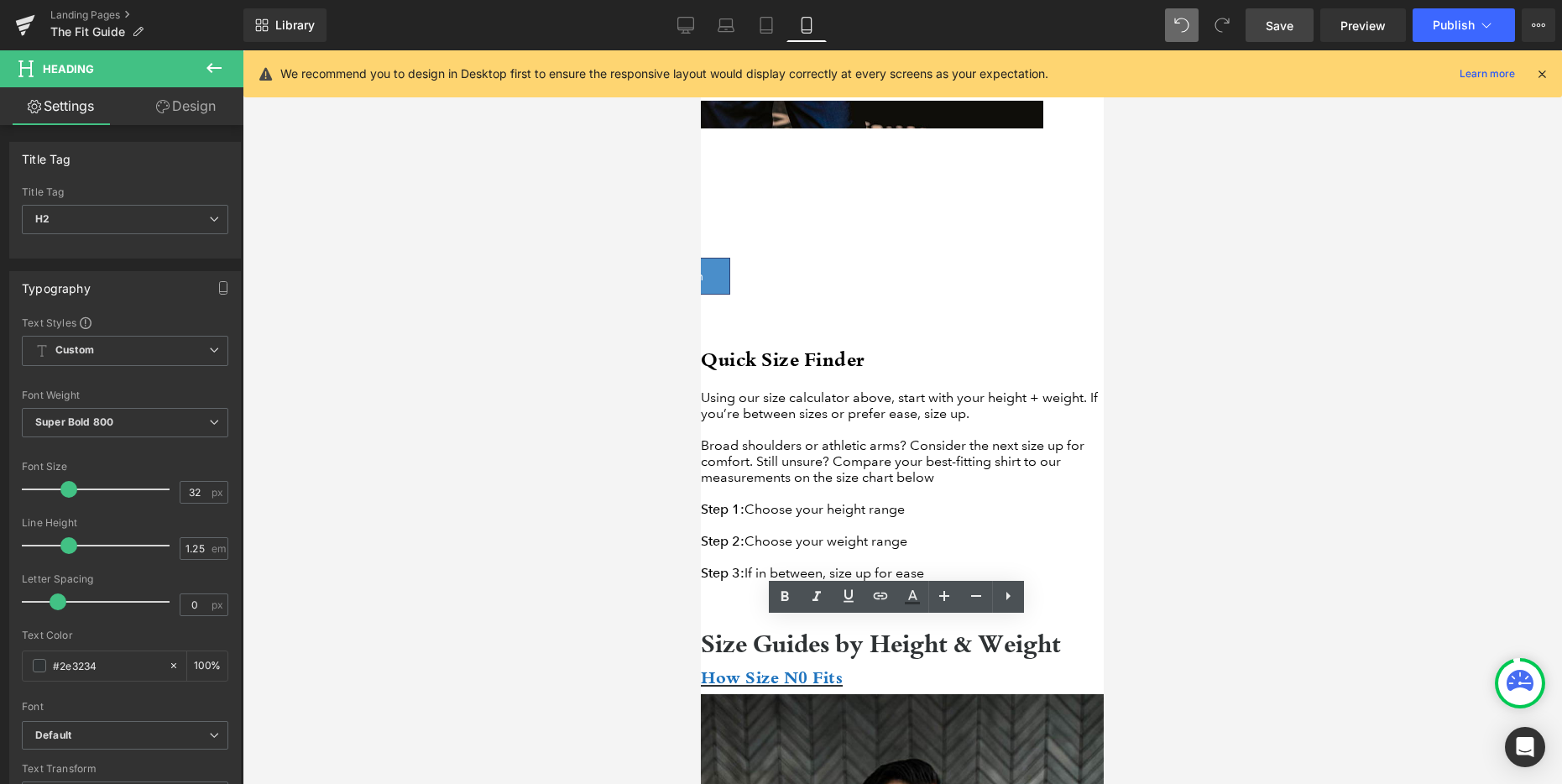
scroll to position [601, 0]
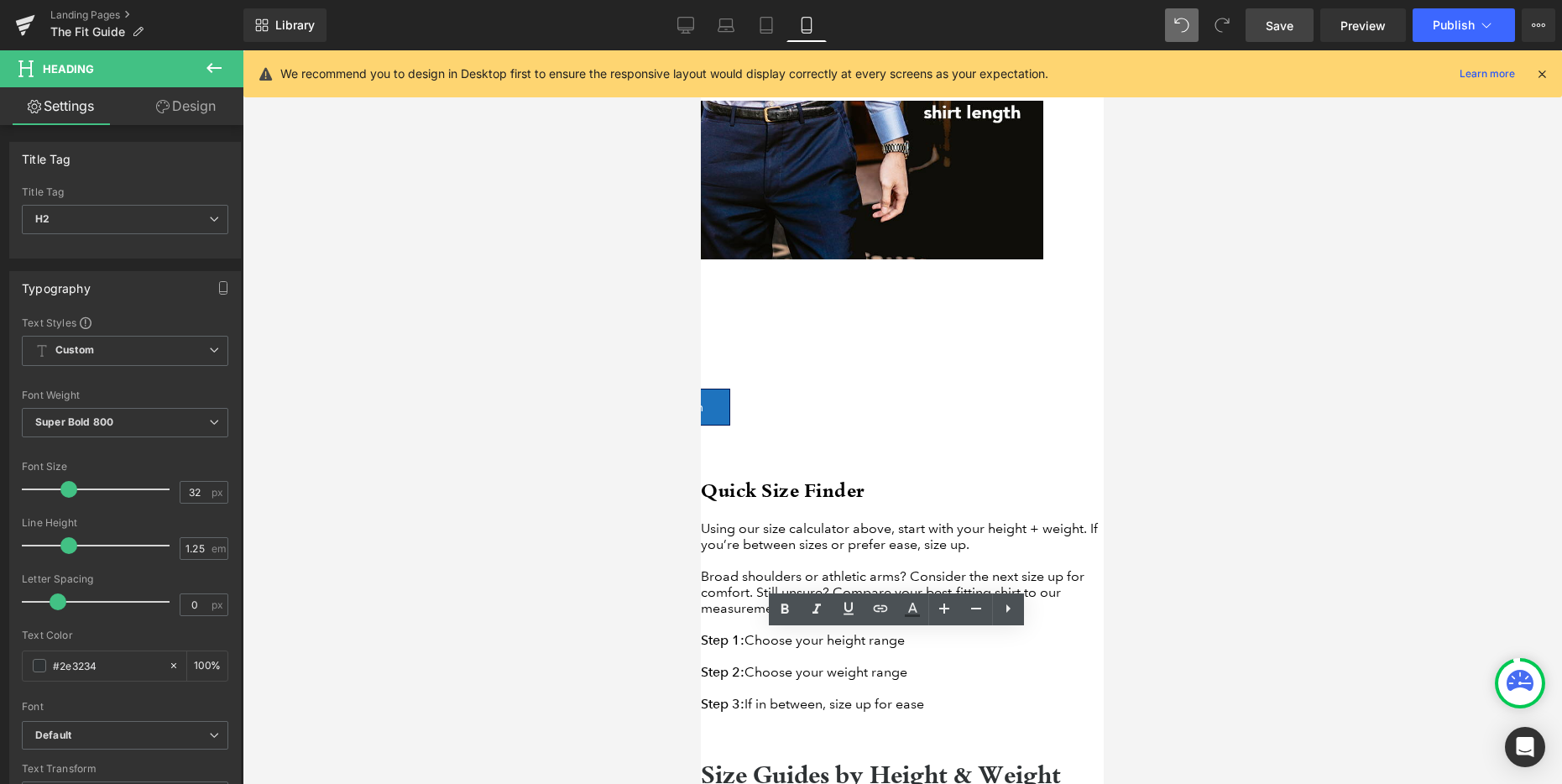
click at [849, 476] on h2 "Quick Size Finder" at bounding box center [902, 490] width 403 height 28
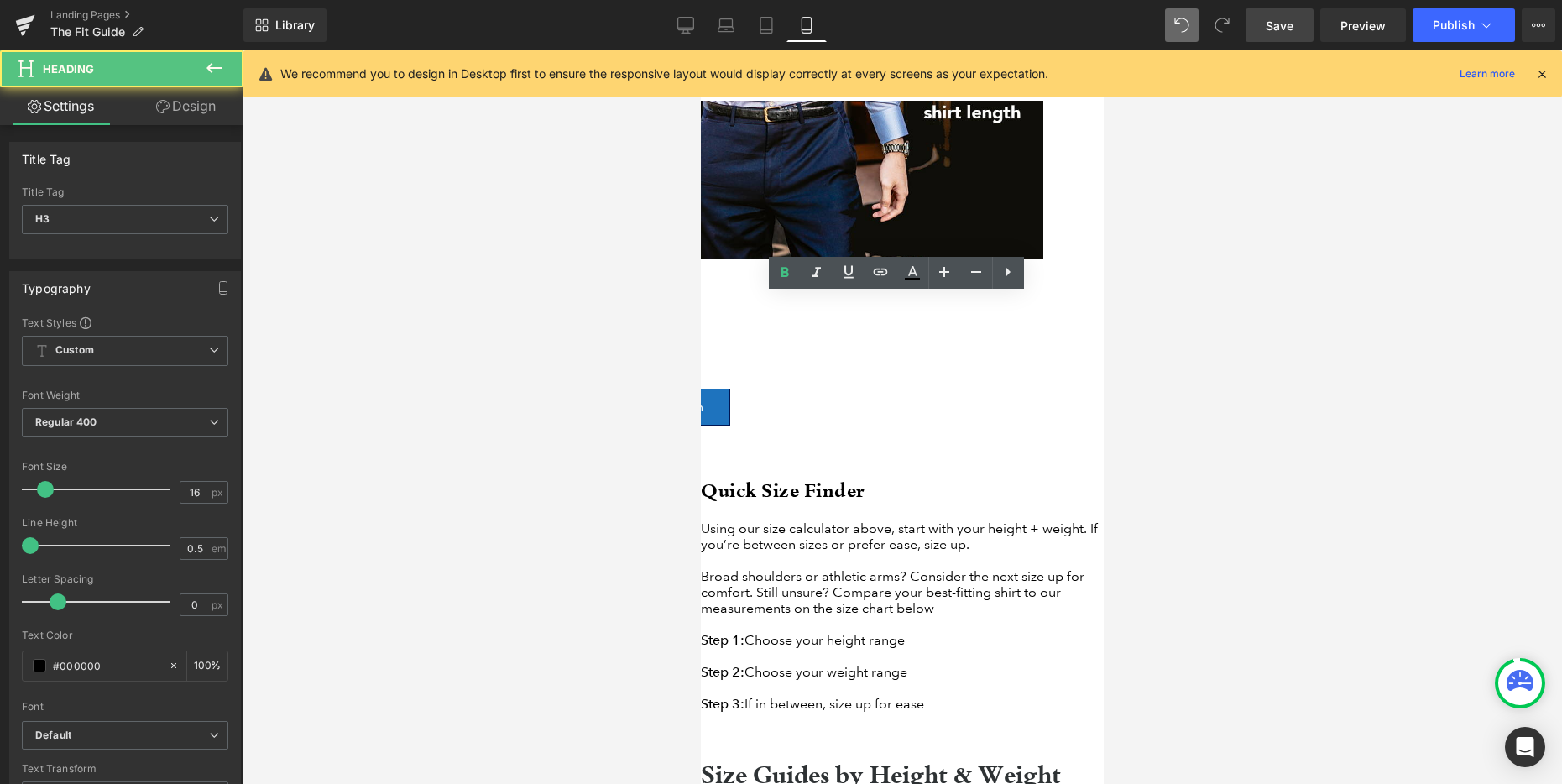
click at [849, 476] on h2 "Quick Size Finder" at bounding box center [902, 490] width 403 height 28
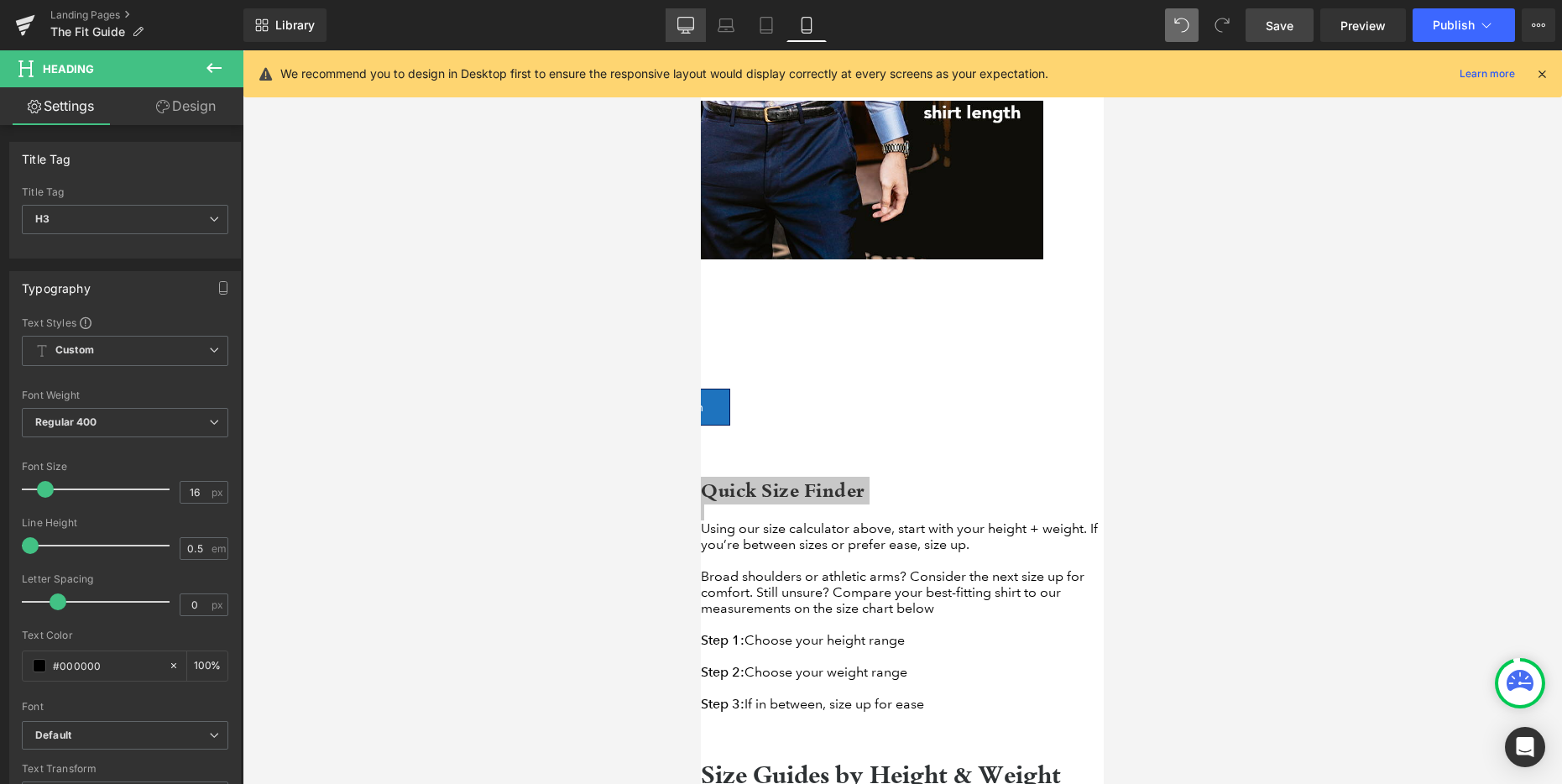
click at [688, 31] on icon at bounding box center [685, 32] width 5 height 4
type input "100"
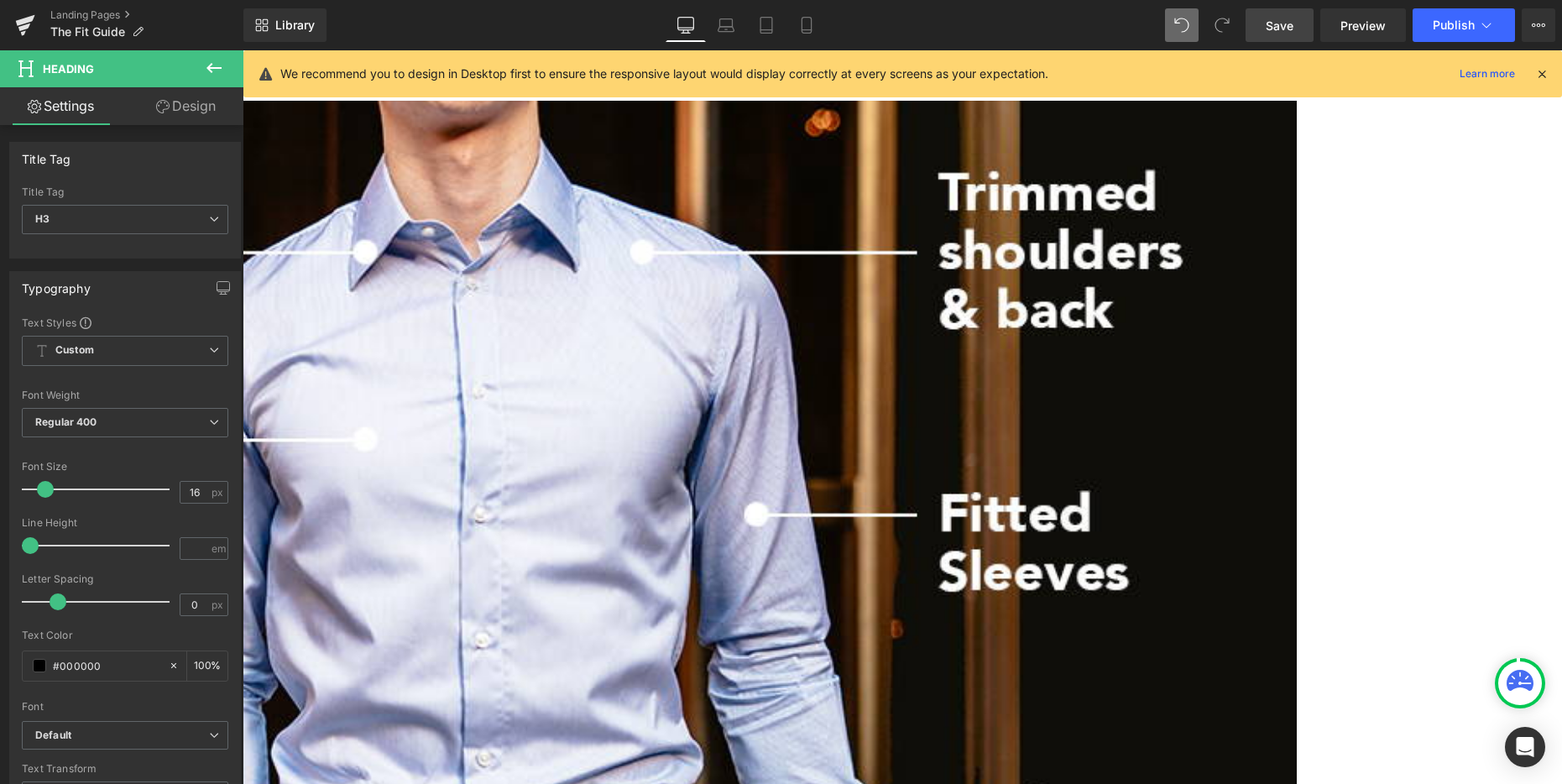
scroll to position [691, 0]
click at [41, 494] on span at bounding box center [47, 489] width 17 height 17
type input "16"
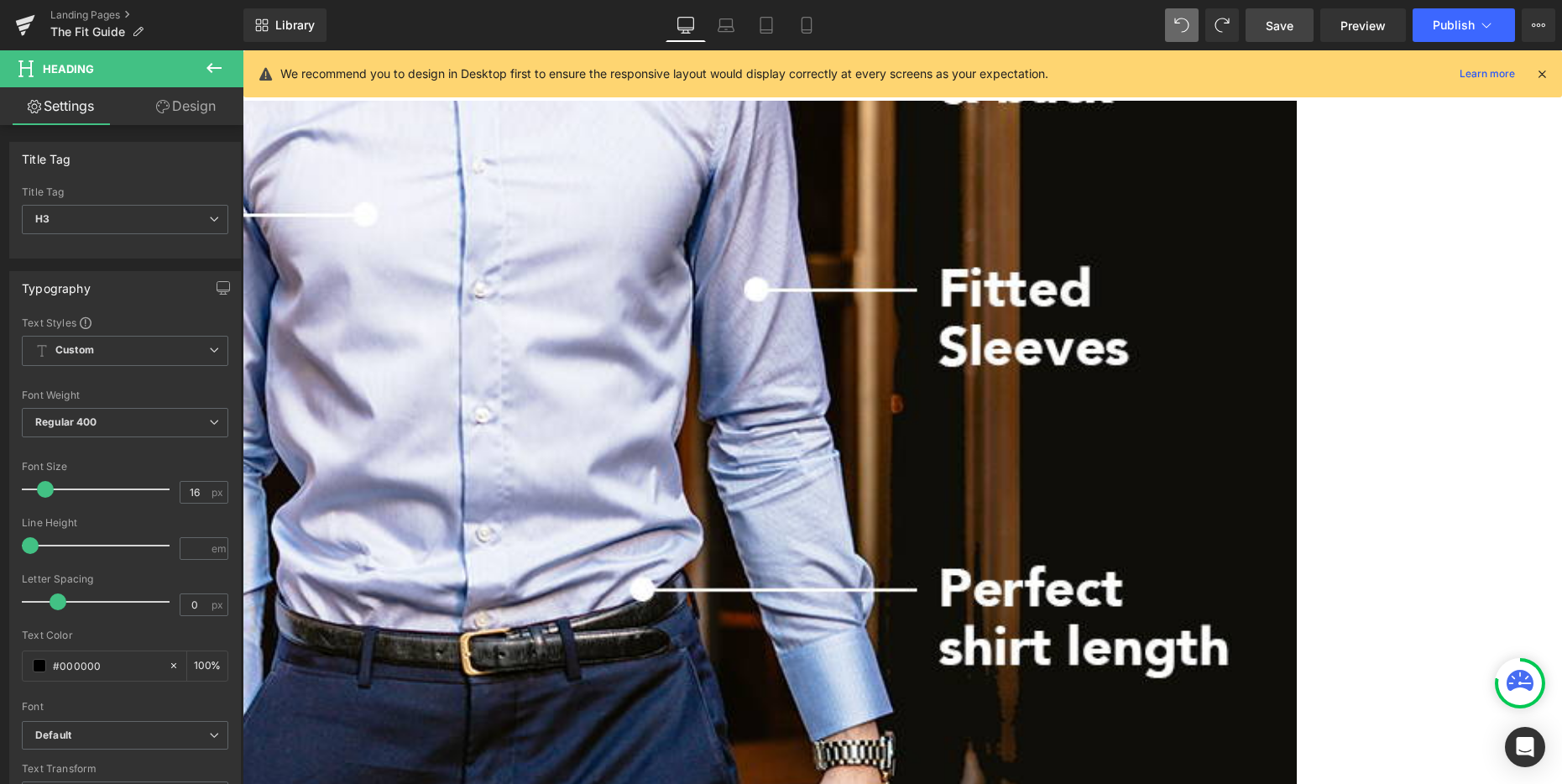
scroll to position [856, 0]
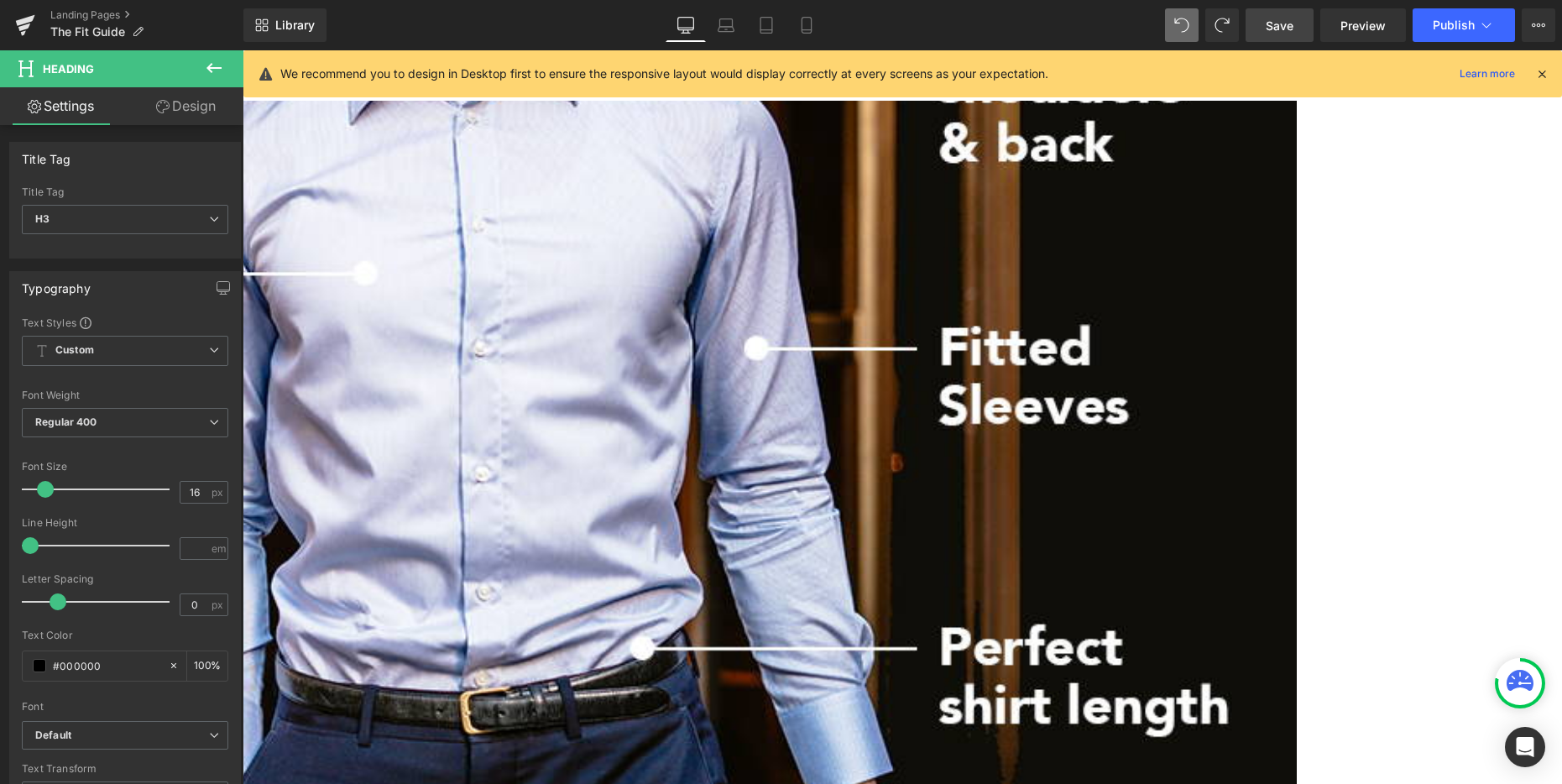
drag, startPoint x: 756, startPoint y: 434, endPoint x: 659, endPoint y: 448, distance: 98.0
click at [108, 419] on b "Super Bold 800" at bounding box center [73, 422] width 78 height 13
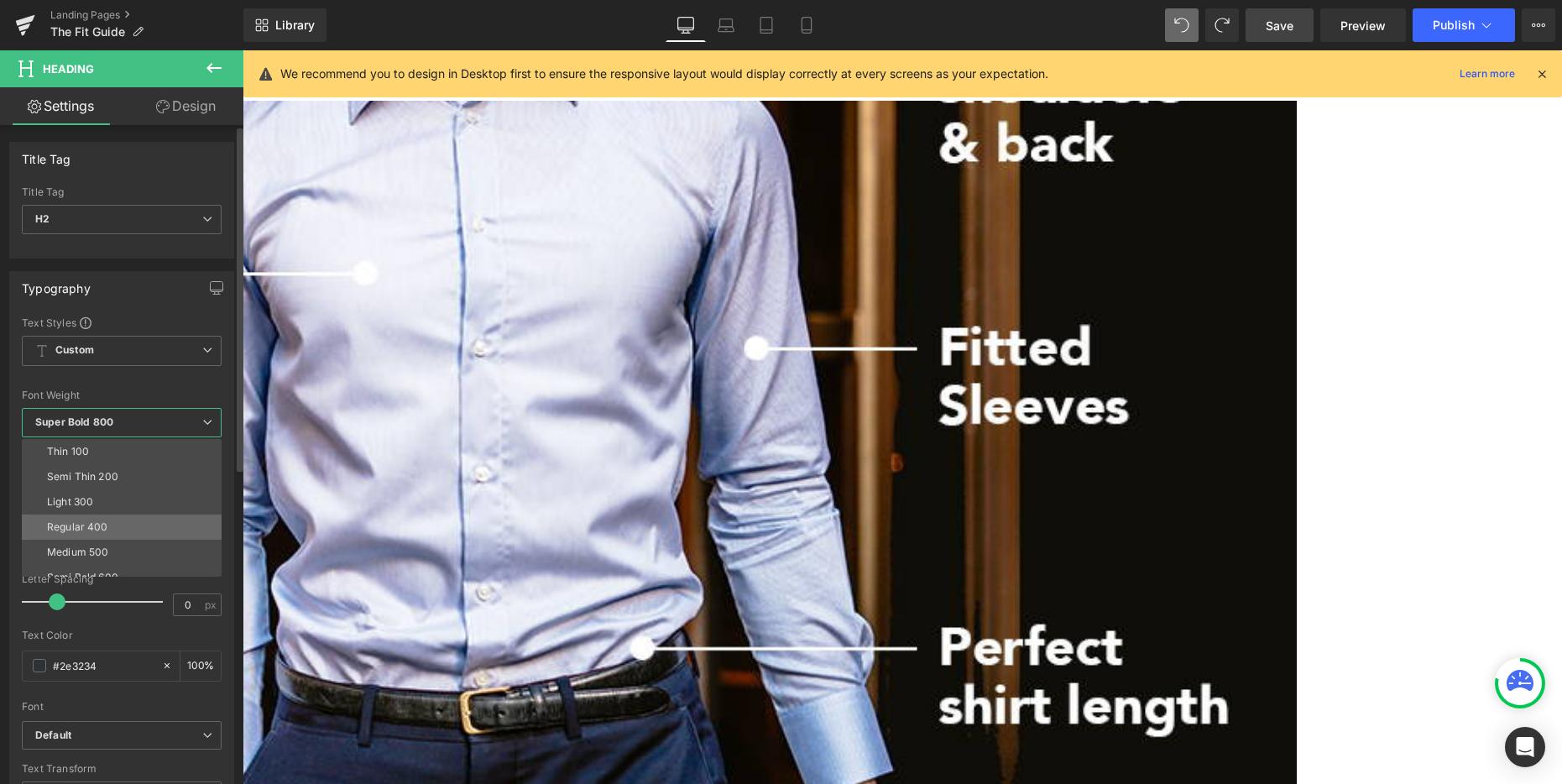
click at [113, 527] on li "Regular 400" at bounding box center [125, 527] width 207 height 25
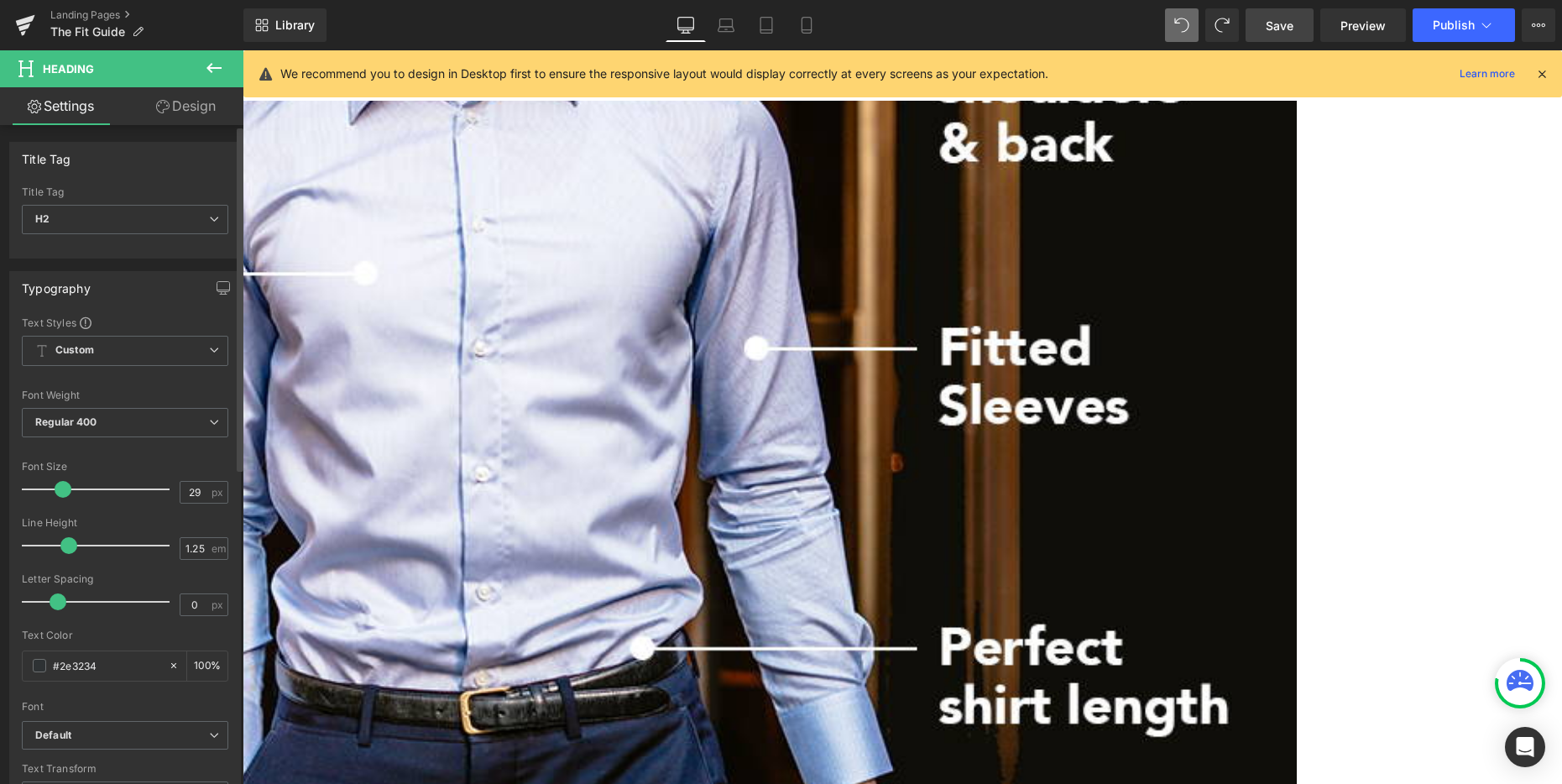
type input "30"
click at [62, 493] on span at bounding box center [65, 489] width 17 height 17
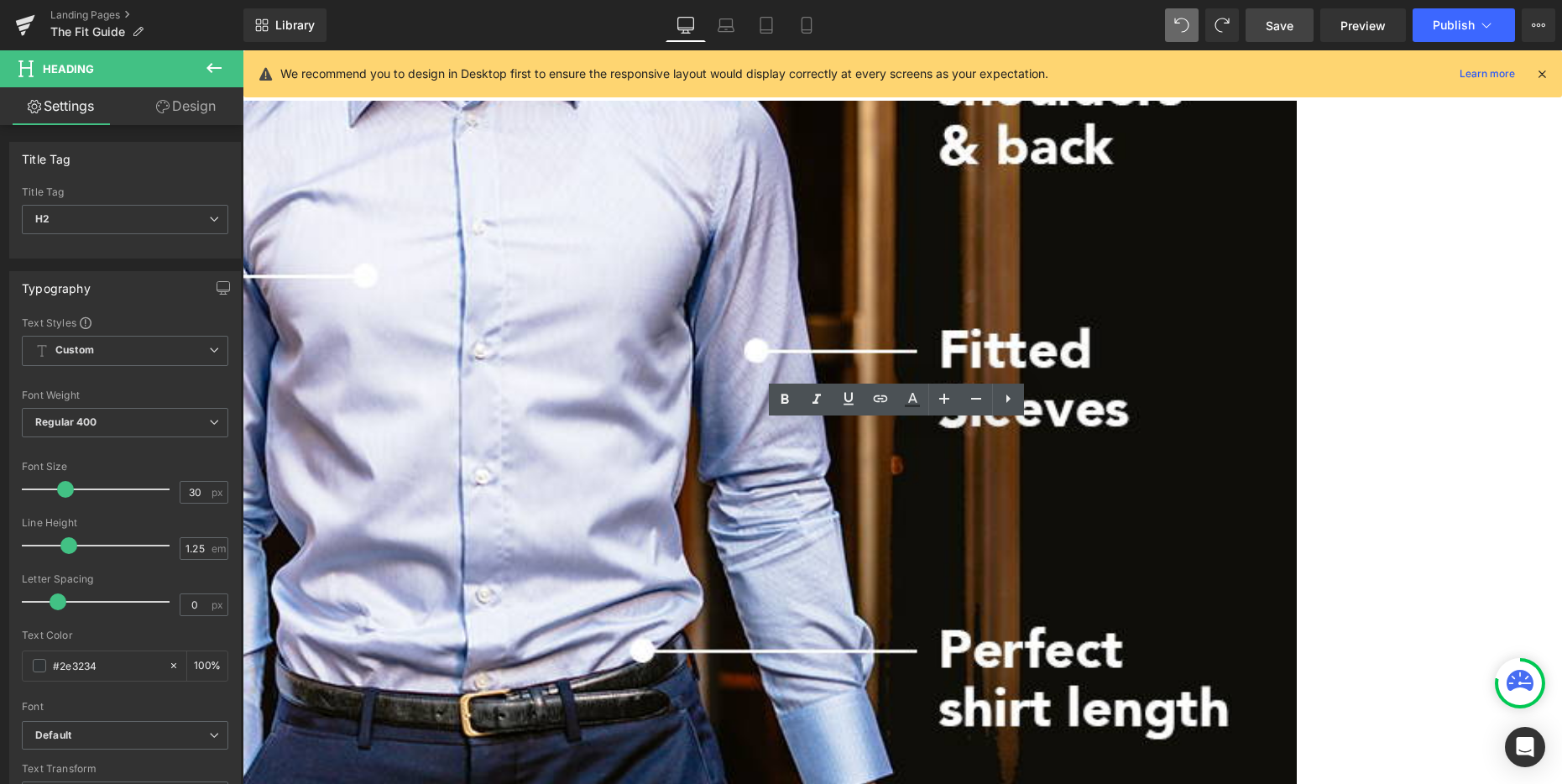
scroll to position [854, 0]
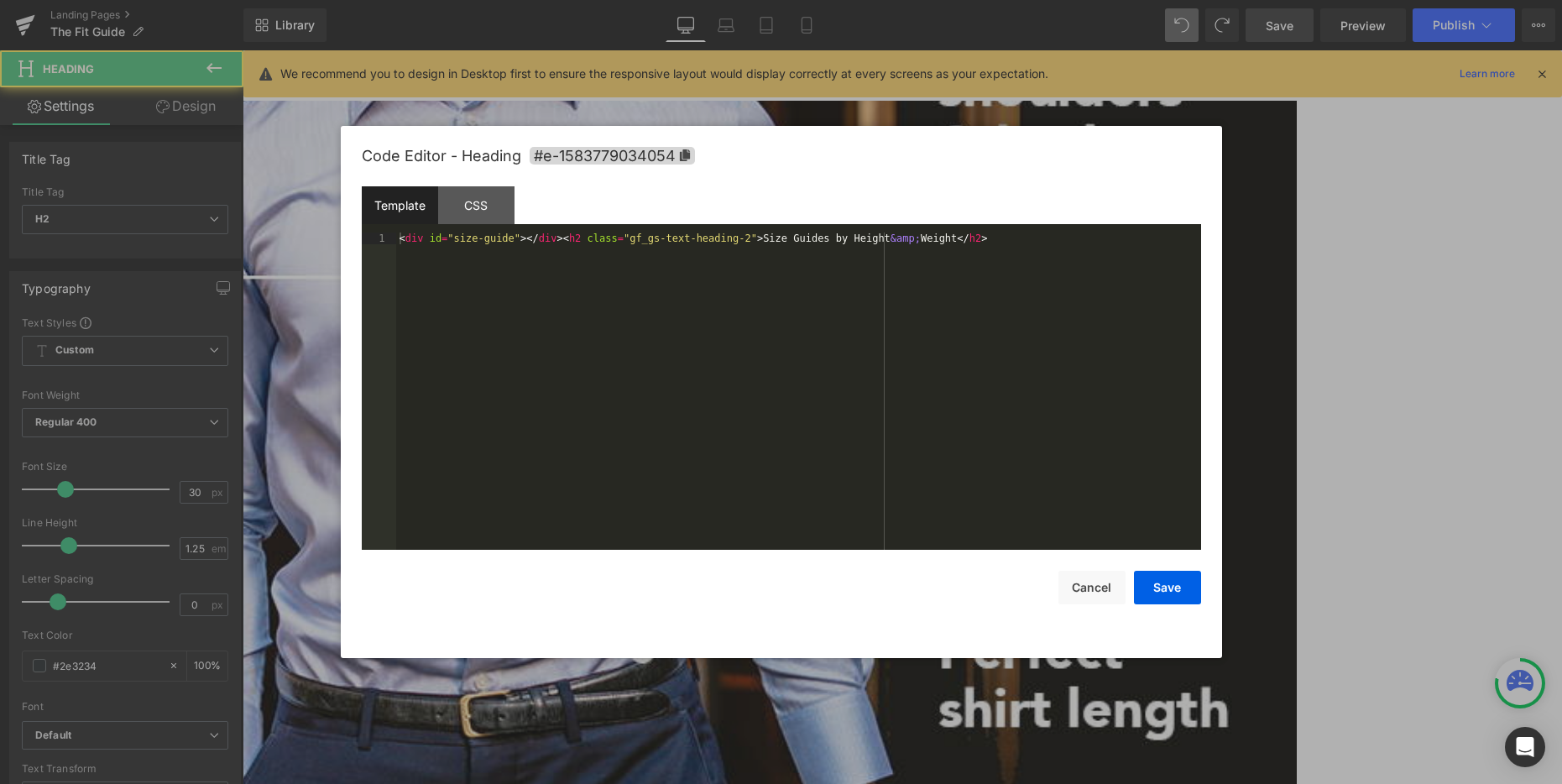
click at [781, 0] on div "Row You are previewing how the will restyle your page. You can not edit Element…" at bounding box center [781, 0] width 1562 height 0
click at [1178, 593] on button "Save" at bounding box center [1167, 587] width 67 height 34
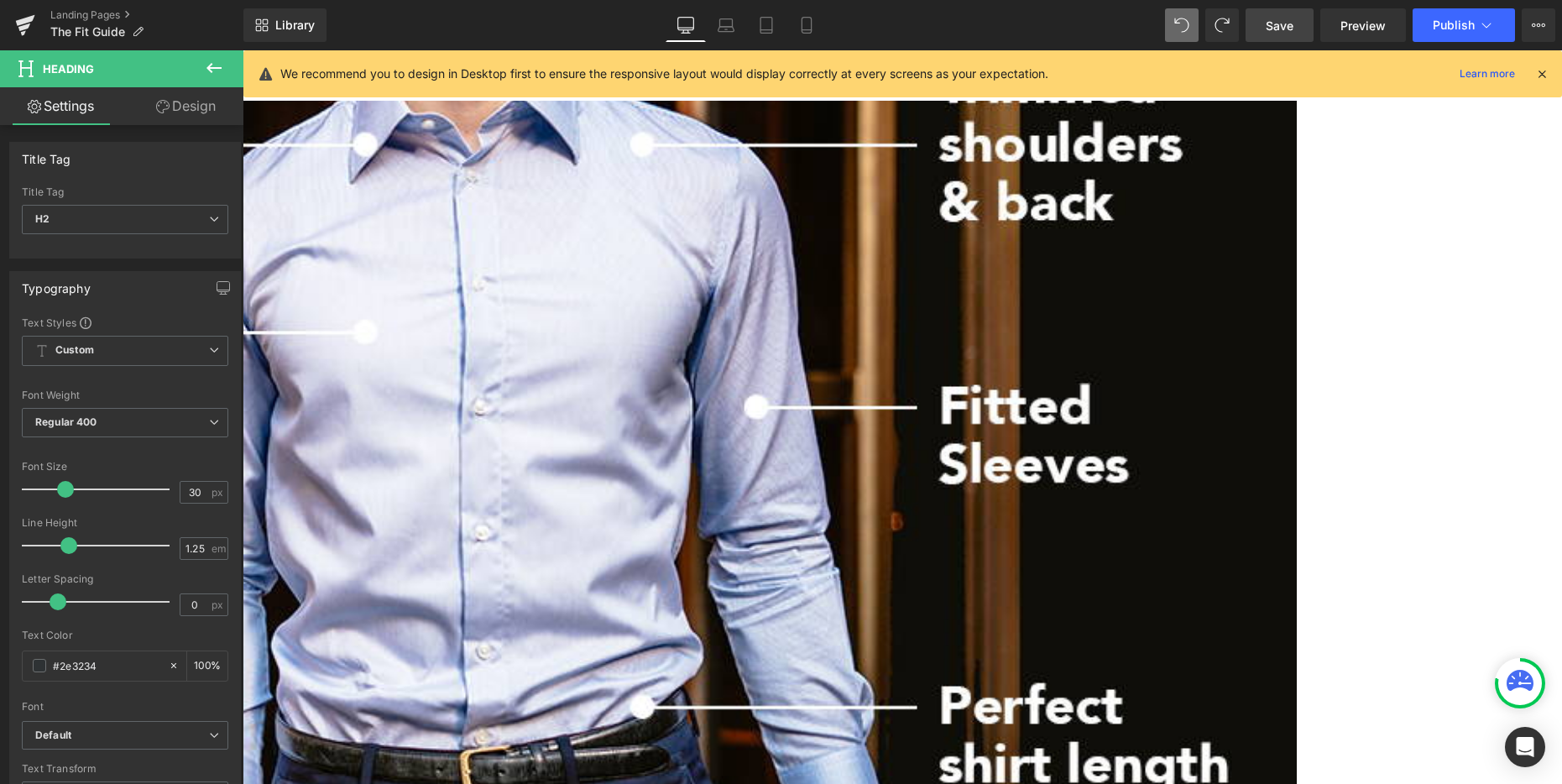
scroll to position [703, 0]
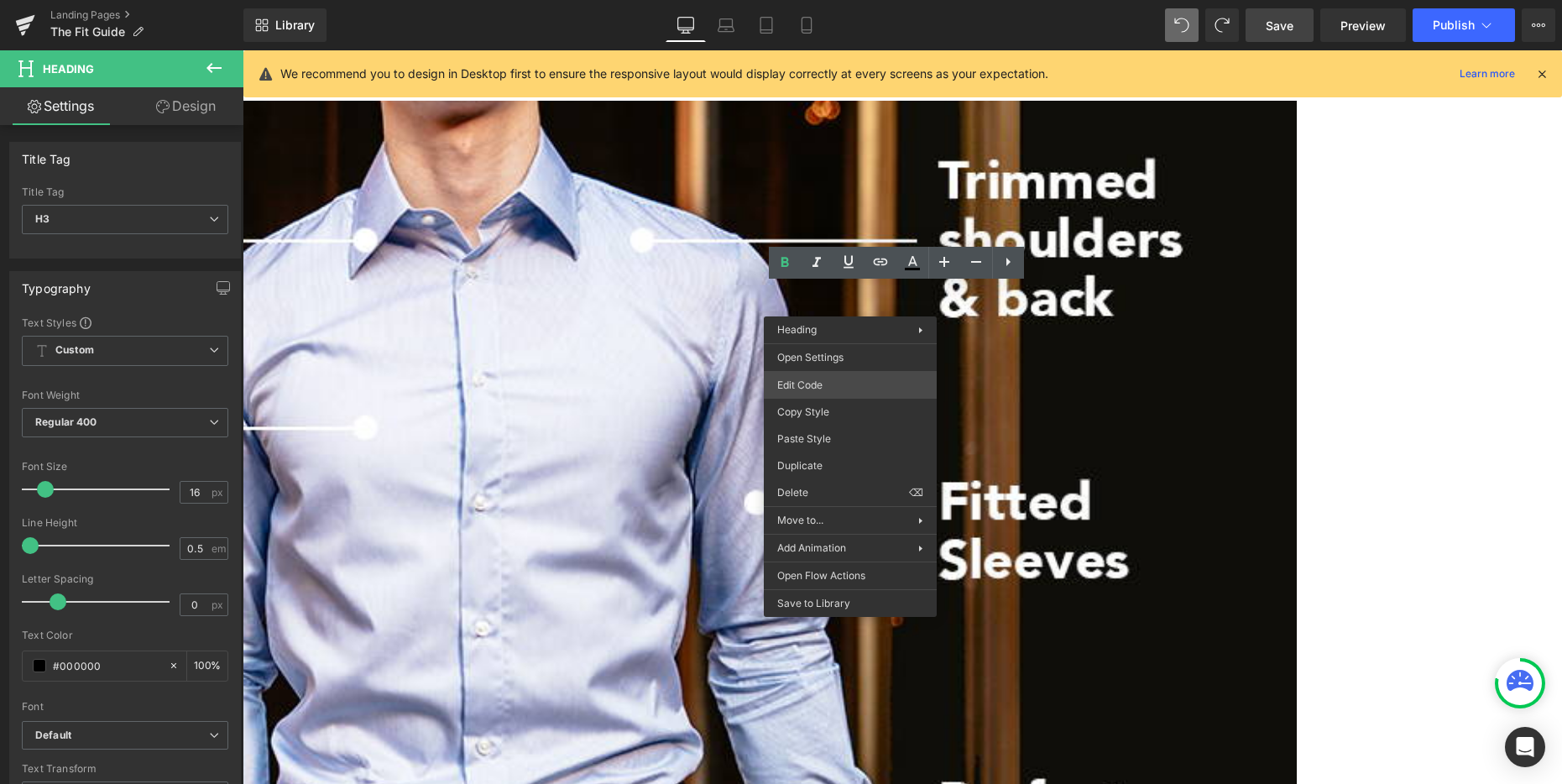
click at [855, 0] on div "Row You are previewing how the will restyle your page. You can not edit Element…" at bounding box center [781, 0] width 1562 height 0
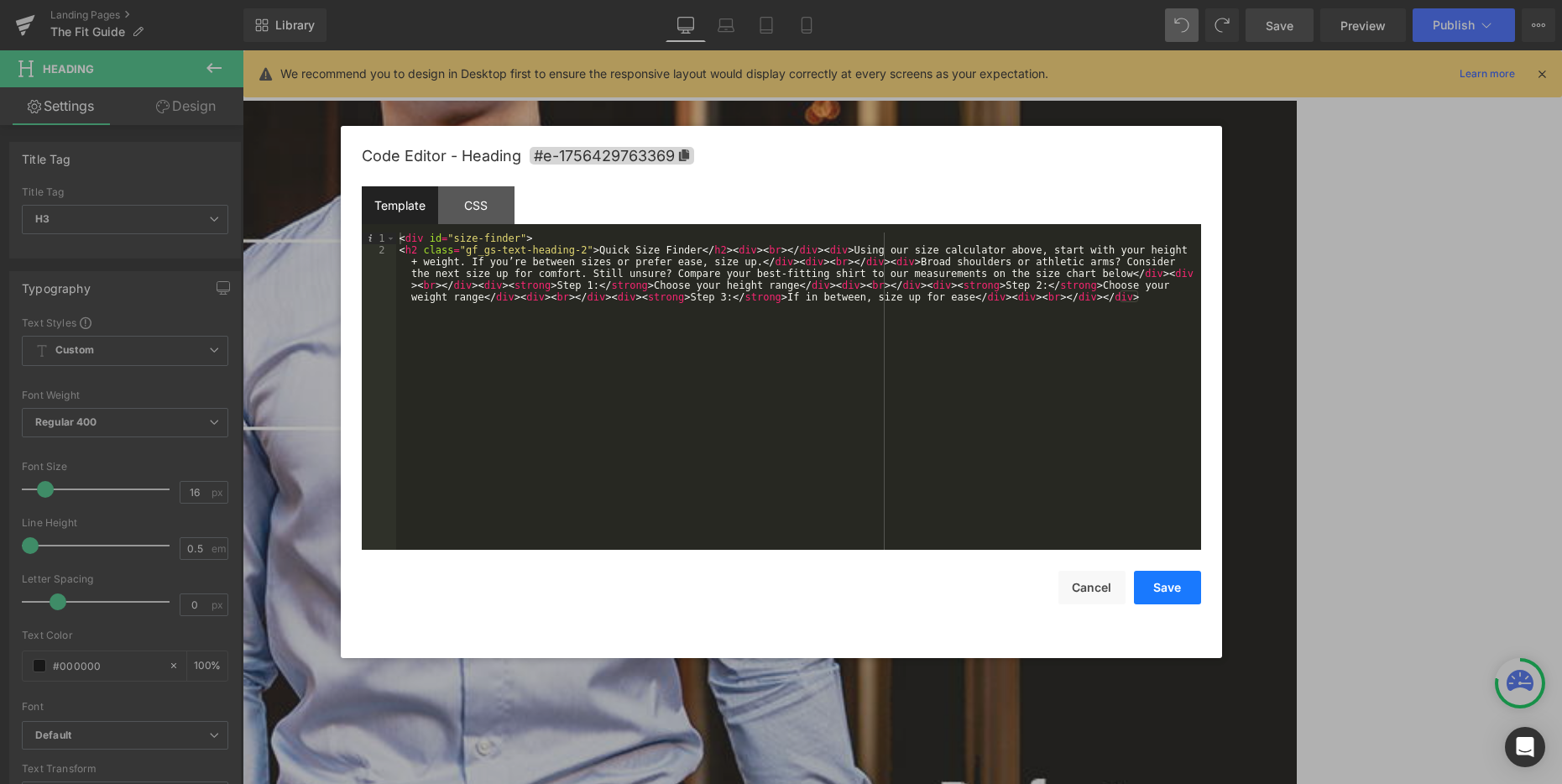
click at [1153, 590] on button "Save" at bounding box center [1167, 587] width 67 height 34
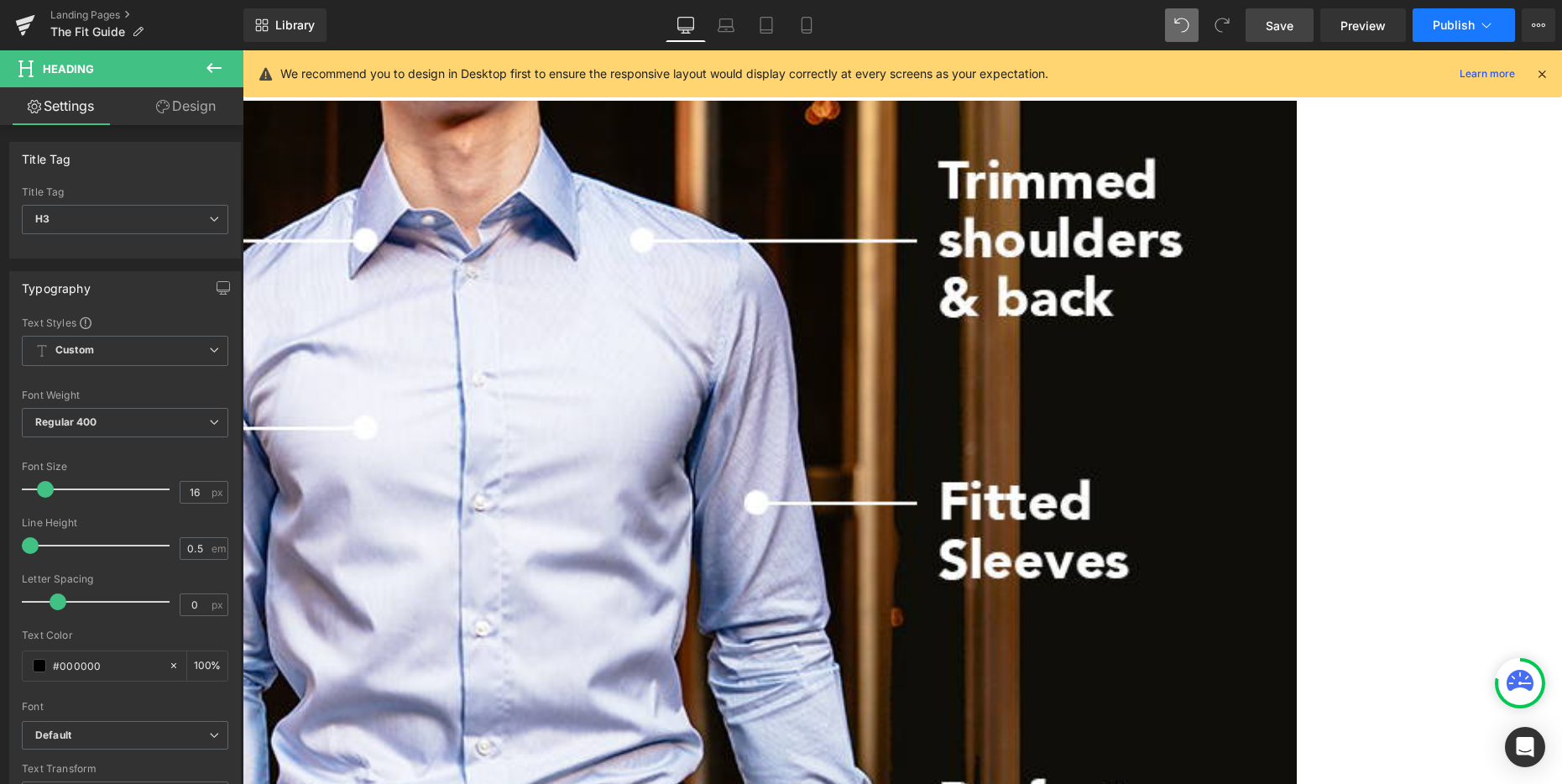
click at [1436, 39] on button "Publish" at bounding box center [1464, 25] width 103 height 34
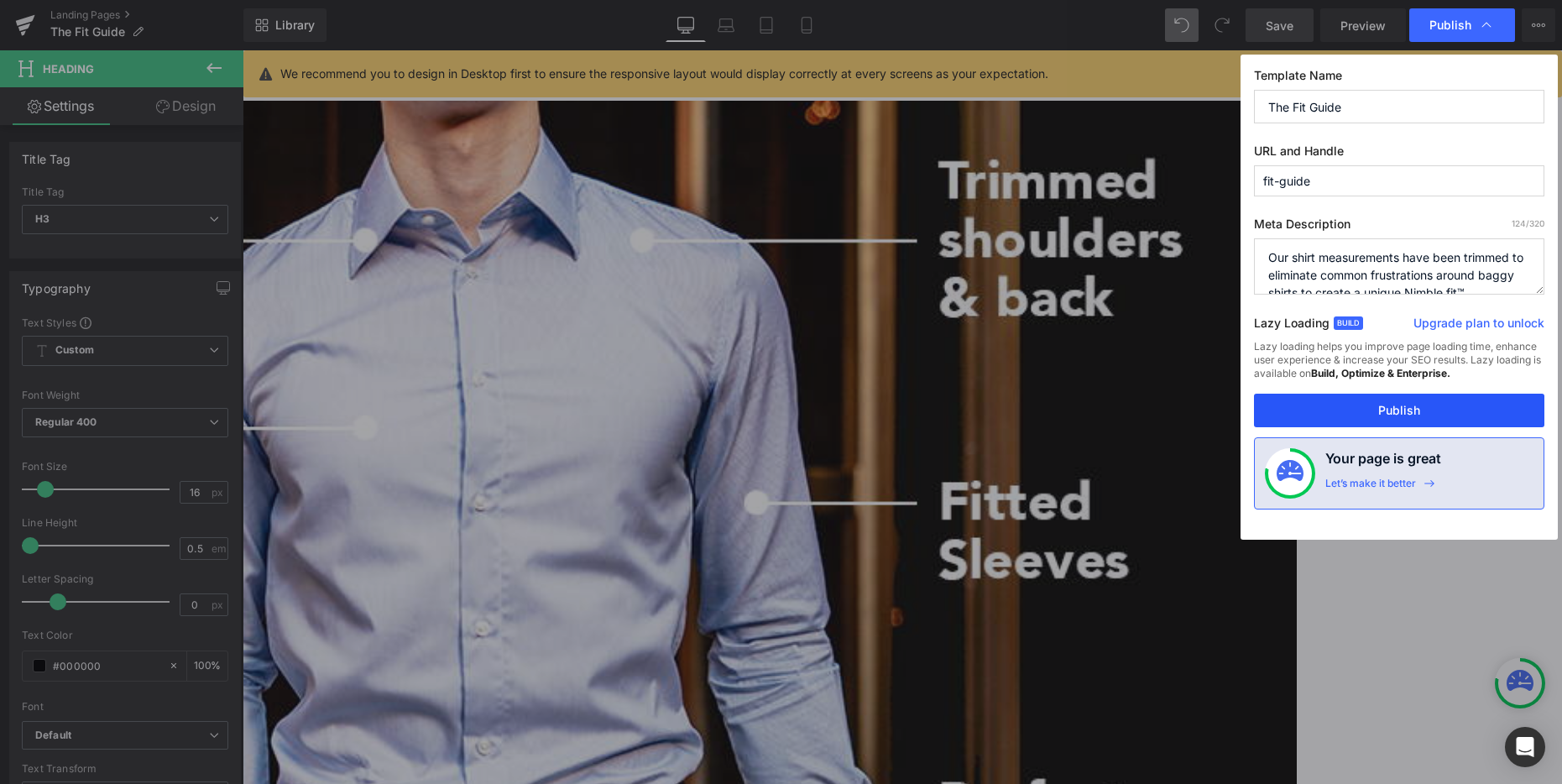
click at [1334, 413] on button "Publish" at bounding box center [1398, 410] width 291 height 34
